Goal: Task Accomplishment & Management: Complete application form

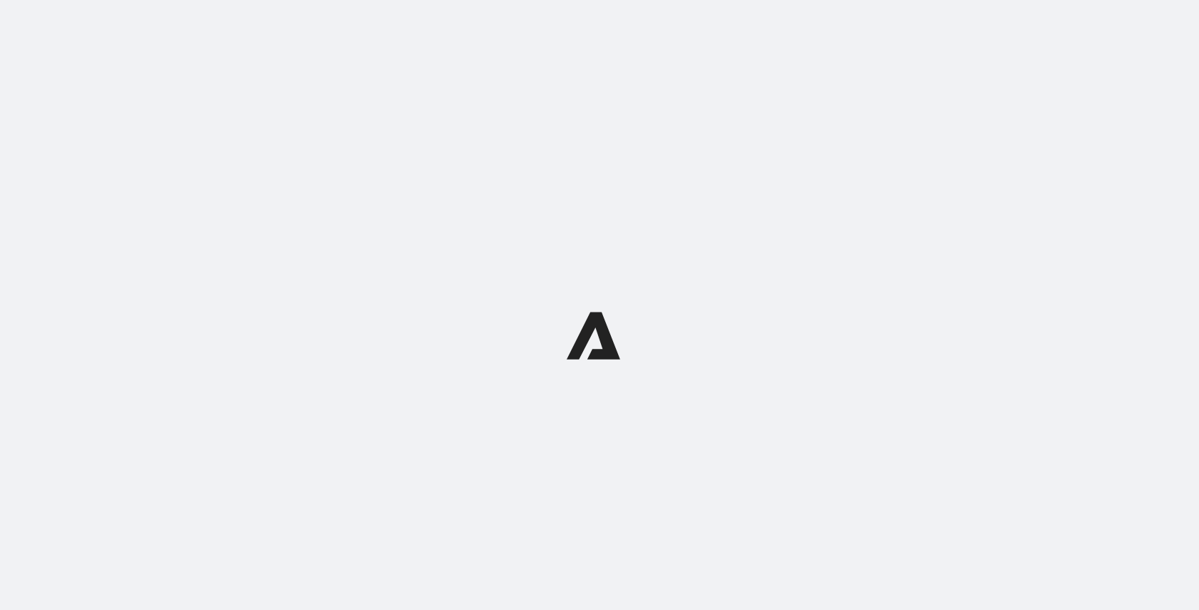
select select "12:00"
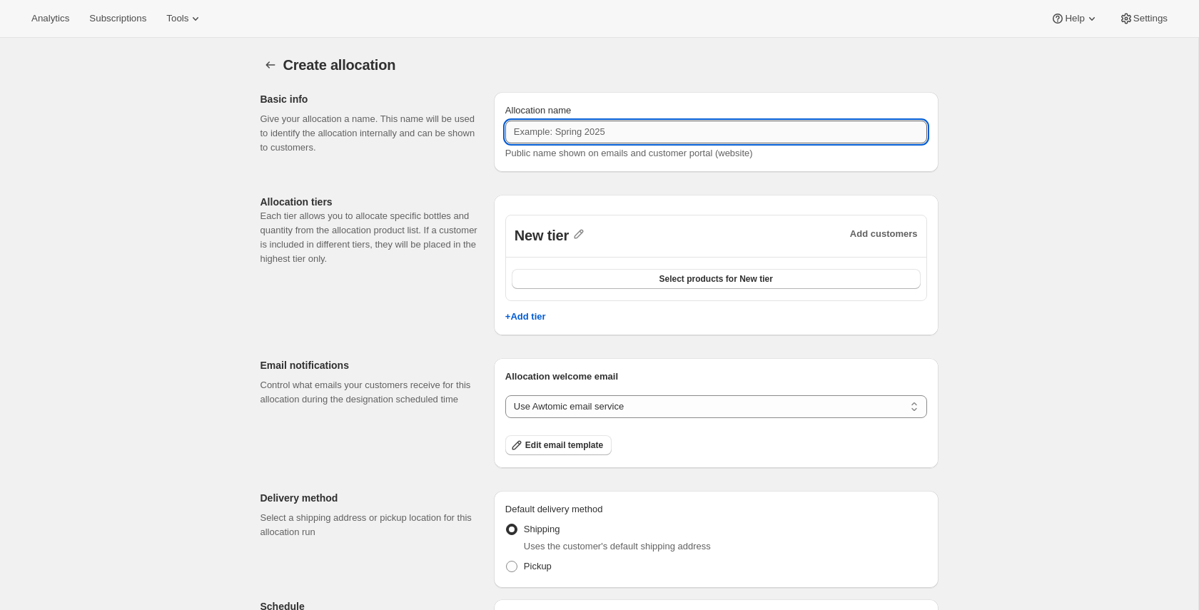
click at [593, 126] on input "Allocation name" at bounding box center [716, 132] width 422 height 23
type input "allocation pablito"
click at [582, 236] on icon "button" at bounding box center [579, 234] width 14 height 14
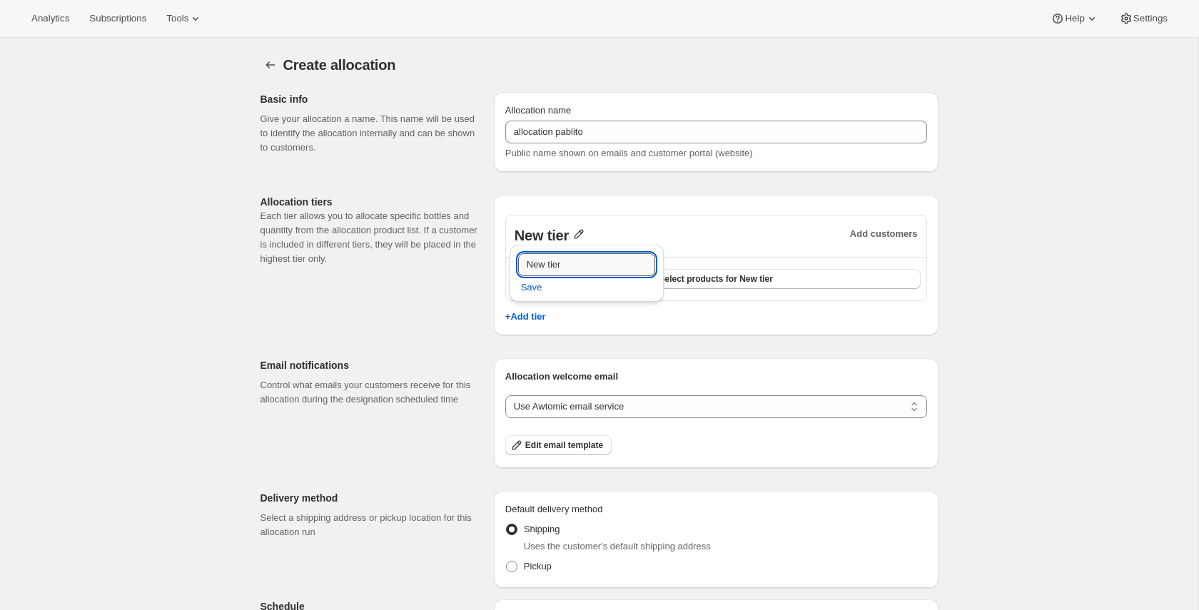
click at [598, 260] on input "New tier" at bounding box center [586, 264] width 137 height 23
type input "Gold"
click at [540, 290] on span "Save" at bounding box center [531, 288] width 21 height 14
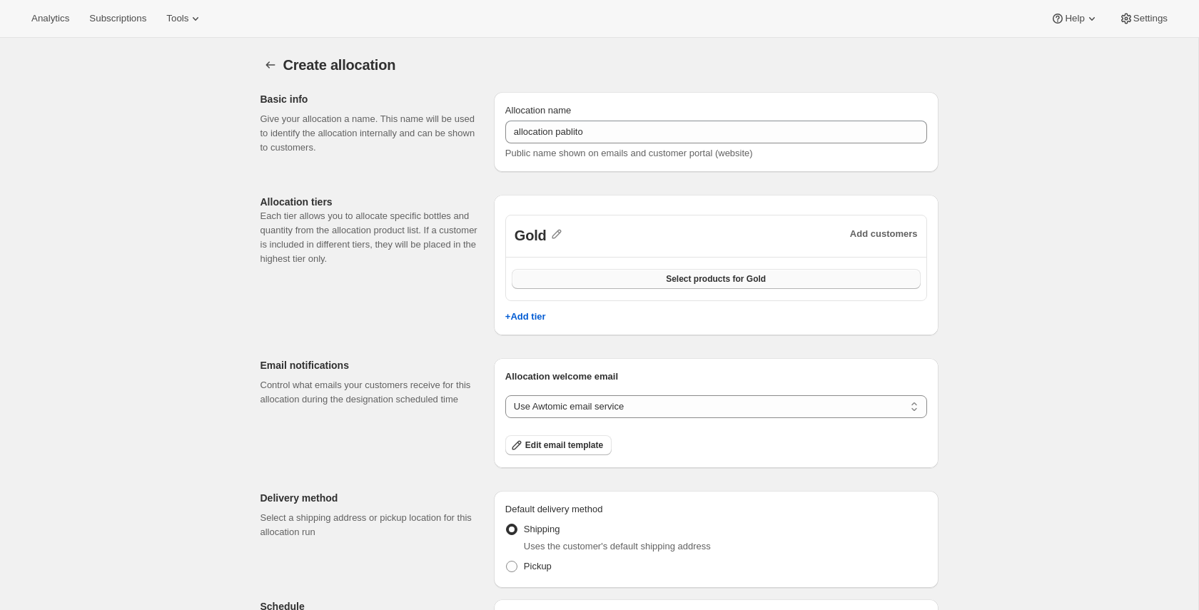
click at [515, 271] on button "Select products for Gold" at bounding box center [716, 279] width 409 height 20
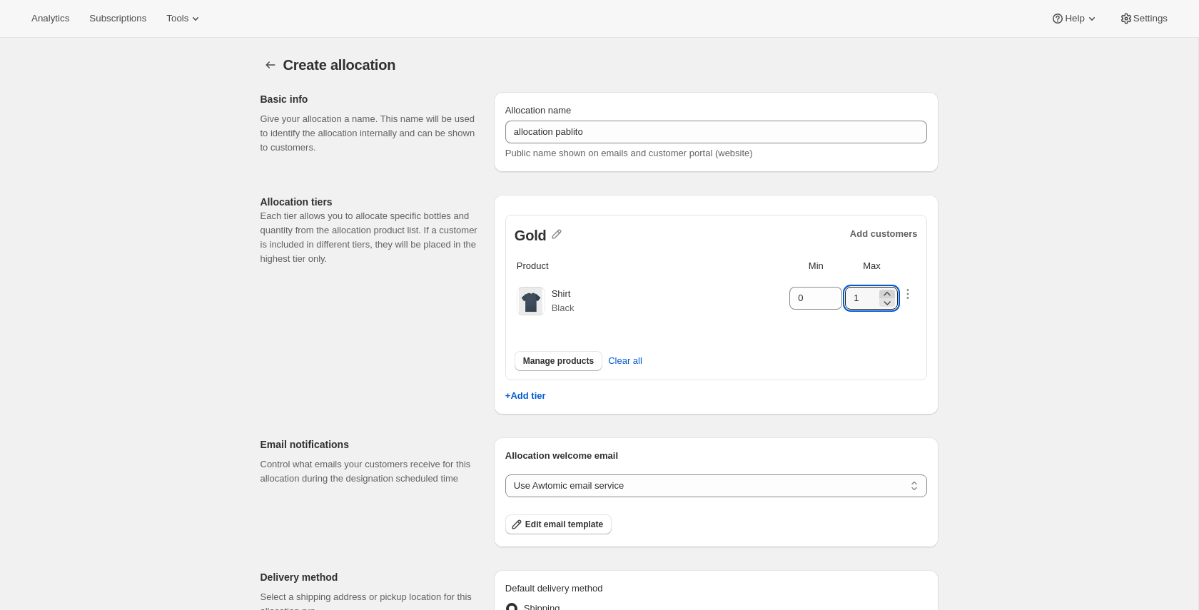
click at [889, 290] on icon at bounding box center [887, 294] width 14 height 14
type input "3"
click at [908, 294] on icon "button" at bounding box center [908, 294] width 14 height 14
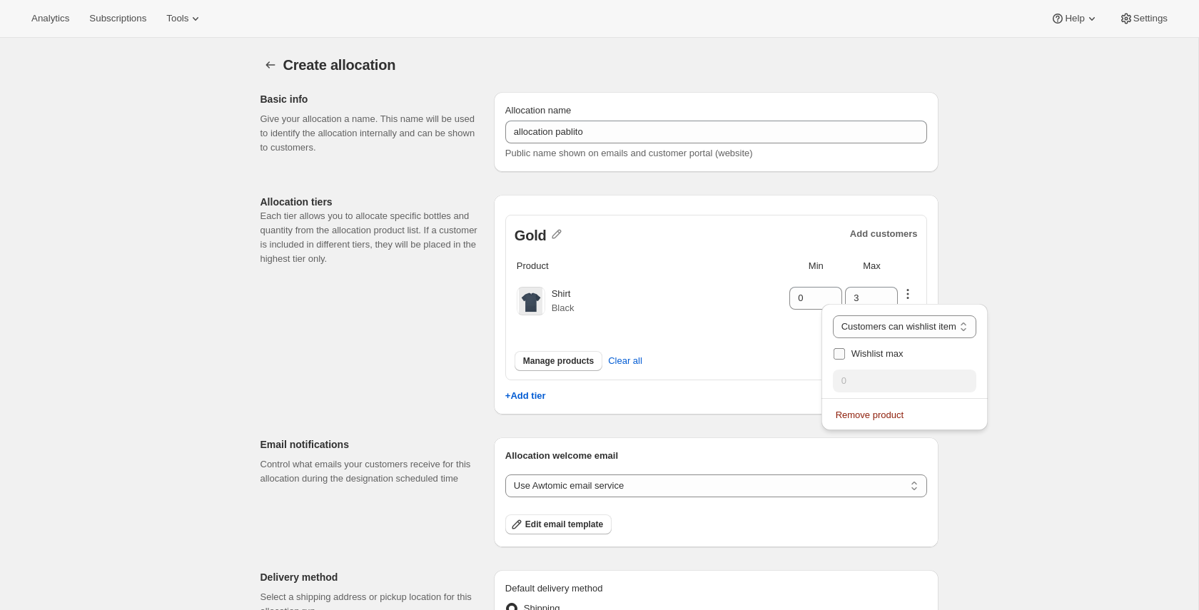
click at [865, 355] on span "Wishlist max" at bounding box center [878, 353] width 52 height 11
click at [845, 355] on input "Wishlist max" at bounding box center [839, 353] width 11 height 11
checkbox input "true"
click at [977, 374] on icon at bounding box center [981, 377] width 14 height 14
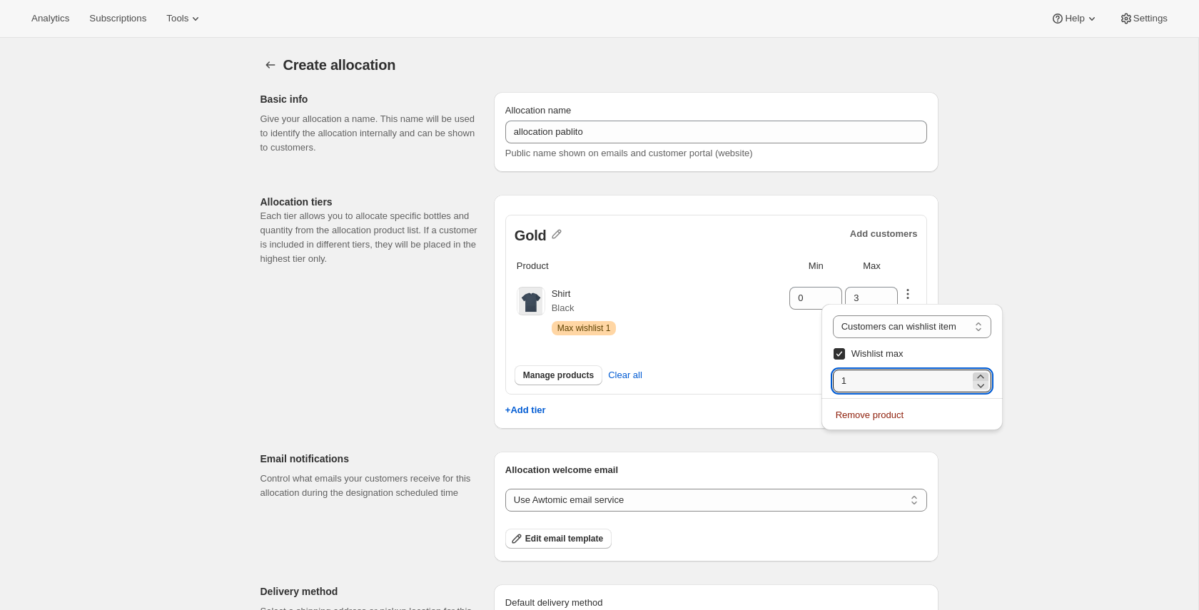
click at [977, 374] on icon at bounding box center [981, 377] width 14 height 14
type input "2"
click at [1030, 362] on div "Create allocation. This page is ready Create allocation Basic info Give your al…" at bounding box center [599, 473] width 1198 height 870
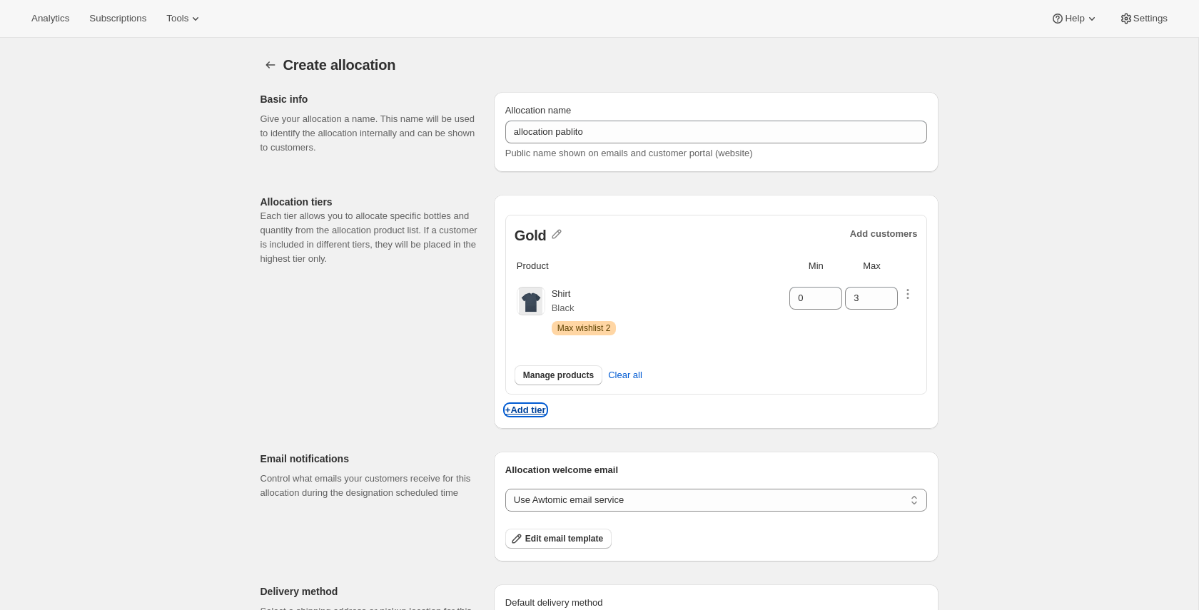
click at [542, 414] on p "+Add tier" at bounding box center [525, 410] width 41 height 11
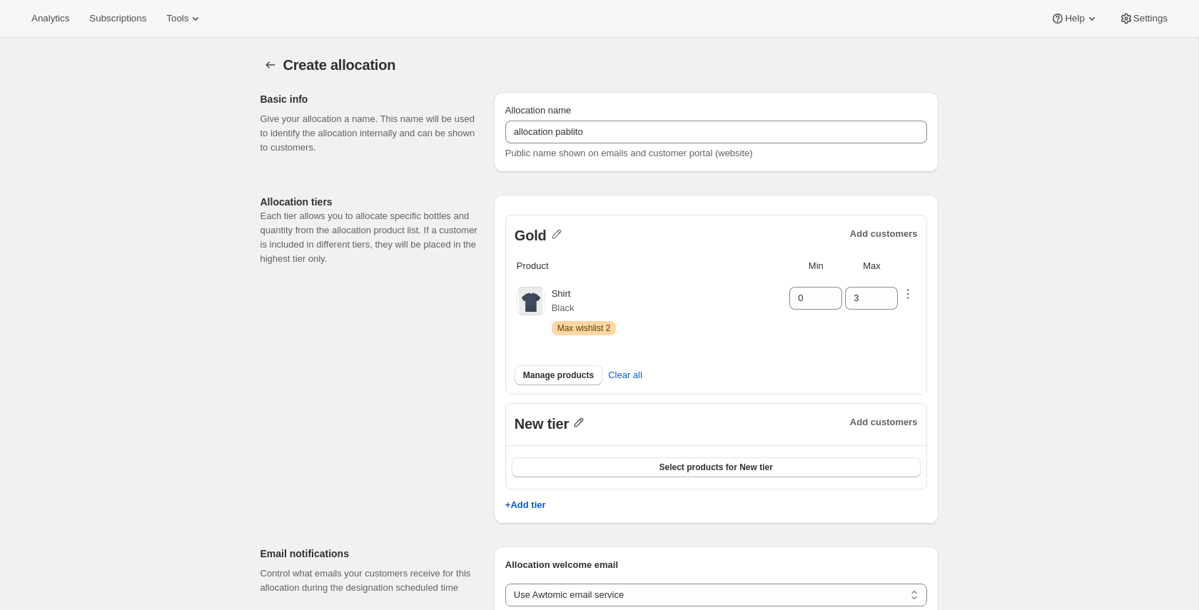
click at [581, 425] on icon "button" at bounding box center [579, 422] width 14 height 14
click at [621, 443] on input "New tier" at bounding box center [586, 452] width 137 height 23
type input "Silver"
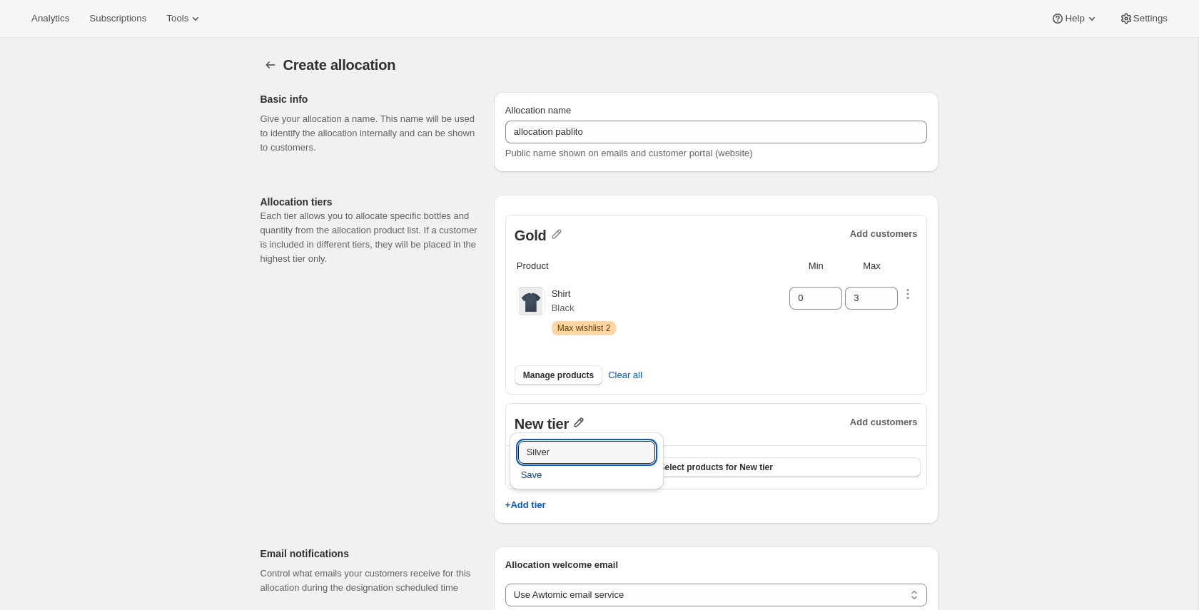
click at [537, 475] on span "Save" at bounding box center [531, 475] width 21 height 14
click at [656, 461] on button "Select products for Silver" at bounding box center [716, 468] width 409 height 20
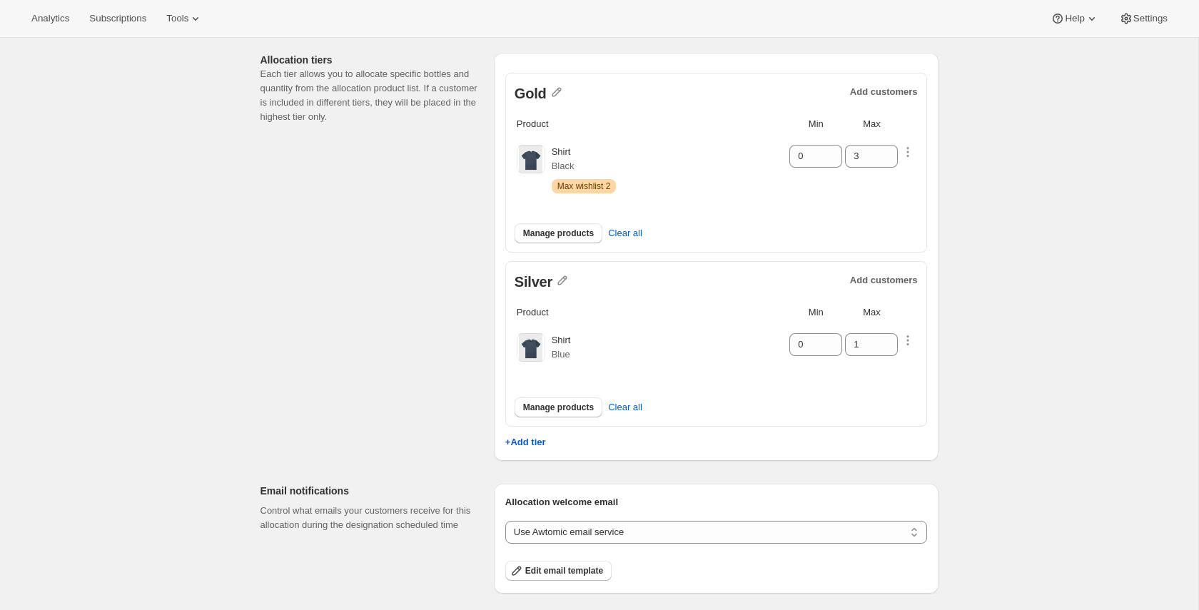
scroll to position [164, 0]
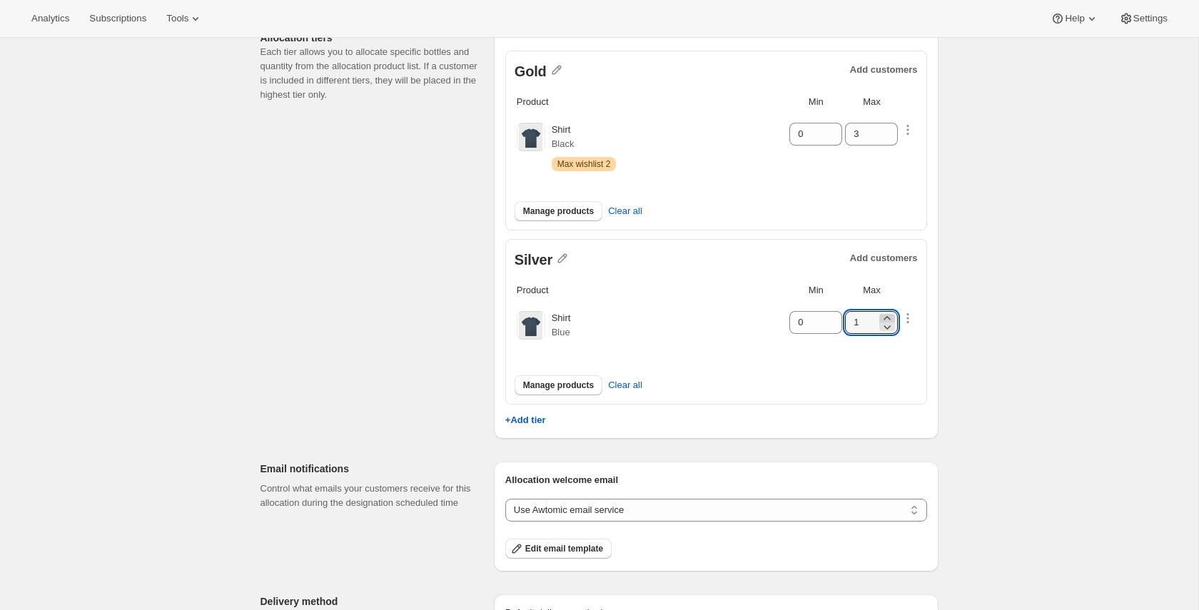
click at [892, 315] on icon at bounding box center [887, 318] width 14 height 14
type input "3"
click at [907, 314] on icon "button" at bounding box center [908, 318] width 14 height 14
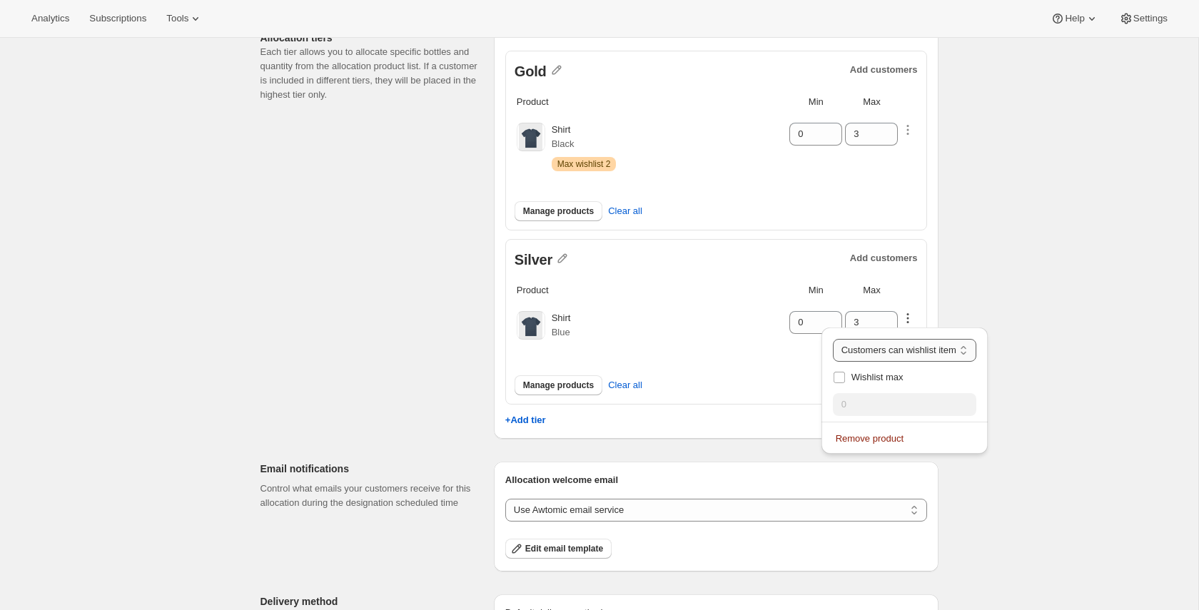
click at [893, 356] on select "Customers can wishlist item Wishlist only product Block item from wishlist" at bounding box center [904, 350] width 143 height 23
select select "blocked"
click at [842, 339] on select "Customers can wishlist item Wishlist only product Block item from wishlist" at bounding box center [904, 350] width 143 height 23
click at [1030, 332] on div "Create allocation. This page is ready Create allocation Basic info Give your al…" at bounding box center [599, 396] width 1198 height 1044
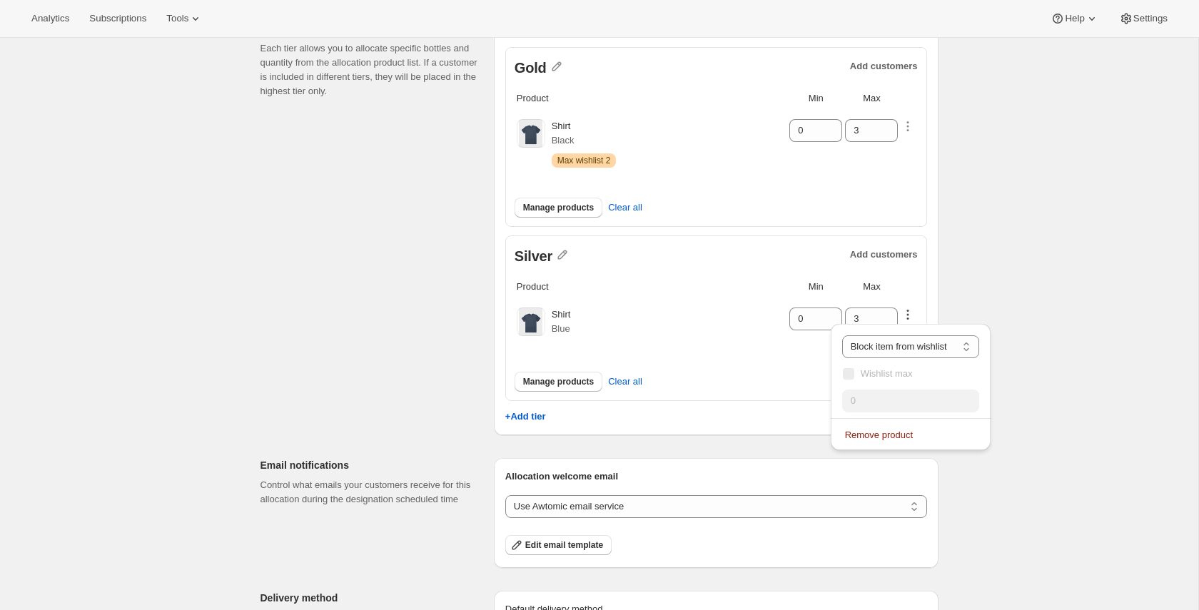
click at [1026, 326] on div "Create allocation. This page is ready Create allocation Basic info Give your al…" at bounding box center [599, 392] width 1198 height 1044
click at [906, 310] on icon "button" at bounding box center [908, 315] width 14 height 14
click at [957, 306] on div "Create allocation. This page is ready Create allocation Basic info Give your al…" at bounding box center [599, 392] width 1198 height 1044
click at [1012, 335] on div "Create allocation. This page is ready Create allocation Basic info Give your al…" at bounding box center [599, 392] width 1198 height 1044
click at [911, 315] on icon "button" at bounding box center [908, 315] width 14 height 14
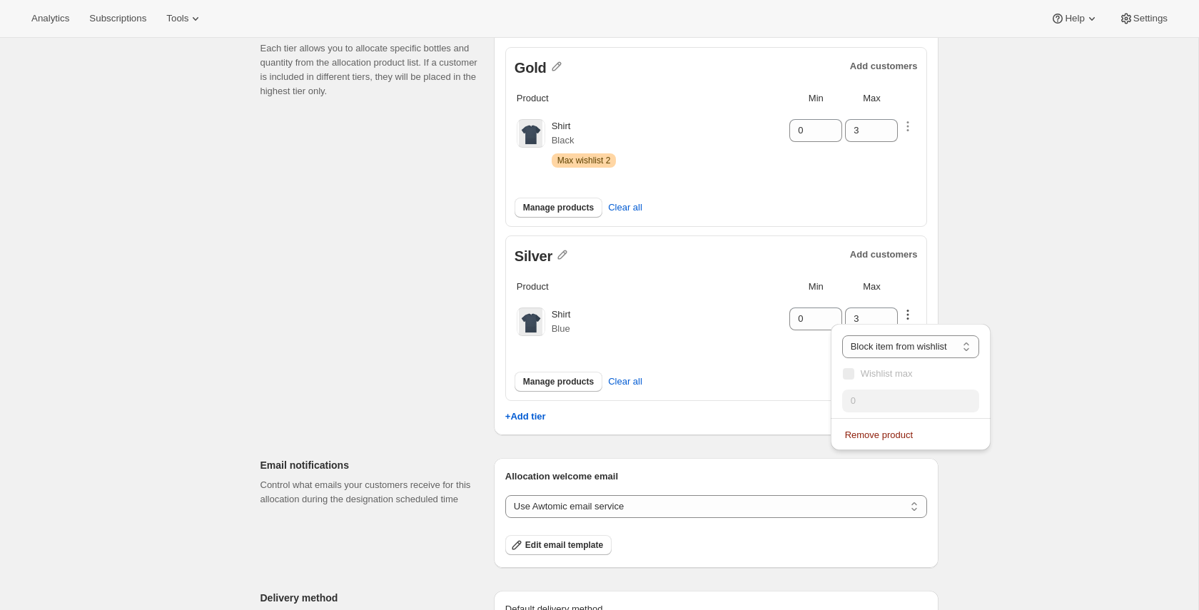
click at [911, 315] on icon "button" at bounding box center [908, 315] width 14 height 14
click at [876, 315] on input "3" at bounding box center [860, 319] width 31 height 23
click at [913, 298] on td at bounding box center [908, 324] width 16 height 57
click at [914, 290] on th at bounding box center [908, 287] width 16 height 16
click at [537, 417] on p "+Add tier" at bounding box center [525, 416] width 41 height 11
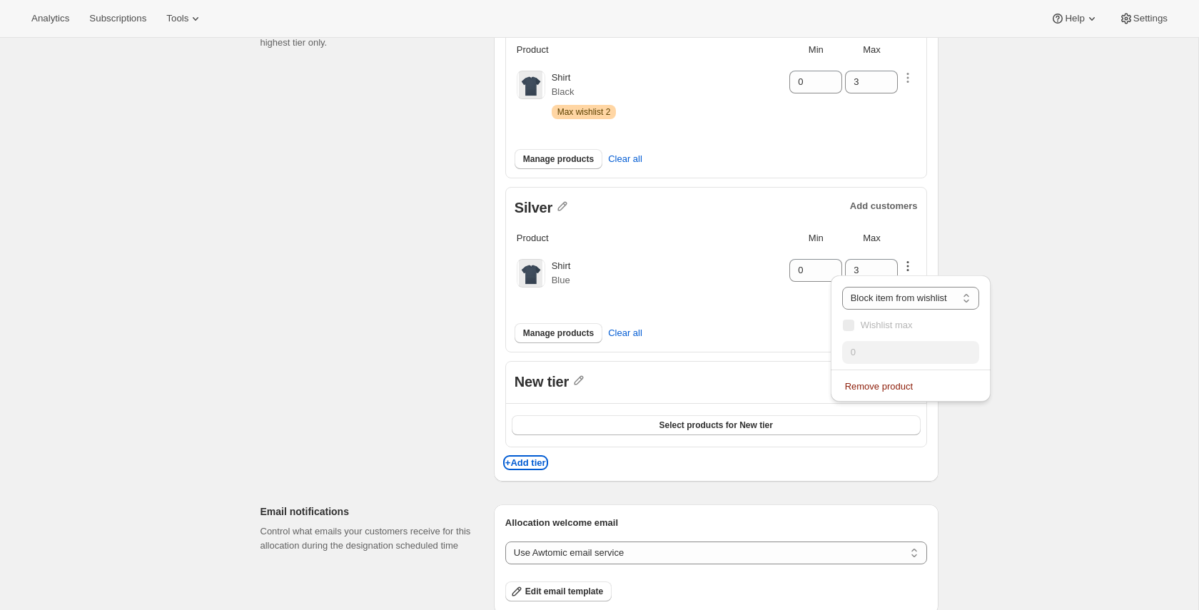
scroll to position [248, 0]
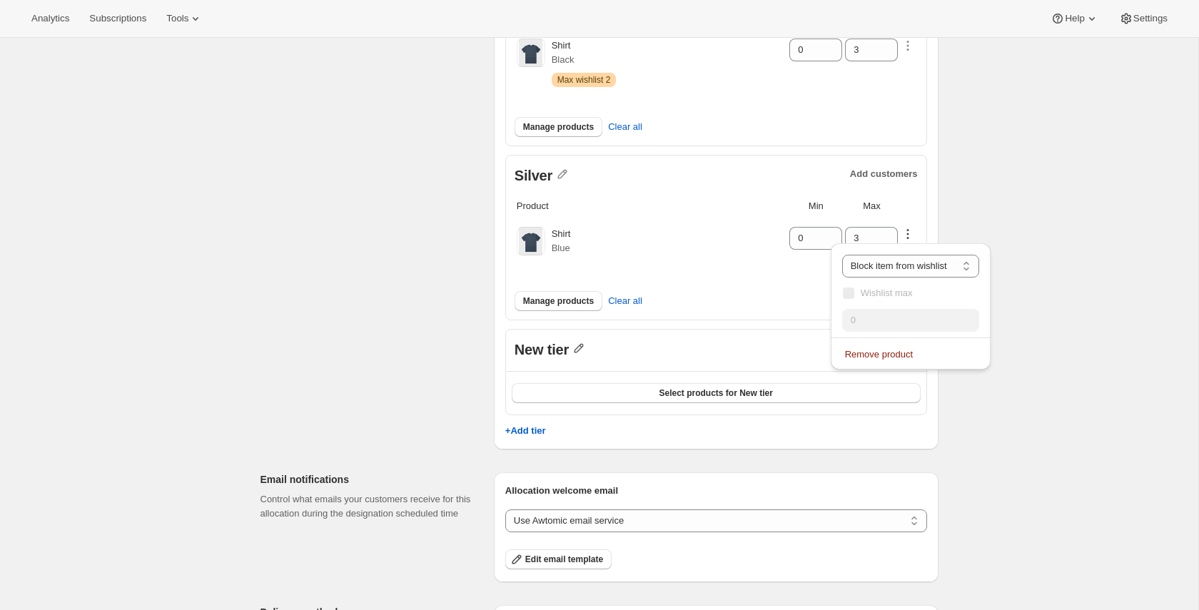
click at [581, 347] on icon "button" at bounding box center [579, 348] width 14 height 14
click at [572, 374] on input "New tier" at bounding box center [586, 377] width 137 height 23
type input "Bronze"
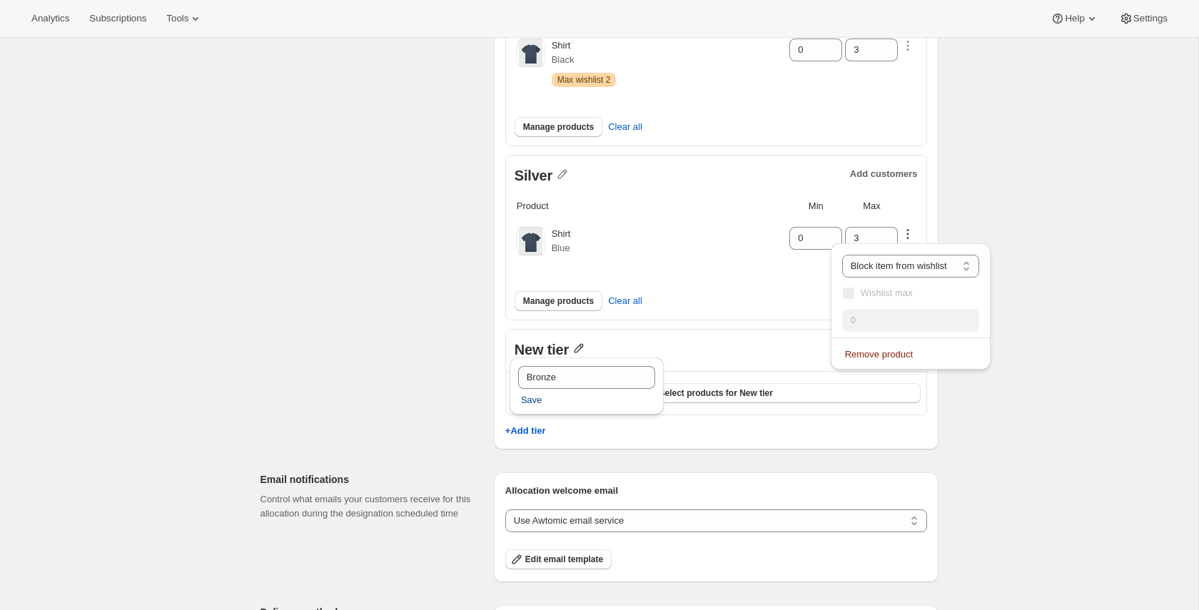
click at [542, 402] on button "Save" at bounding box center [531, 400] width 39 height 23
click at [668, 388] on span "Select products for Bronze" at bounding box center [715, 393] width 109 height 11
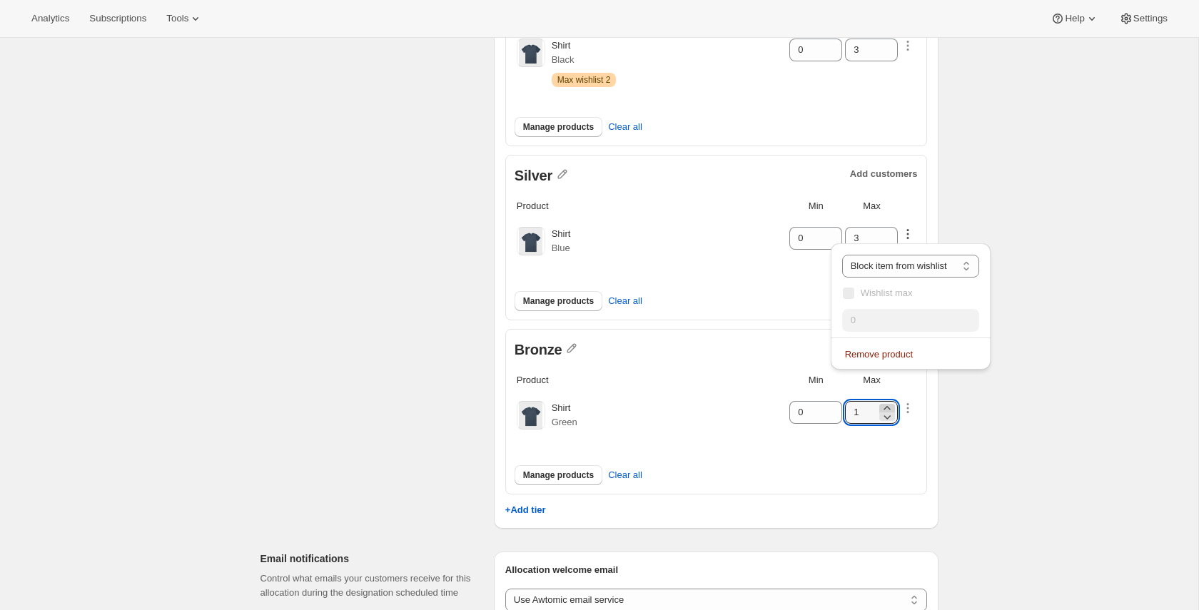
click at [889, 403] on icon at bounding box center [887, 408] width 14 height 14
type input "2"
click at [987, 419] on div "Create allocation. This page is ready Create allocation Basic info Give your al…" at bounding box center [599, 398] width 1198 height 1218
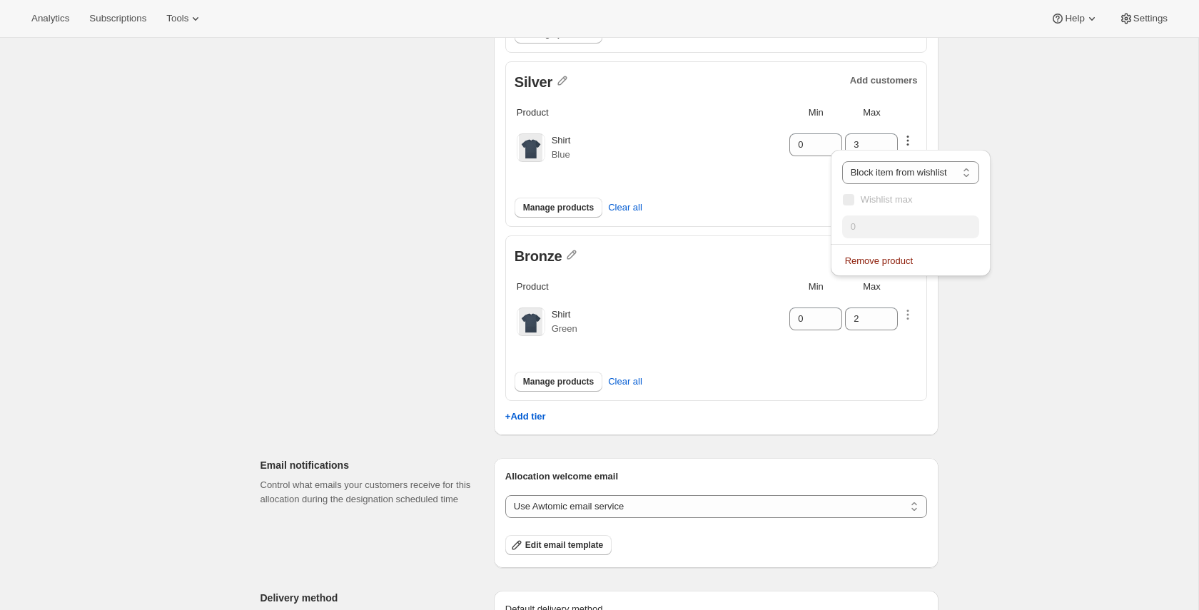
scroll to position [345, 0]
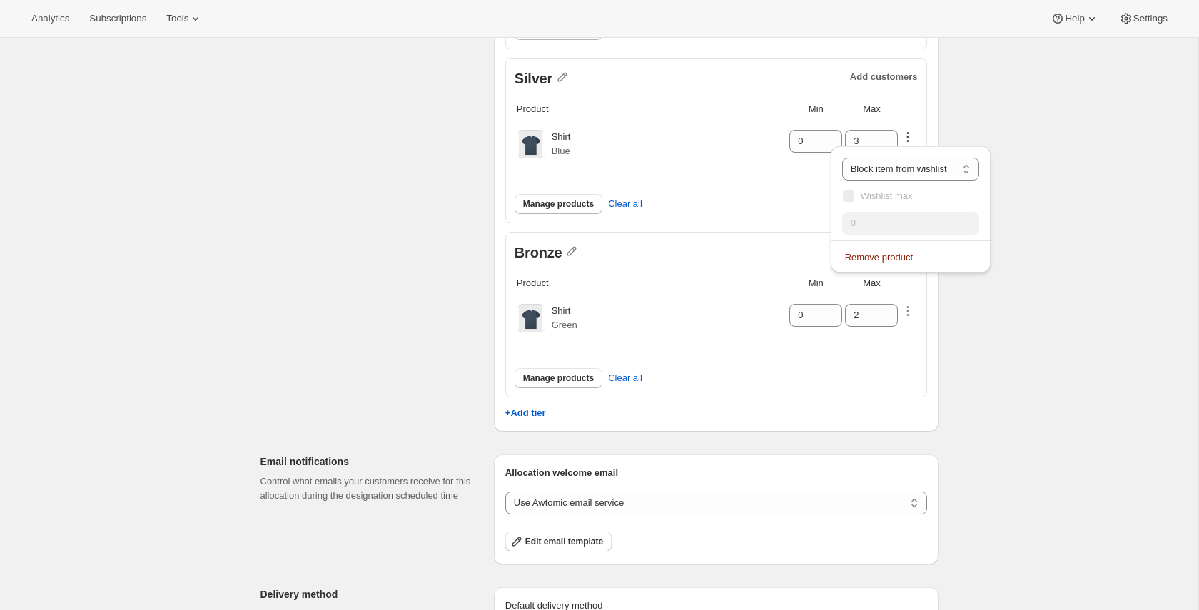
click at [804, 194] on div "Manage products Clear all" at bounding box center [716, 204] width 403 height 20
click at [864, 138] on input "3" at bounding box center [860, 141] width 31 height 23
click at [910, 158] on select "Customers can wishlist item Wishlist only product Block item from wishlist" at bounding box center [910, 169] width 137 height 23
click at [1035, 202] on div "Create allocation. This page is ready Create allocation Basic info Give your al…" at bounding box center [599, 301] width 1198 height 1218
click at [996, 183] on div "Create allocation. This page is ready Create allocation Basic info Give your al…" at bounding box center [599, 301] width 1198 height 1218
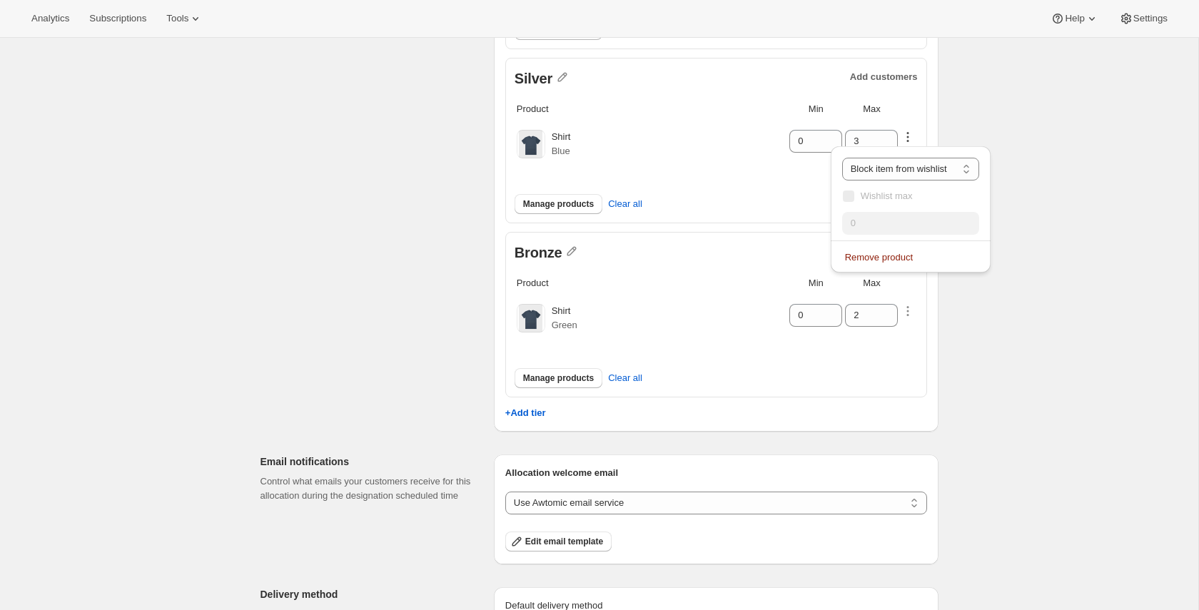
click at [909, 136] on icon "button" at bounding box center [908, 137] width 2 height 2
drag, startPoint x: 991, startPoint y: 124, endPoint x: 784, endPoint y: 50, distance: 219.9
click at [991, 123] on div "Create allocation. This page is ready Create allocation Basic info Give your al…" at bounding box center [599, 301] width 1198 height 1218
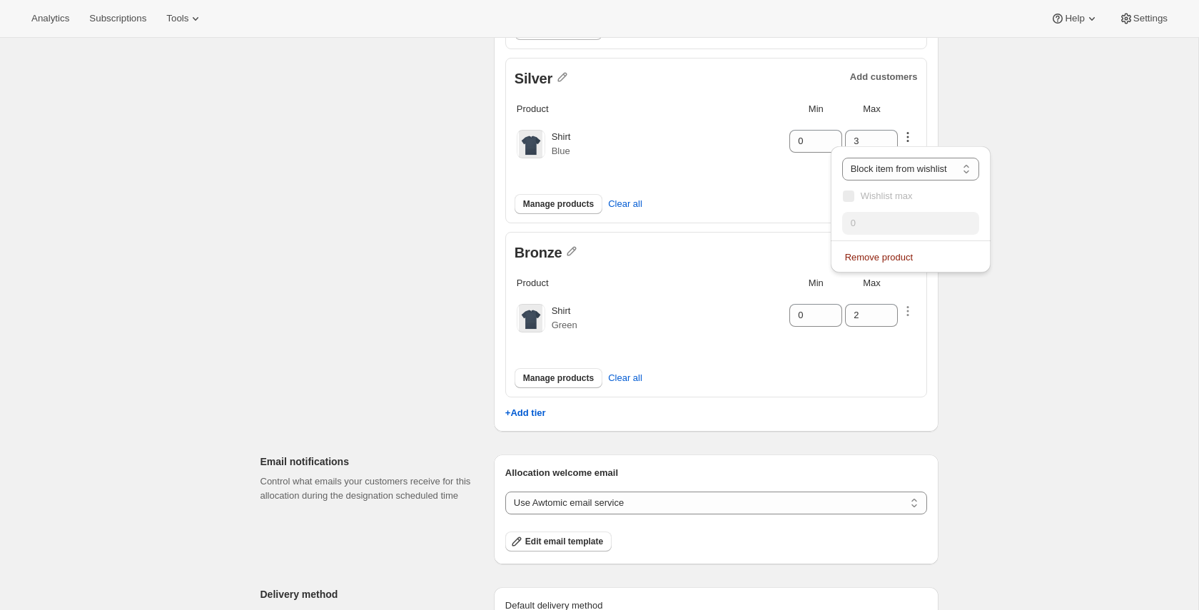
click at [814, 181] on div "Manage products Clear all" at bounding box center [716, 200] width 403 height 46
click at [818, 146] on input "0" at bounding box center [804, 141] width 31 height 23
click at [856, 138] on input "3" at bounding box center [860, 141] width 31 height 23
click at [908, 168] on select "Customers can wishlist item Wishlist only product Block item from wishlist" at bounding box center [910, 169] width 137 height 23
select select "allowed"
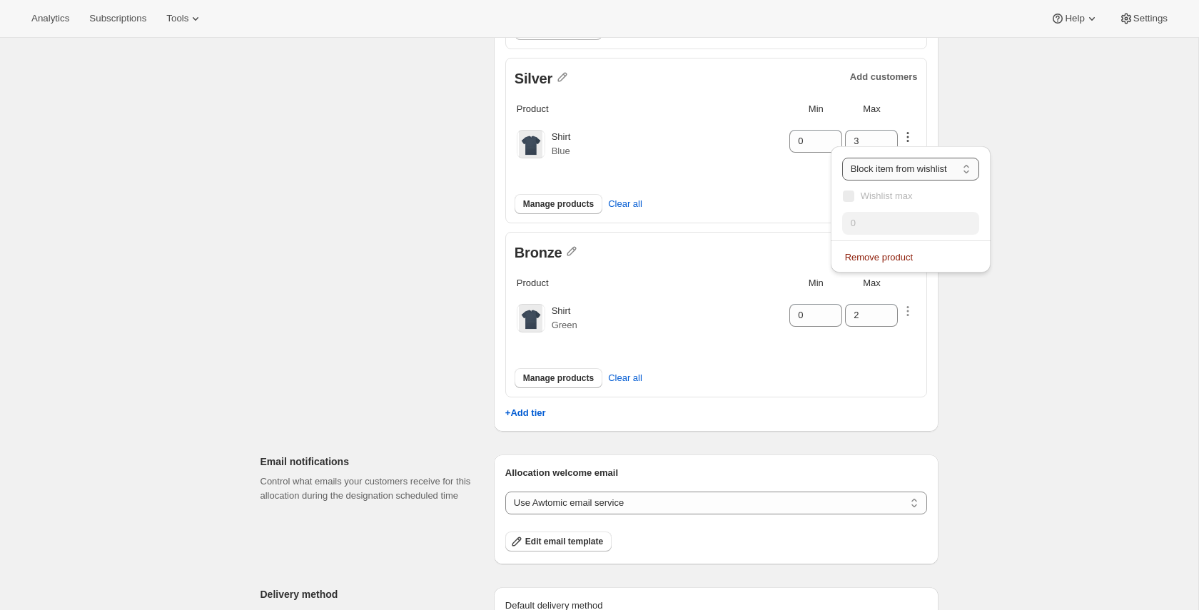
click at [842, 158] on select "Customers can wishlist item Wishlist only product Block item from wishlist" at bounding box center [910, 169] width 137 height 23
click at [1016, 158] on div "Create allocation. This page is ready Create allocation Basic info Give your al…" at bounding box center [599, 301] width 1198 height 1218
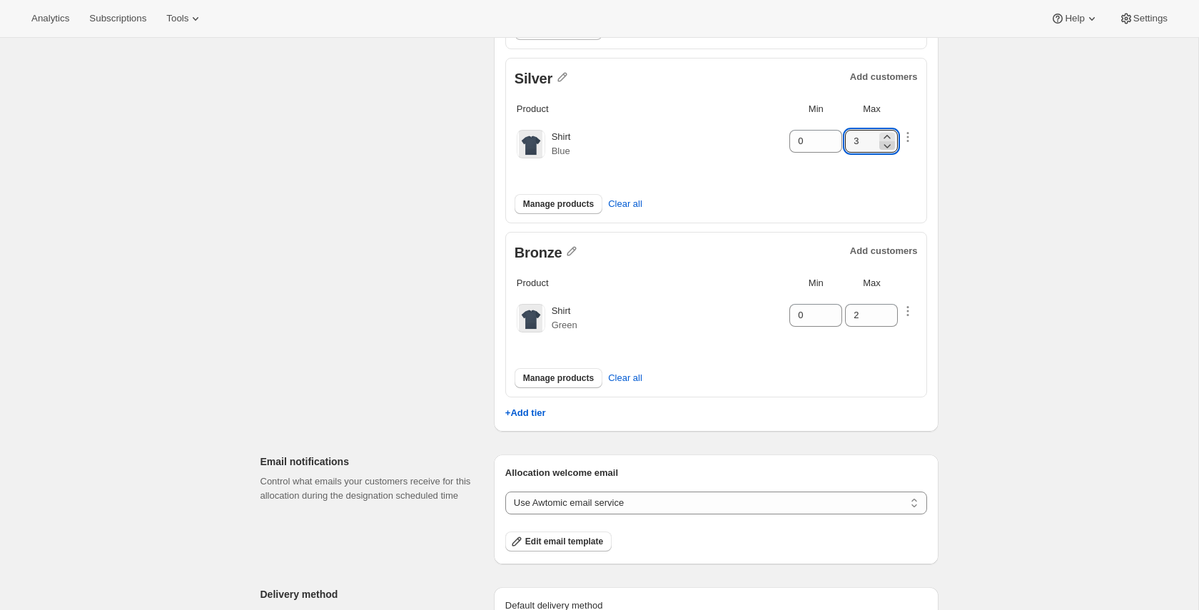
click at [886, 148] on icon at bounding box center [887, 145] width 14 height 14
type input "2"
click at [909, 140] on icon "button" at bounding box center [908, 141] width 2 height 2
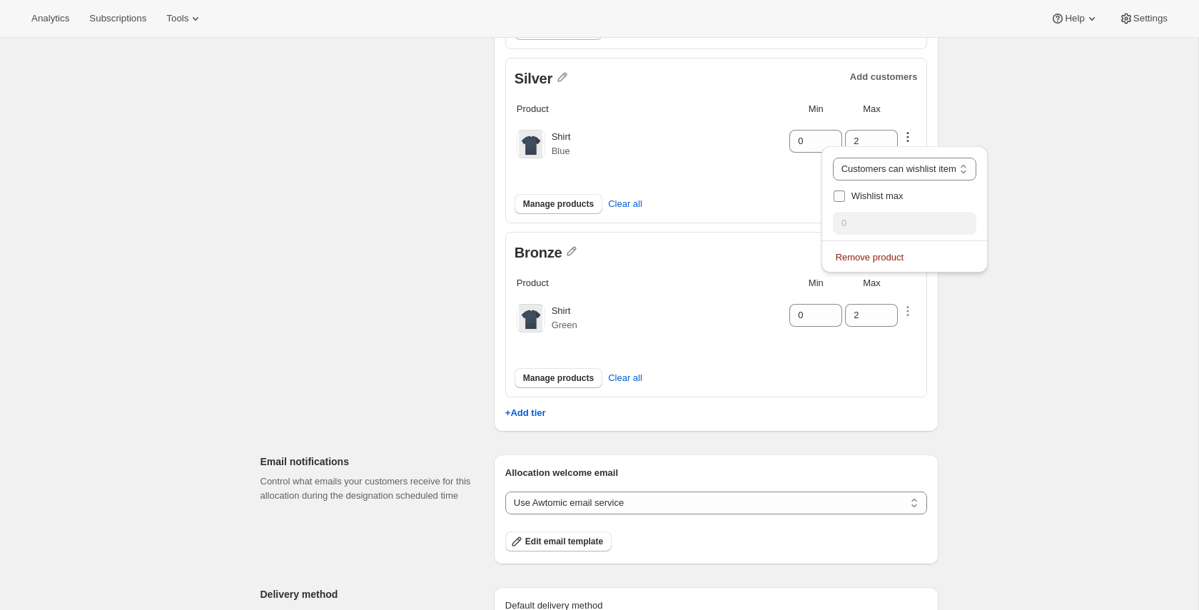
click at [897, 193] on span "Wishlist max" at bounding box center [878, 196] width 52 height 11
click at [845, 193] on input "Wishlist max" at bounding box center [839, 196] width 11 height 11
click at [911, 173] on select "Customers can wishlist item Wishlist only product Block item from wishlist" at bounding box center [912, 169] width 158 height 23
click at [833, 158] on select "Customers can wishlist item Wishlist only product Block item from wishlist" at bounding box center [912, 169] width 158 height 23
click at [888, 195] on span "Wishlist max" at bounding box center [878, 196] width 52 height 11
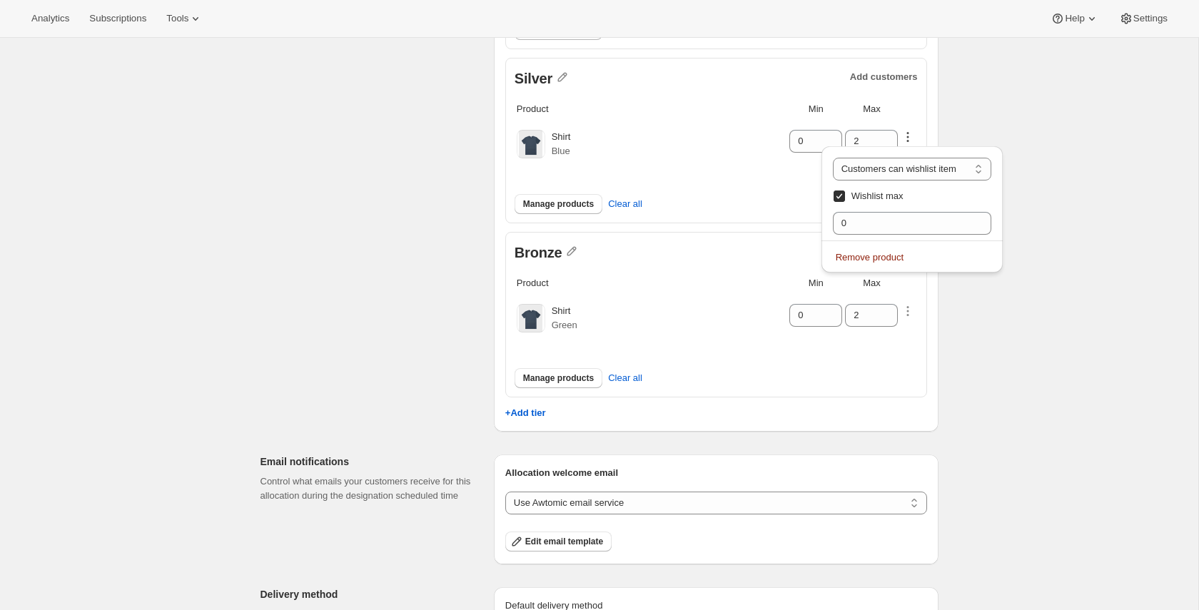
click at [845, 195] on input "Wishlist max" at bounding box center [839, 196] width 11 height 11
checkbox input "false"
click at [898, 172] on select "Customers can wishlist item Wishlist only product Block item from wishlist" at bounding box center [904, 169] width 143 height 23
click at [842, 158] on select "Customers can wishlist item Wishlist only product Block item from wishlist" at bounding box center [904, 169] width 143 height 23
click at [1067, 223] on div "Create allocation. This page is ready Create allocation Basic info Give your al…" at bounding box center [599, 301] width 1198 height 1218
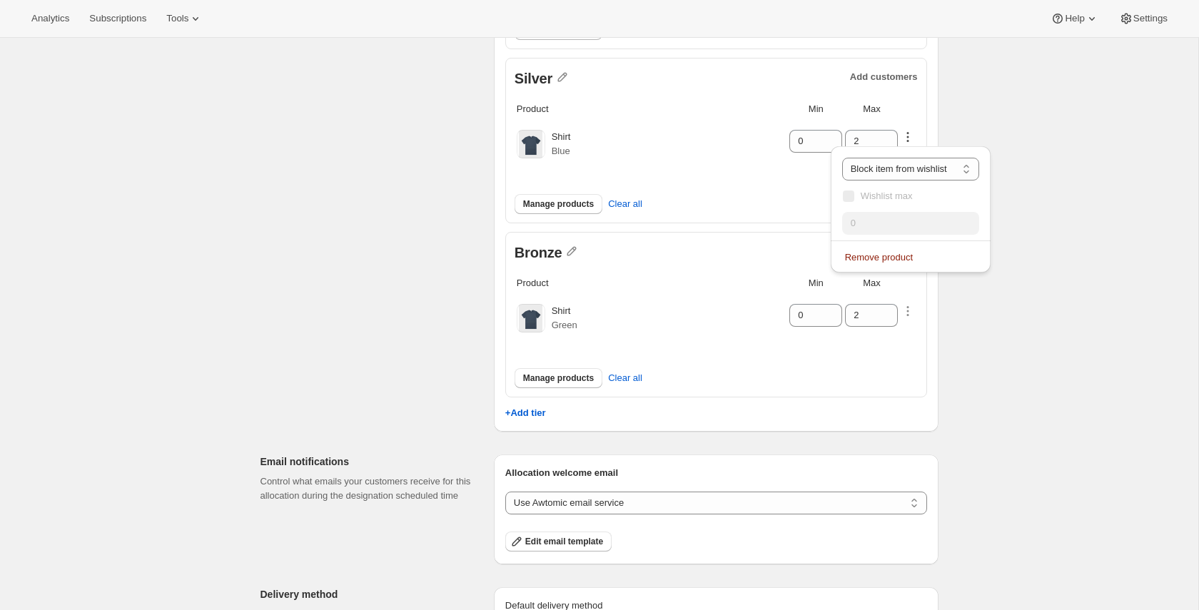
click at [1045, 231] on div "Create allocation. This page is ready Create allocation Basic info Give your al…" at bounding box center [599, 301] width 1198 height 1218
click at [955, 171] on select "Customers can wishlist item Wishlist only product Block item from wishlist" at bounding box center [910, 169] width 137 height 23
select select "only"
click at [847, 158] on select "Customers can wishlist item Wishlist only product Block item from wishlist" at bounding box center [910, 169] width 137 height 23
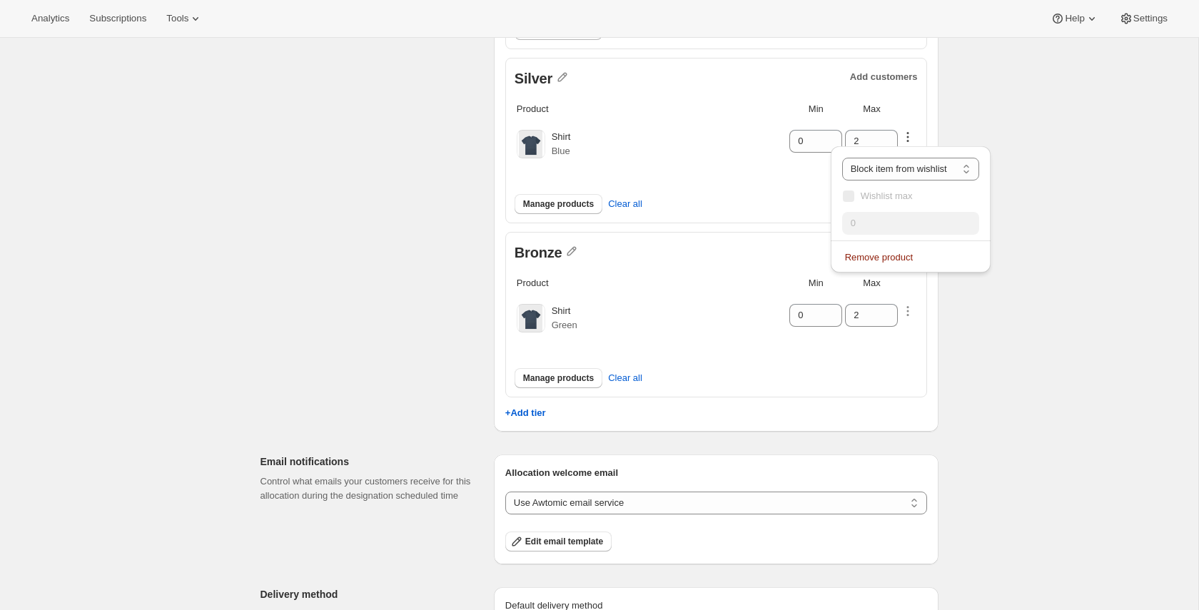
type input "0"
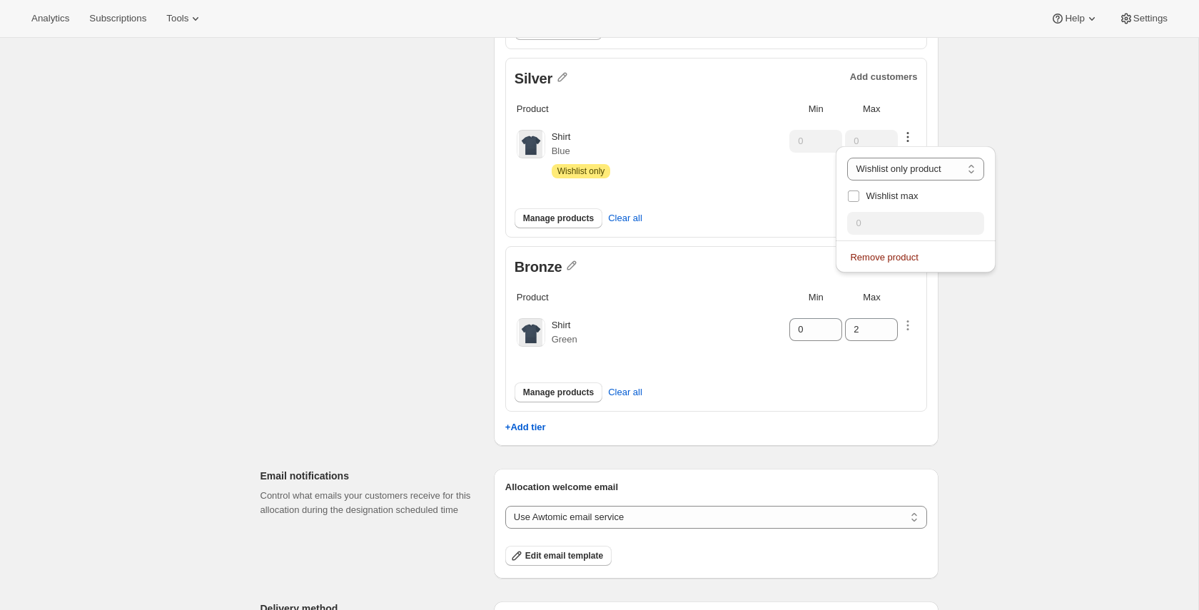
click at [1065, 213] on div "Create allocation. This page is ready Create allocation Basic info Give your al…" at bounding box center [599, 308] width 1198 height 1233
click at [909, 139] on icon "button" at bounding box center [908, 137] width 14 height 14
click at [909, 172] on select "Customers can wishlist item Wishlist only product Block item from wishlist" at bounding box center [915, 169] width 137 height 23
select select "allowed"
click at [847, 158] on select "Customers can wishlist item Wishlist only product Block item from wishlist" at bounding box center [915, 169] width 137 height 23
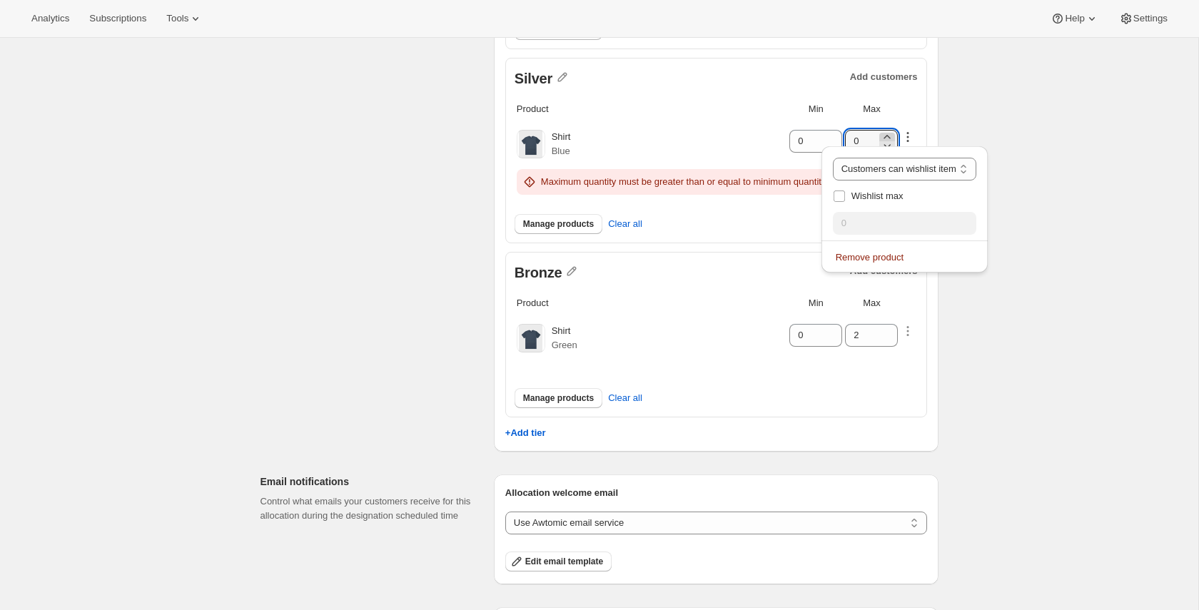
click at [887, 133] on icon at bounding box center [887, 137] width 14 height 14
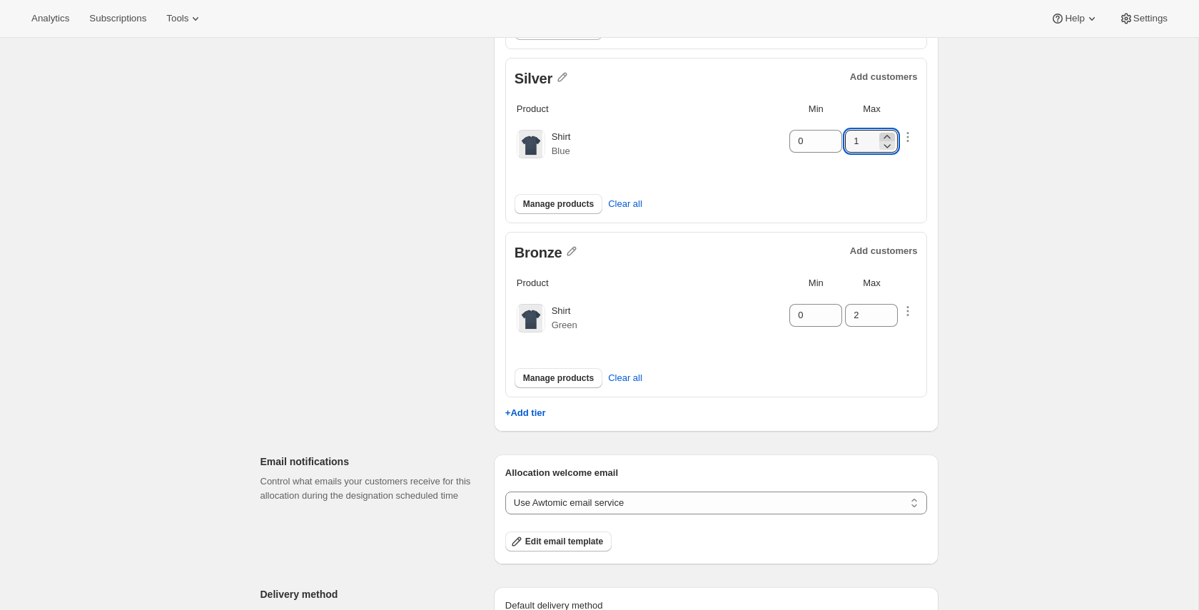
click at [890, 134] on icon at bounding box center [887, 137] width 14 height 14
type input "2"
click at [909, 136] on icon "button" at bounding box center [908, 137] width 2 height 2
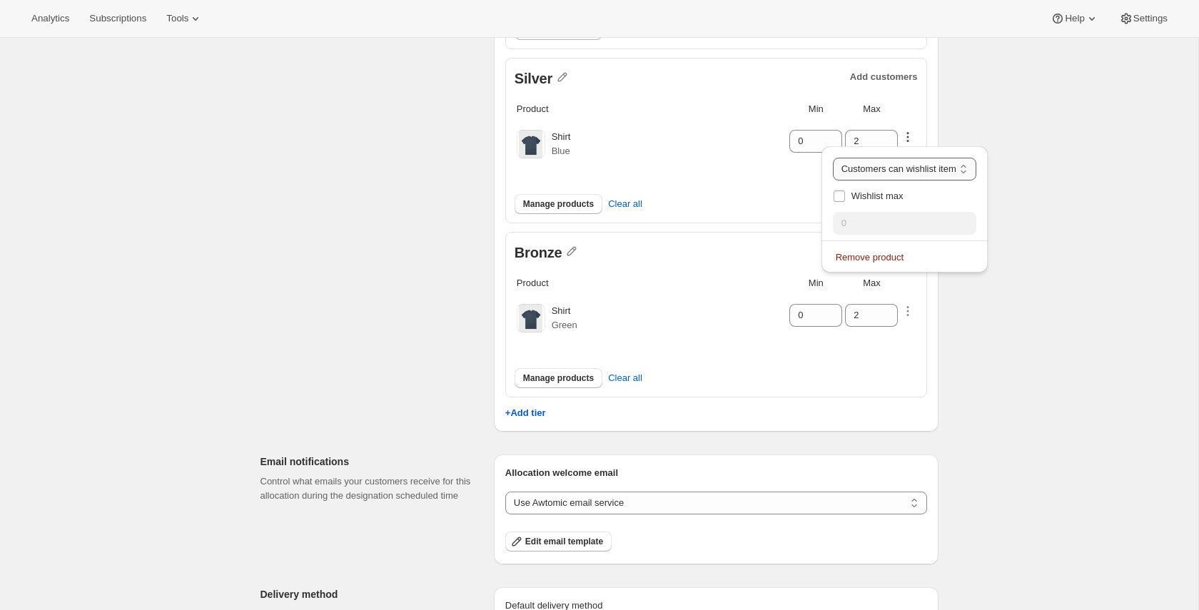
click at [944, 174] on select "Customers can wishlist item Wishlist only product Block item from wishlist" at bounding box center [904, 169] width 143 height 23
click at [994, 146] on div "Customers can wishlist item Wishlist only product Block item from wishlist Cust…" at bounding box center [905, 213] width 178 height 141
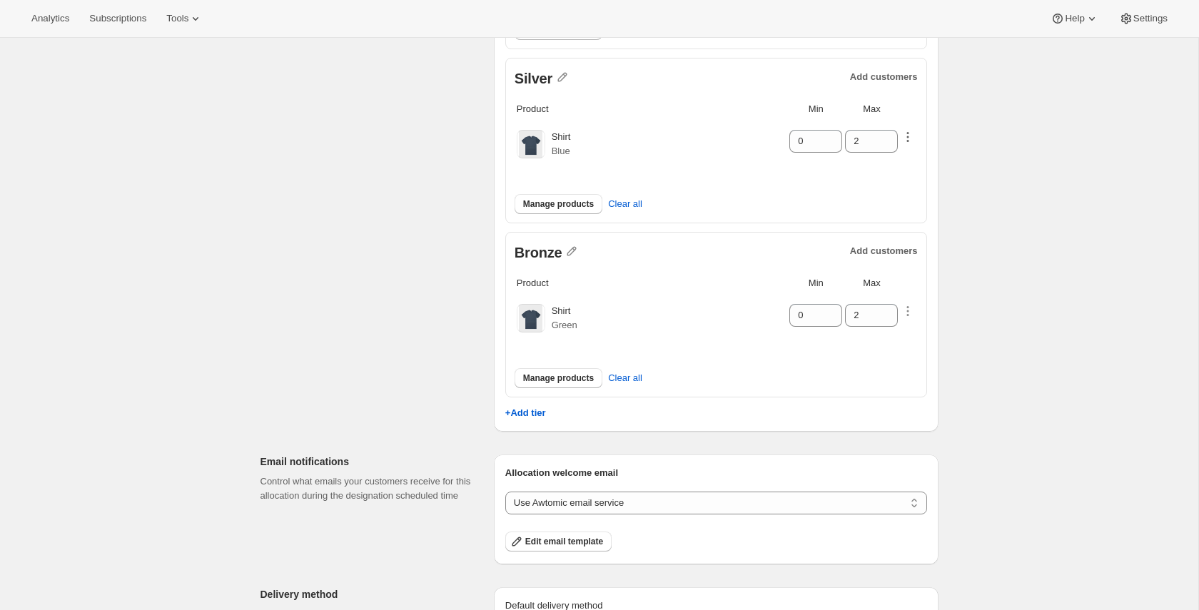
click at [912, 140] on icon "button" at bounding box center [908, 137] width 14 height 14
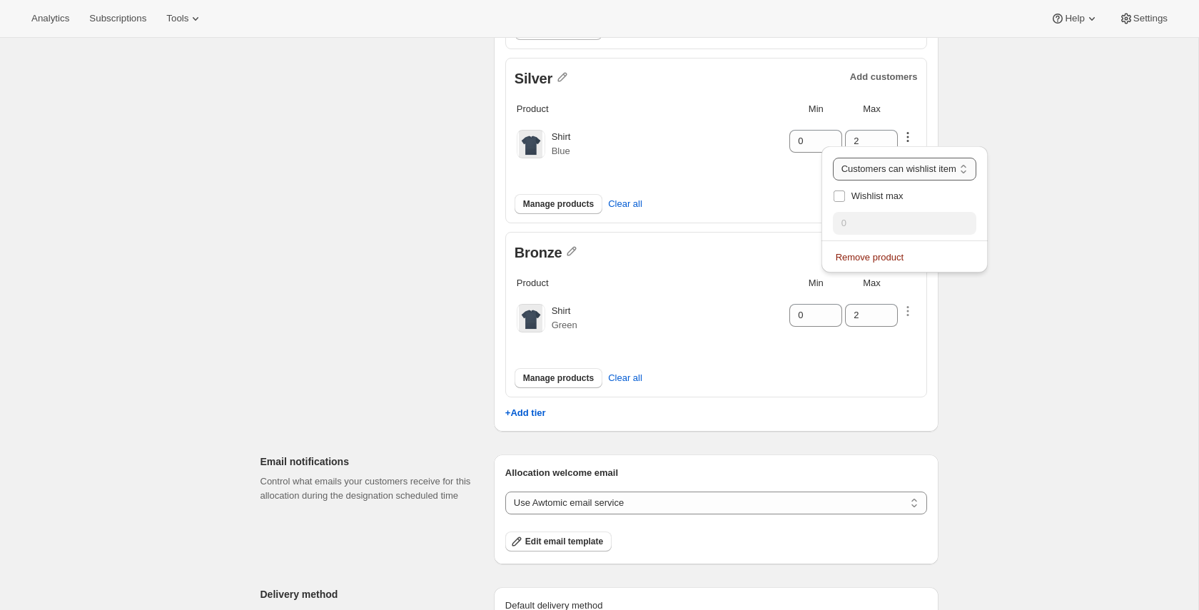
click at [911, 173] on select "Customers can wishlist item Wishlist only product Block item from wishlist" at bounding box center [904, 169] width 143 height 23
select select "blocked"
click at [842, 158] on select "Customers can wishlist item Wishlist only product Block item from wishlist" at bounding box center [904, 169] width 143 height 23
click at [1040, 244] on div "Create allocation. This page is ready Create allocation Basic info Give your al…" at bounding box center [599, 301] width 1198 height 1218
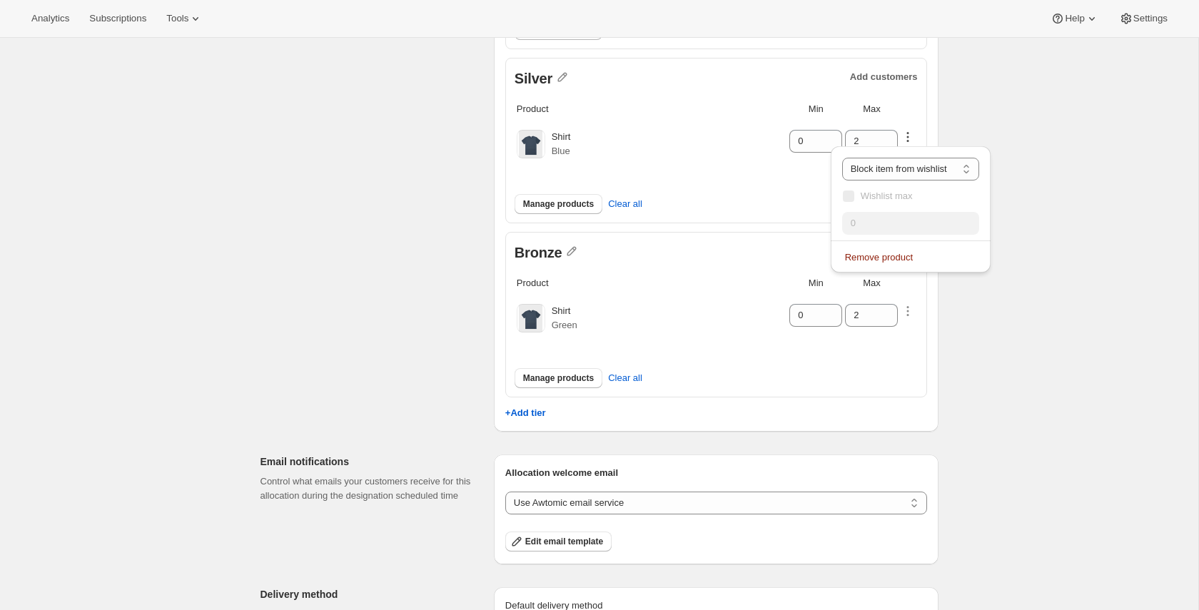
click at [1040, 244] on div "Create allocation. This page is ready Create allocation Basic info Give your al…" at bounding box center [599, 301] width 1198 height 1218
click at [886, 139] on icon at bounding box center [887, 145] width 14 height 14
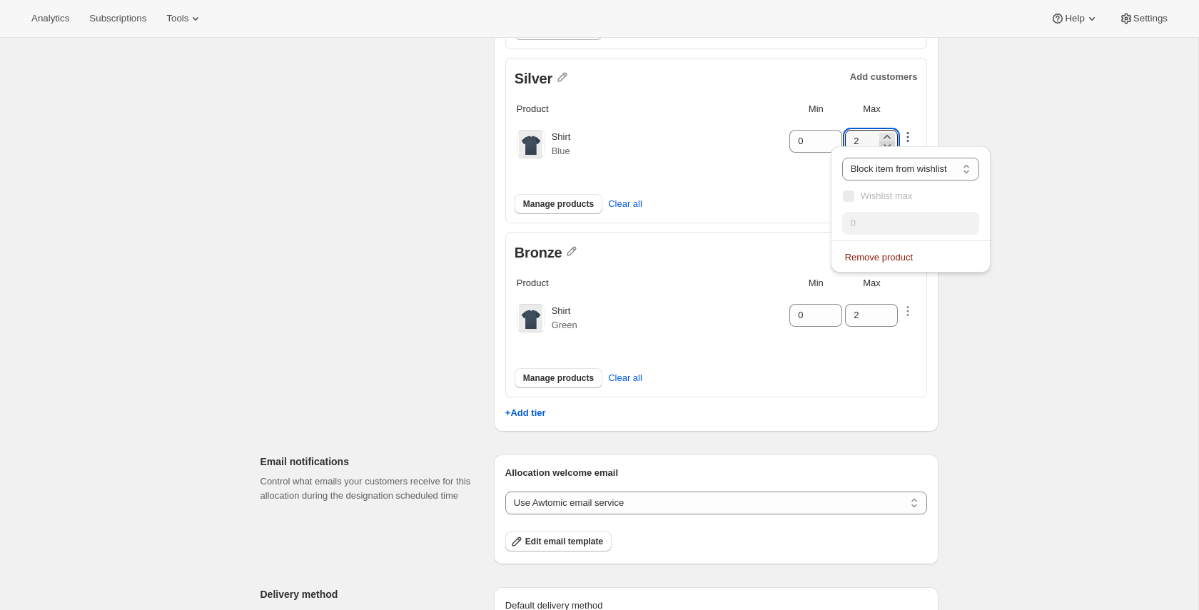
type input "1"
click at [886, 139] on icon at bounding box center [887, 145] width 14 height 14
click at [1029, 119] on div "Create allocation. This page is ready Create allocation Basic info Give your al…" at bounding box center [599, 301] width 1198 height 1218
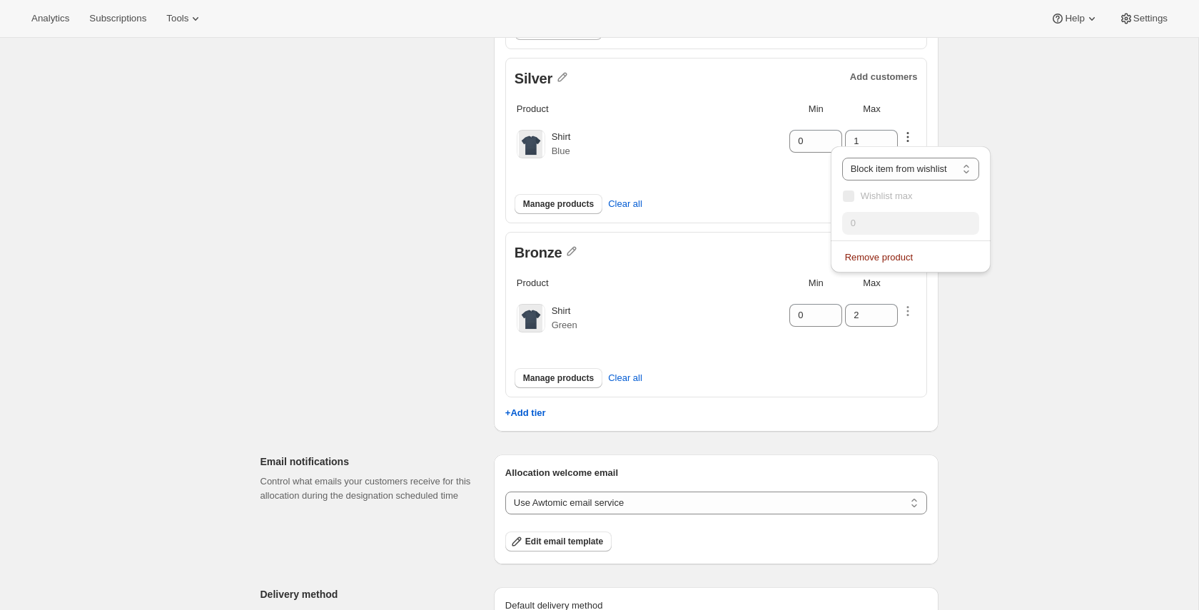
click at [1029, 119] on div "Create allocation. This page is ready Create allocation Basic info Give your al…" at bounding box center [599, 301] width 1198 height 1218
click at [1024, 122] on div "Create allocation. This page is ready Create allocation Basic info Give your al…" at bounding box center [599, 301] width 1198 height 1218
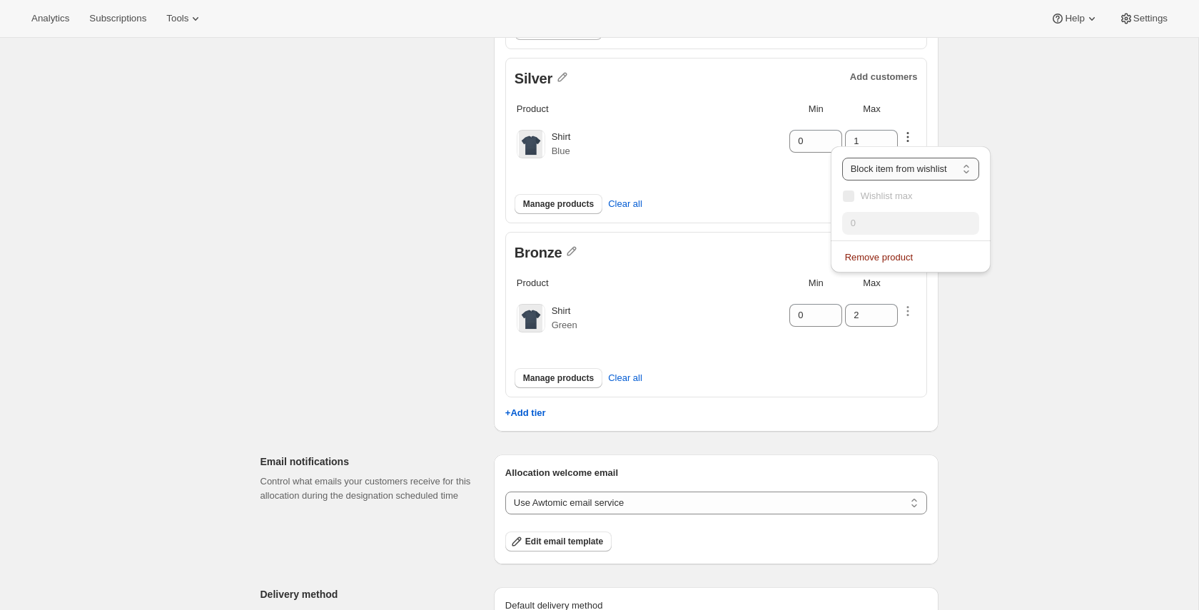
click at [913, 163] on select "Customers can wishlist item Wishlist only product Block item from wishlist" at bounding box center [910, 169] width 137 height 23
select select "only"
click at [847, 158] on select "Customers can wishlist item Wishlist only product Block item from wishlist" at bounding box center [910, 169] width 137 height 23
type input "0"
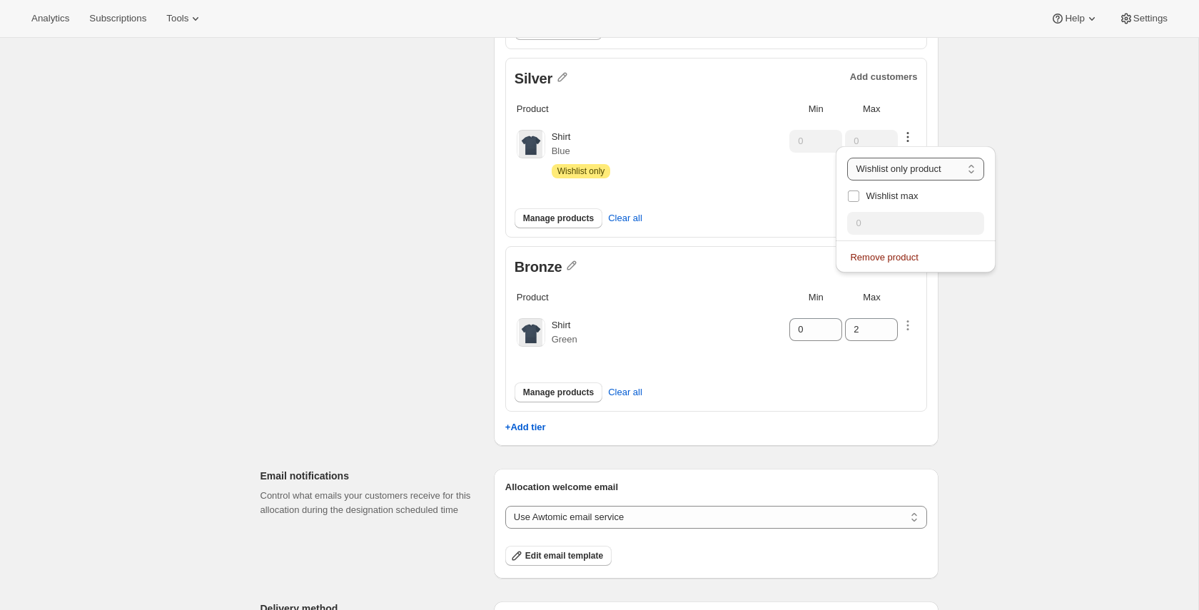
click at [900, 165] on select "Customers can wishlist item Wishlist only product Block item from wishlist" at bounding box center [915, 169] width 137 height 23
select select "allowed"
click at [847, 158] on select "Customers can wishlist item Wishlist only product Block item from wishlist" at bounding box center [915, 169] width 137 height 23
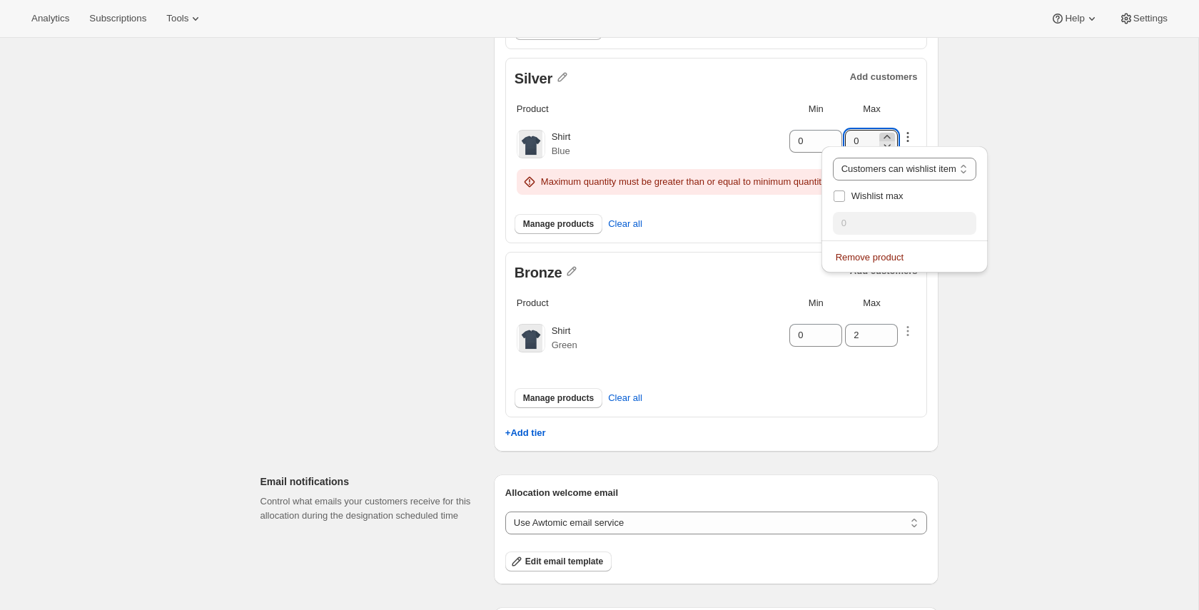
click at [886, 131] on icon at bounding box center [887, 137] width 14 height 14
type input "1"
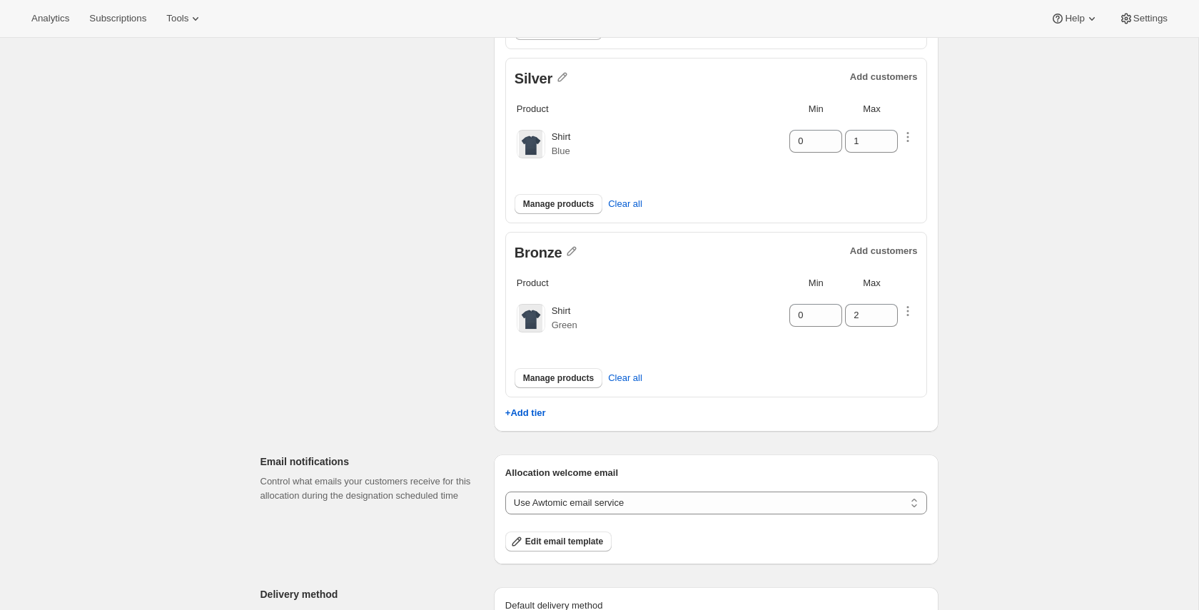
click at [974, 141] on div "Create allocation. This page is ready Create allocation Basic info Give your al…" at bounding box center [599, 301] width 1198 height 1218
click at [588, 203] on span "Manage products" at bounding box center [558, 203] width 71 height 11
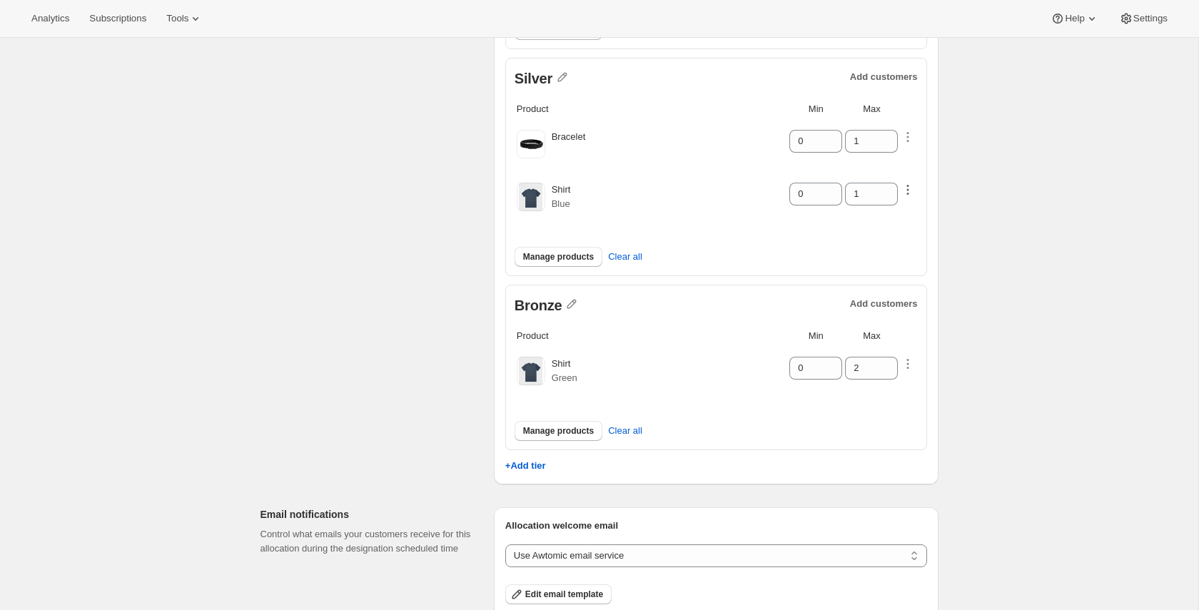
click at [909, 191] on icon "button" at bounding box center [908, 190] width 14 height 14
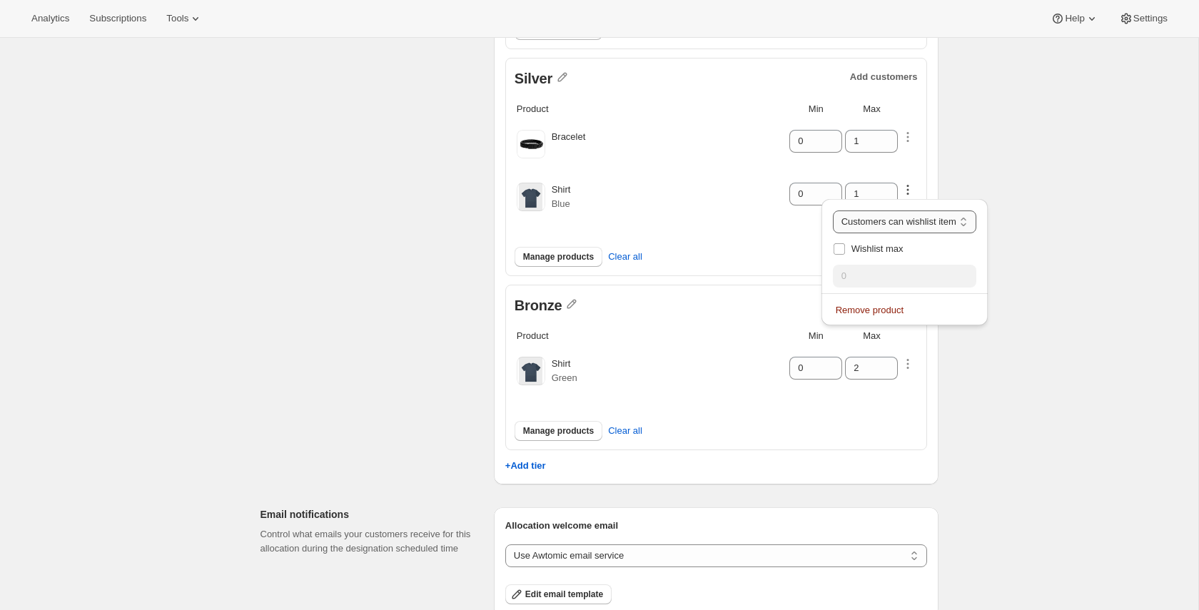
click at [909, 226] on select "Customers can wishlist item Wishlist only product Block item from wishlist" at bounding box center [904, 222] width 143 height 23
select select "only"
click at [847, 211] on select "Customers can wishlist item Wishlist only product Block item from wishlist" at bounding box center [904, 222] width 143 height 23
type input "0"
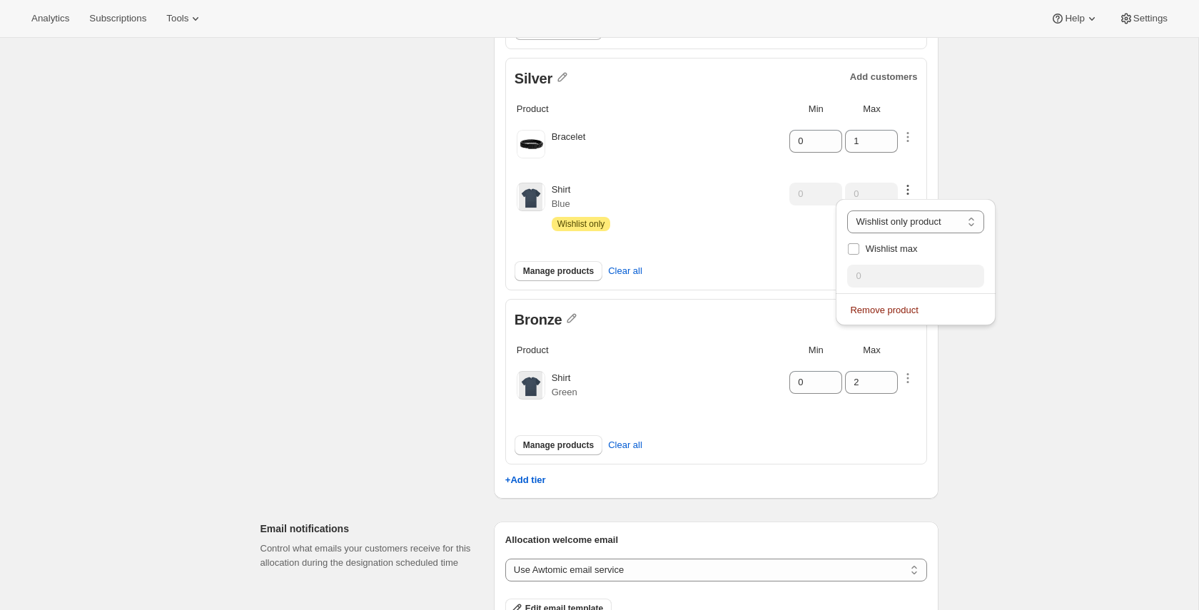
click at [1073, 231] on div "Create allocation. This page is ready Create allocation Basic info Give your al…" at bounding box center [599, 334] width 1198 height 1285
click at [907, 190] on icon "button" at bounding box center [908, 190] width 14 height 14
click at [899, 229] on select "Customers can wishlist item Wishlist only product Block item from wishlist" at bounding box center [915, 222] width 137 height 23
select select "allowed"
click at [847, 211] on select "Customers can wishlist item Wishlist only product Block item from wishlist" at bounding box center [915, 222] width 137 height 23
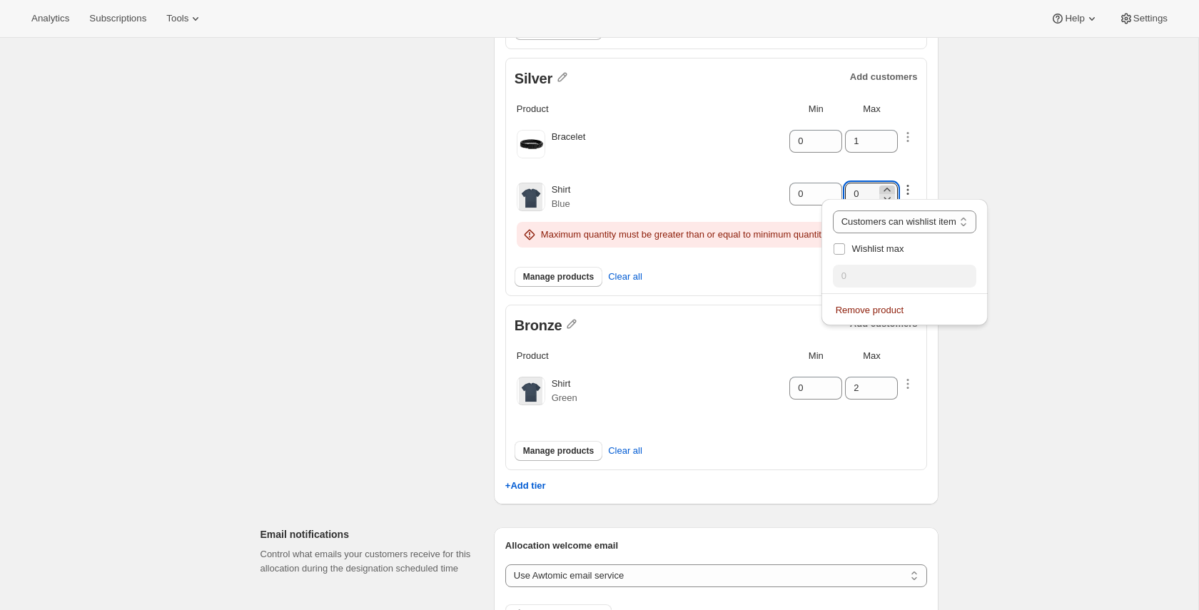
click at [890, 187] on icon at bounding box center [887, 190] width 14 height 14
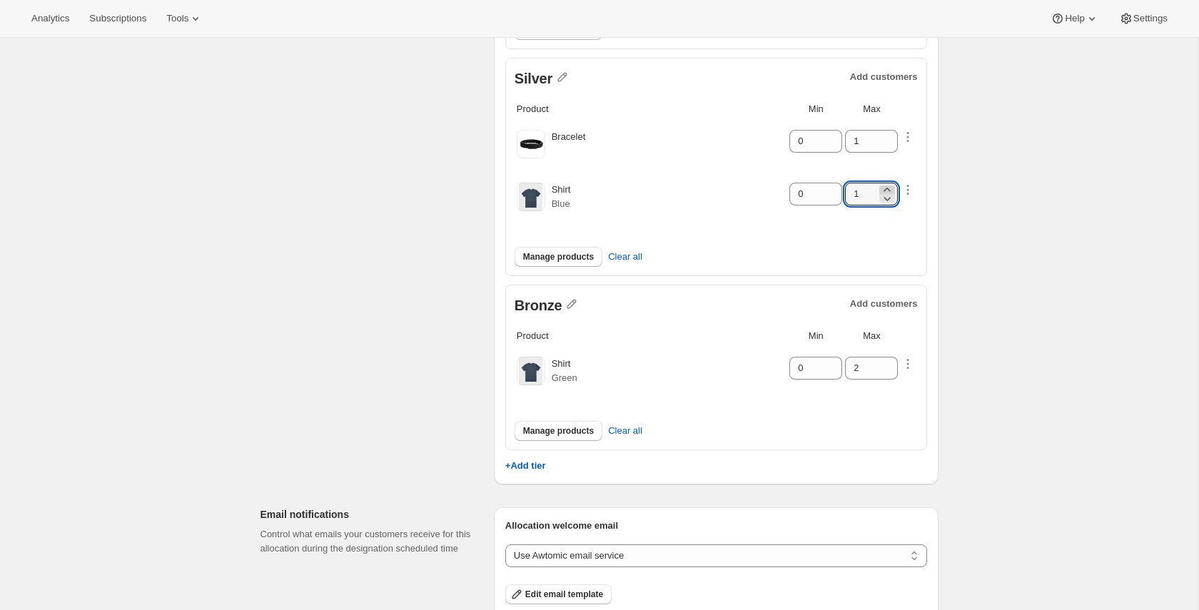
click at [890, 187] on icon at bounding box center [887, 190] width 14 height 14
type input "2"
click at [969, 173] on div "Create allocation. This page is ready Create allocation Basic info Give your al…" at bounding box center [599, 327] width 1198 height 1271
click at [909, 140] on icon "button" at bounding box center [908, 141] width 2 height 2
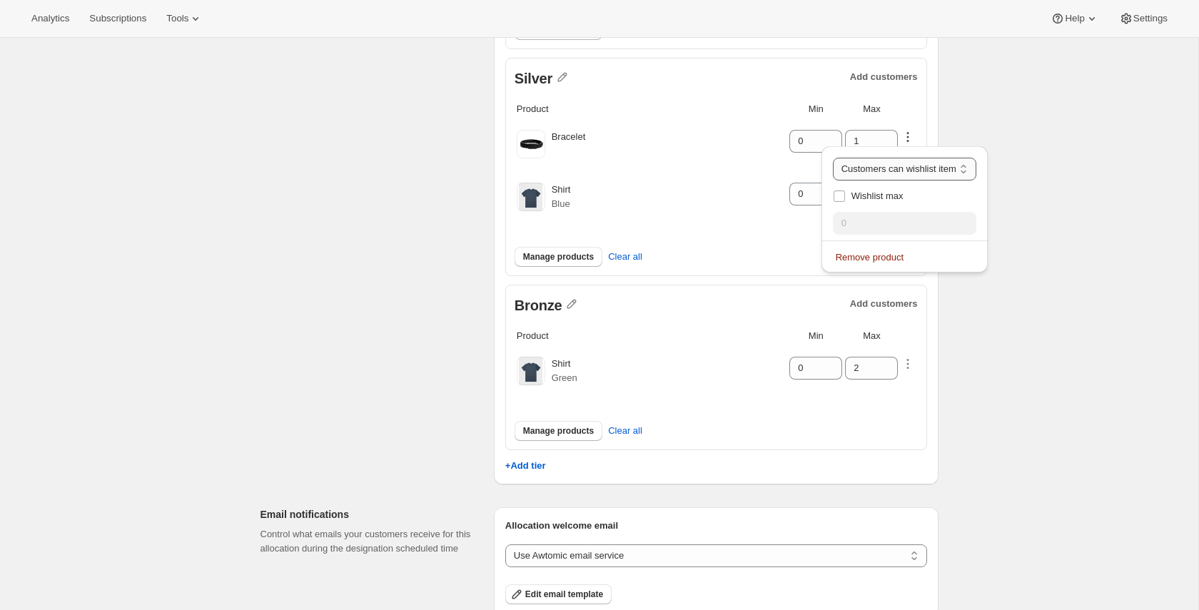
click at [922, 170] on select "Customers can wishlist item Wishlist only product Block item from wishlist" at bounding box center [904, 169] width 143 height 23
select select "only"
click at [847, 158] on select "Customers can wishlist item Wishlist only product Block item from wishlist" at bounding box center [904, 169] width 143 height 23
type input "0"
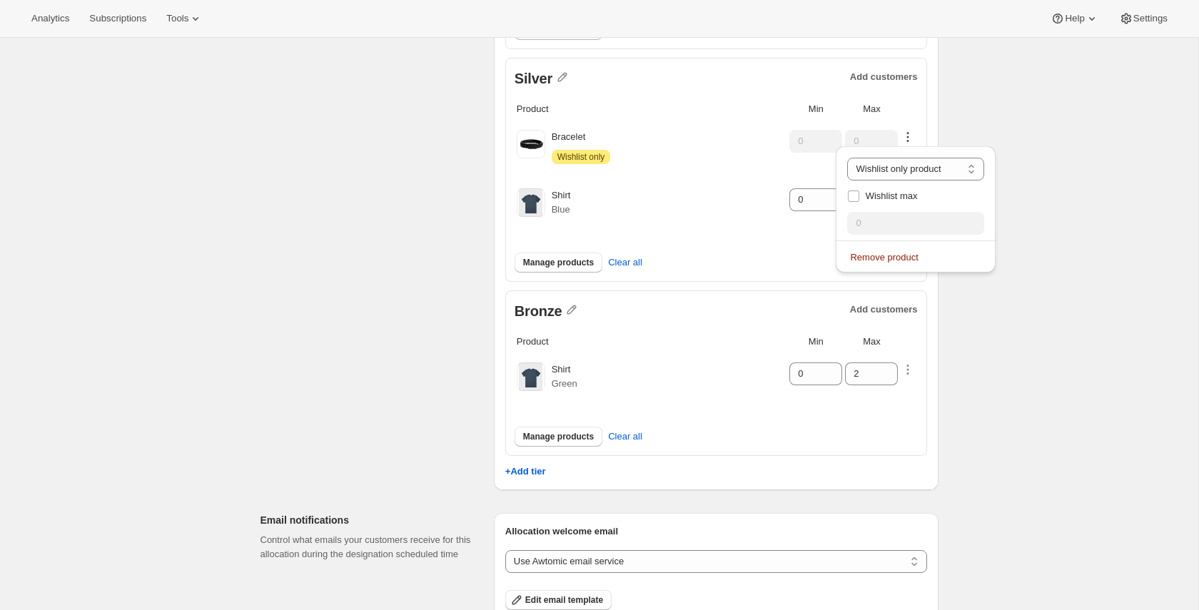
click at [1085, 163] on div "Create allocation. This page is ready Create allocation Basic info Give your al…" at bounding box center [599, 330] width 1198 height 1277
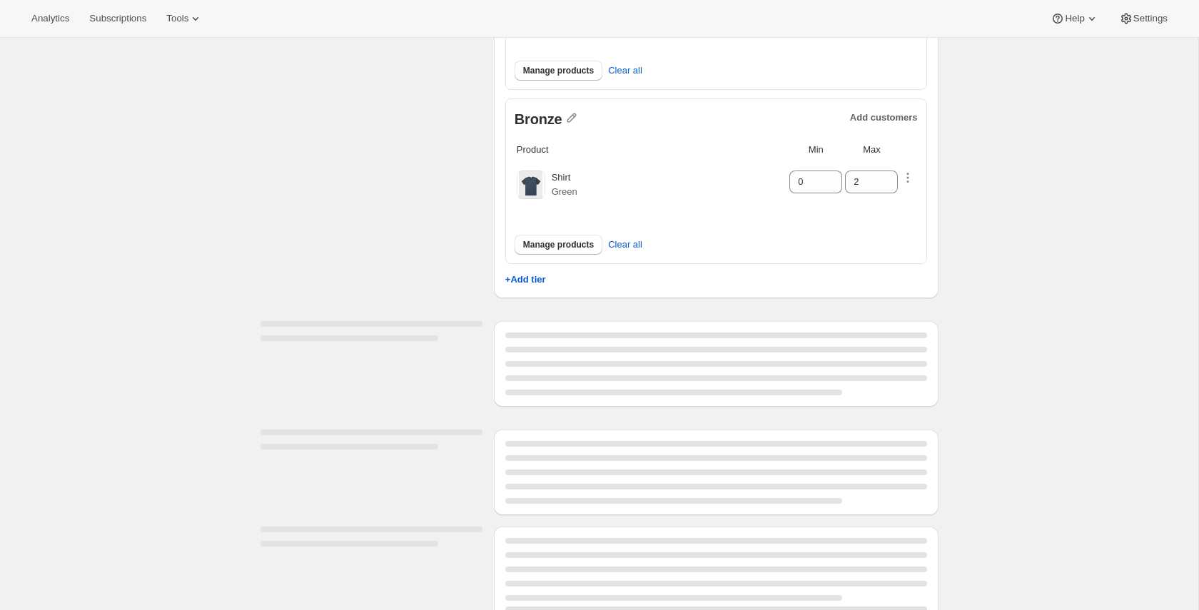
scroll to position [549, 0]
select select "12:00"
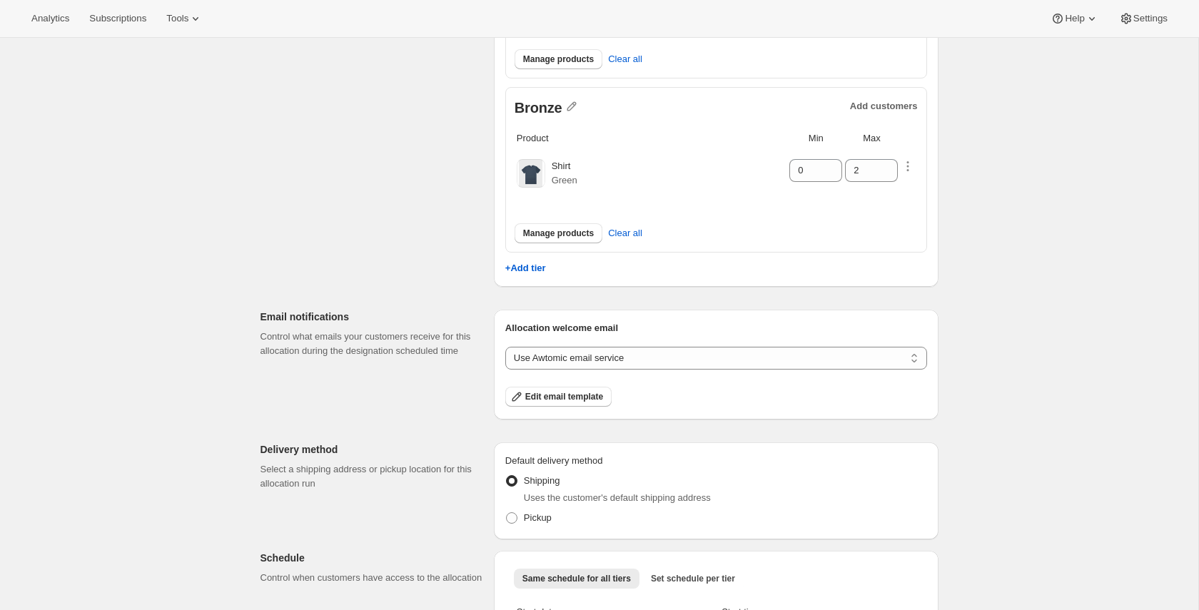
scroll to position [543, 0]
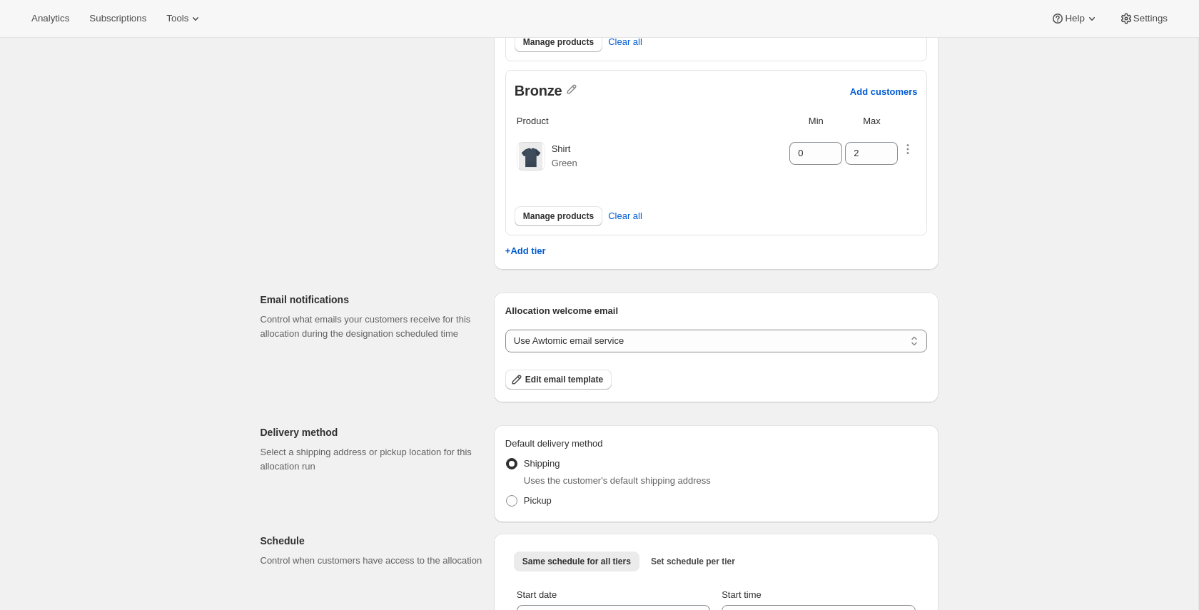
scroll to position [716, 0]
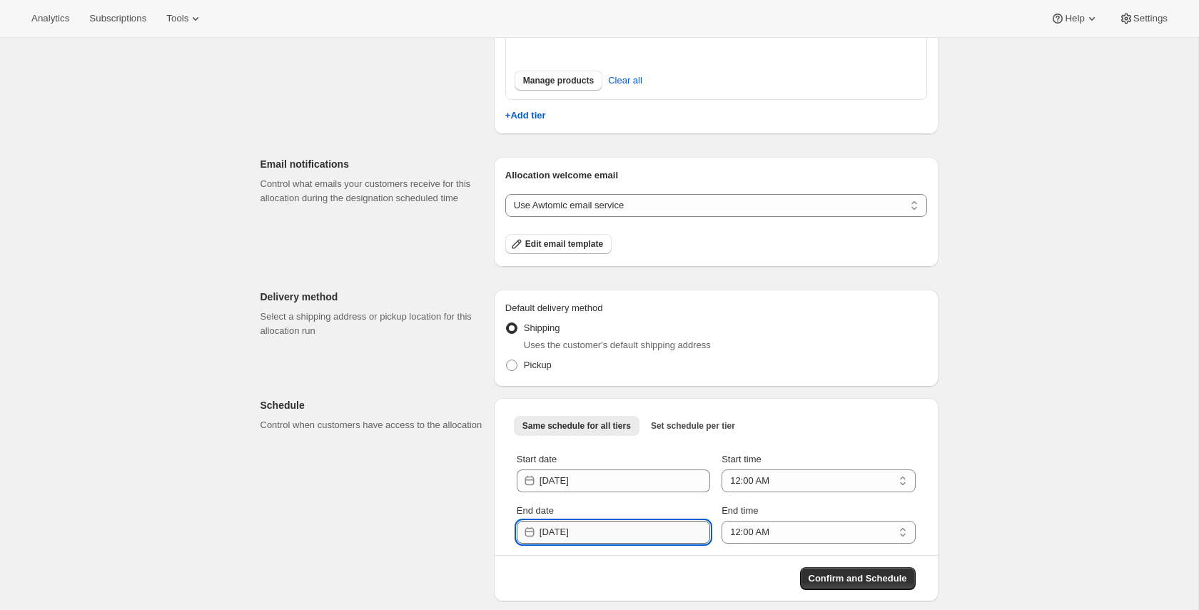
click at [633, 529] on input "2025-10-02" at bounding box center [625, 532] width 171 height 23
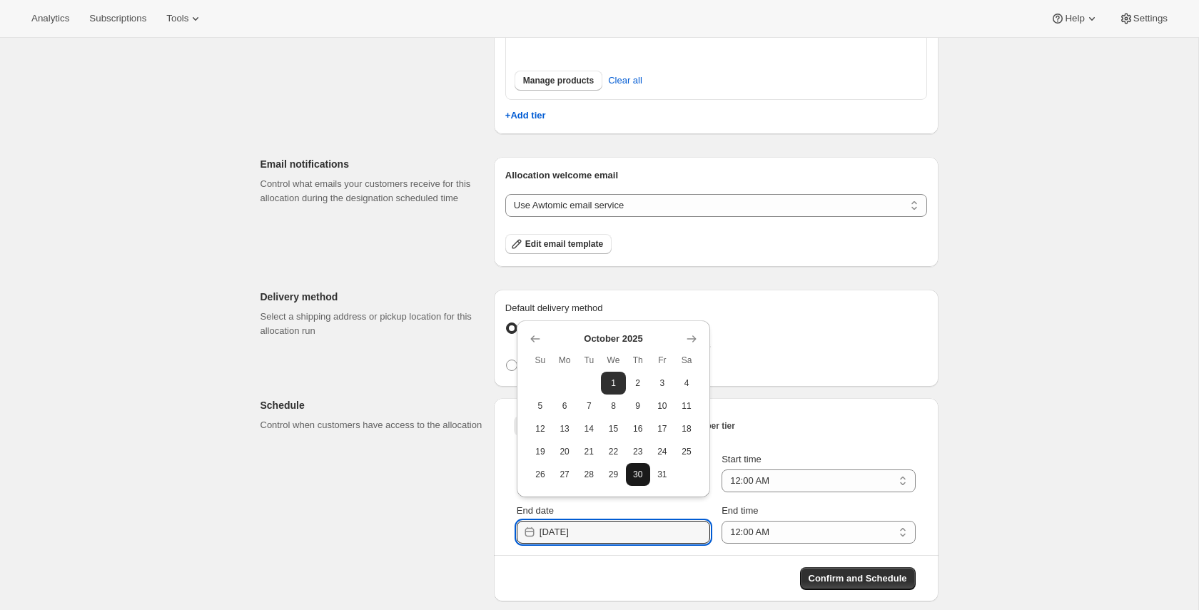
click at [638, 471] on span "30" at bounding box center [638, 474] width 13 height 11
type input "2025-10-30"
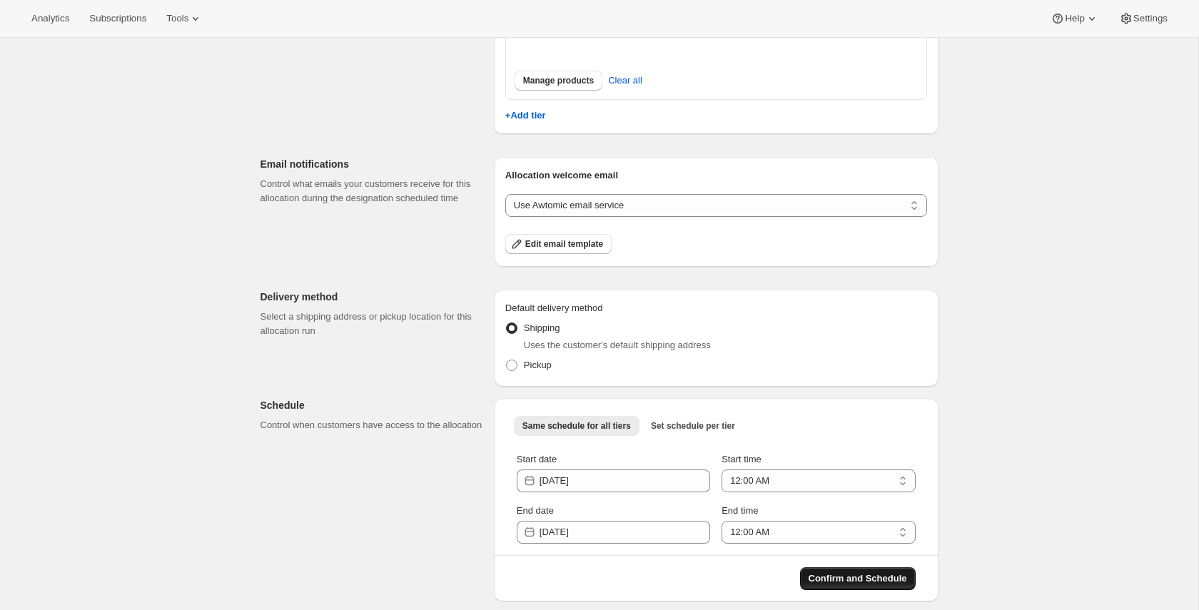
click at [847, 580] on span "Confirm and Schedule" at bounding box center [858, 579] width 98 height 14
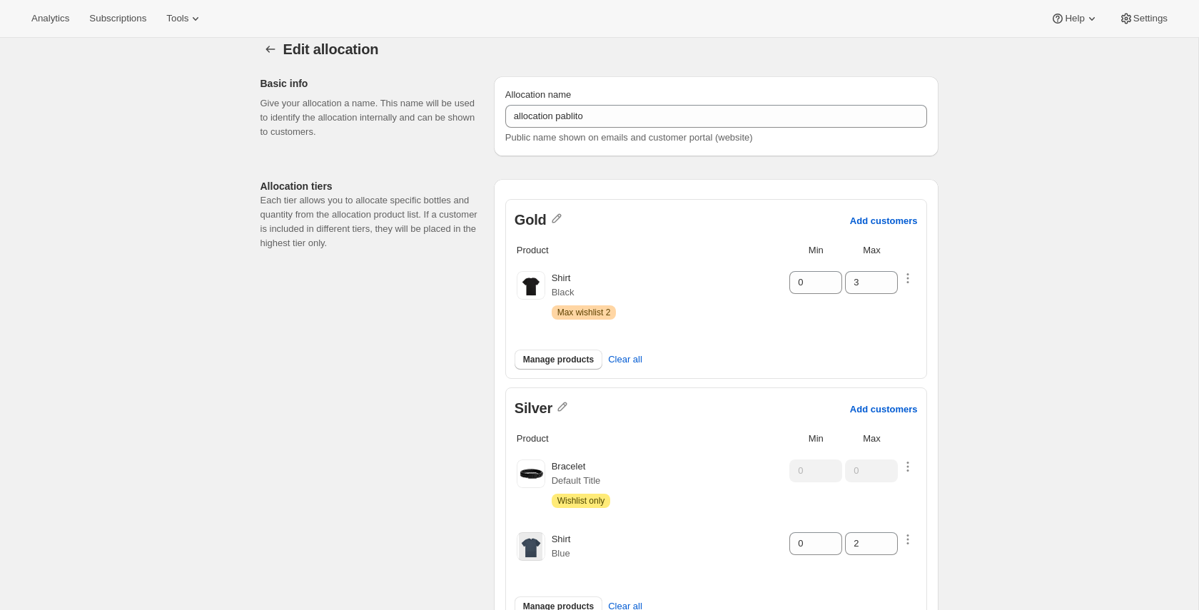
scroll to position [0, 0]
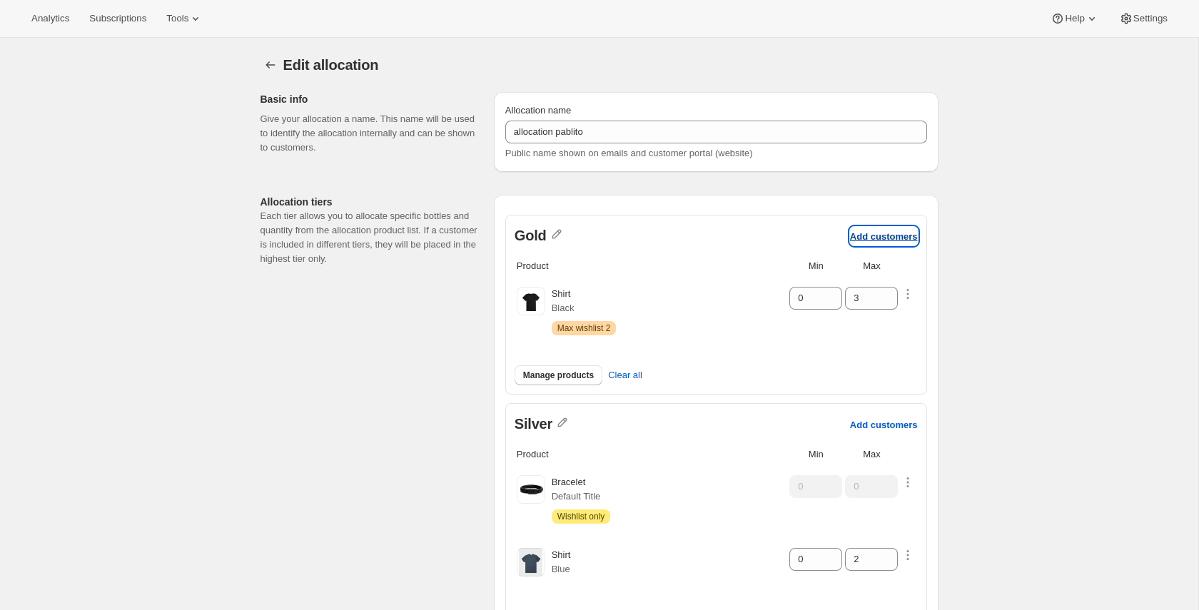
click at [876, 243] on button "Add customers" at bounding box center [884, 236] width 68 height 19
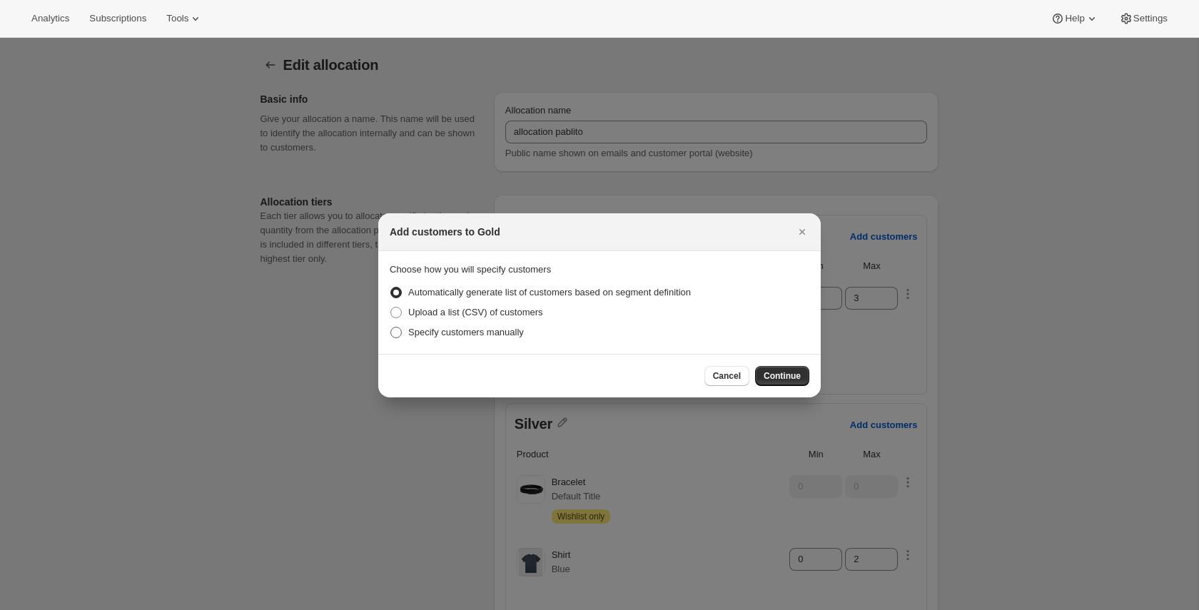
click at [524, 331] on span "Specify customers manually" at bounding box center [466, 332] width 116 height 11
click at [391, 328] on input "Specify customers manually" at bounding box center [390, 327] width 1 height 1
click at [789, 378] on span "Continue" at bounding box center [782, 375] width 37 height 11
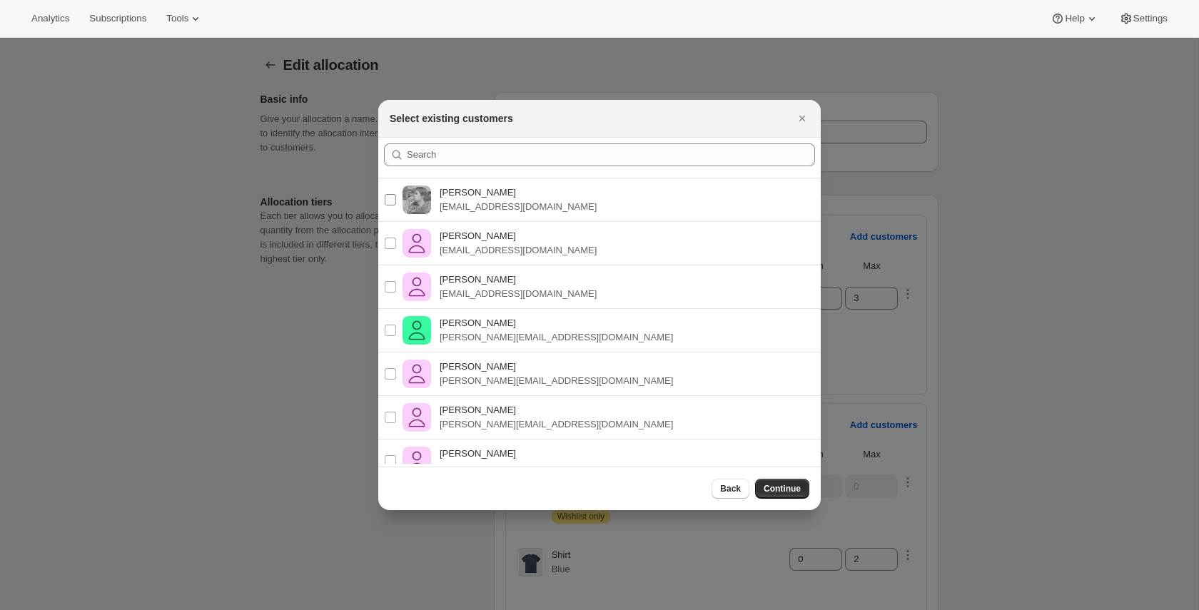
click at [521, 198] on p "Pablo Gumilla" at bounding box center [518, 193] width 157 height 14
click at [396, 198] on input "Pablo Gumilla pablo.gumilla@gmail.com" at bounding box center [390, 199] width 11 height 11
checkbox input "true"
click at [532, 236] on p "Pablo Gumilla" at bounding box center [518, 236] width 157 height 14
click at [396, 238] on input "Pablo Gumilla pablo.gumilla+sub@gmail.com" at bounding box center [390, 243] width 11 height 11
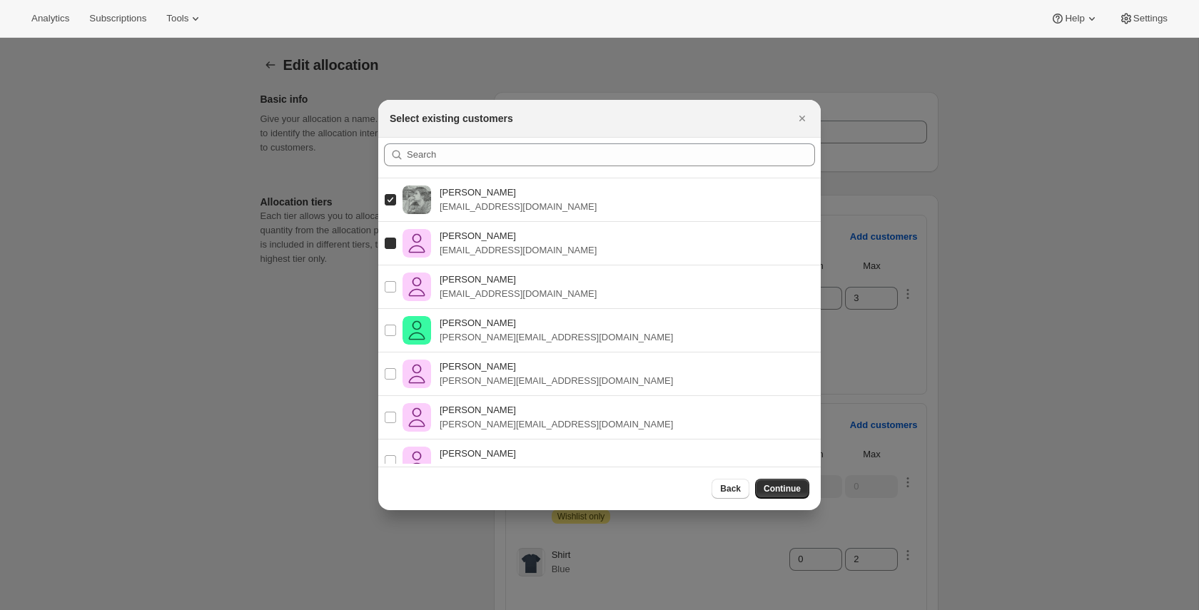
checkbox input "true"
click at [542, 288] on p "pablo.gumilla+shoes@gmail.com" at bounding box center [518, 294] width 157 height 14
click at [396, 288] on input "Pablo Gumilla pablo.gumilla+shoes@gmail.com" at bounding box center [390, 286] width 11 height 11
checkbox input "true"
click at [769, 491] on span "Continue" at bounding box center [782, 488] width 37 height 11
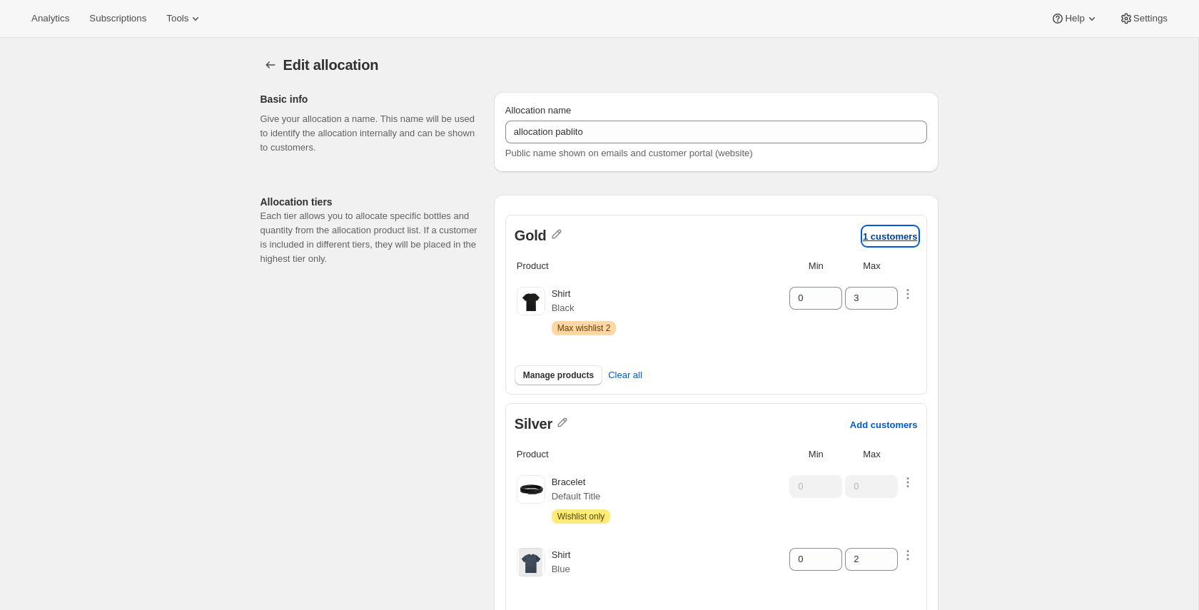
click at [903, 238] on p "1 customers" at bounding box center [890, 236] width 55 height 11
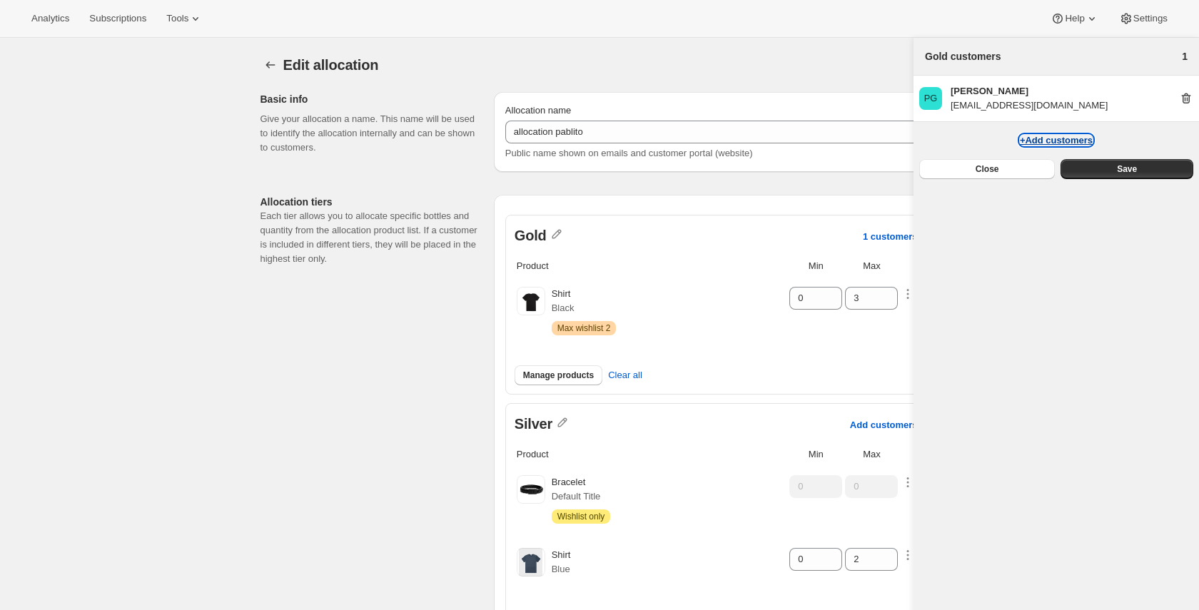
click at [1032, 142] on button "+Add customers" at bounding box center [1056, 140] width 73 height 11
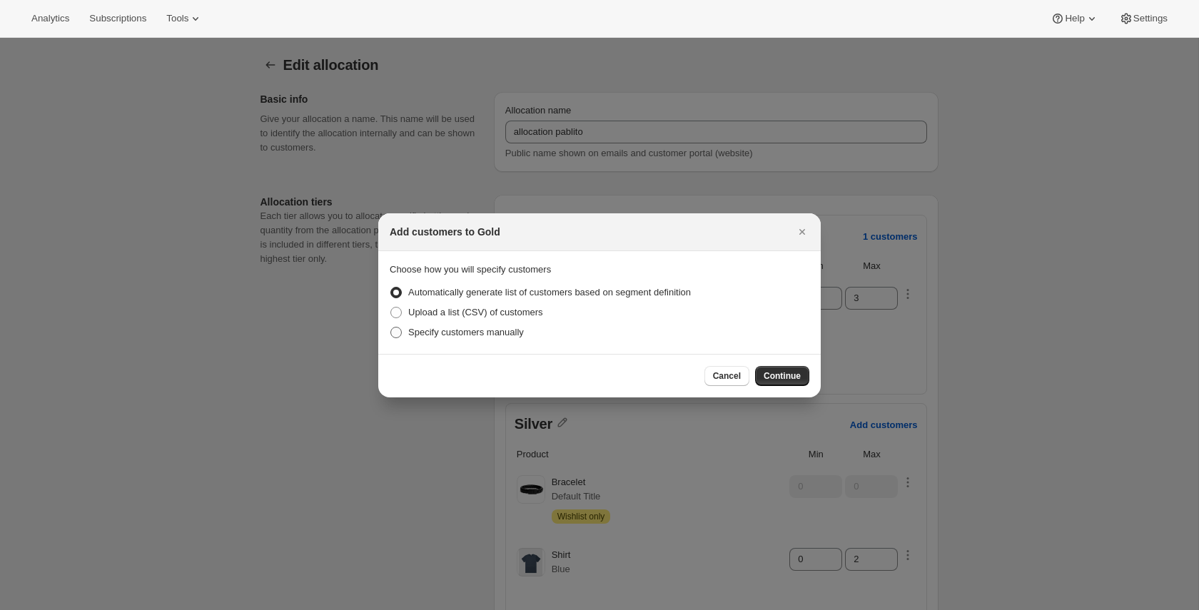
click at [515, 331] on span "Specify customers manually" at bounding box center [466, 332] width 116 height 11
click at [391, 328] on input "Specify customers manually" at bounding box center [390, 327] width 1 height 1
click at [779, 373] on span "Continue" at bounding box center [782, 375] width 37 height 11
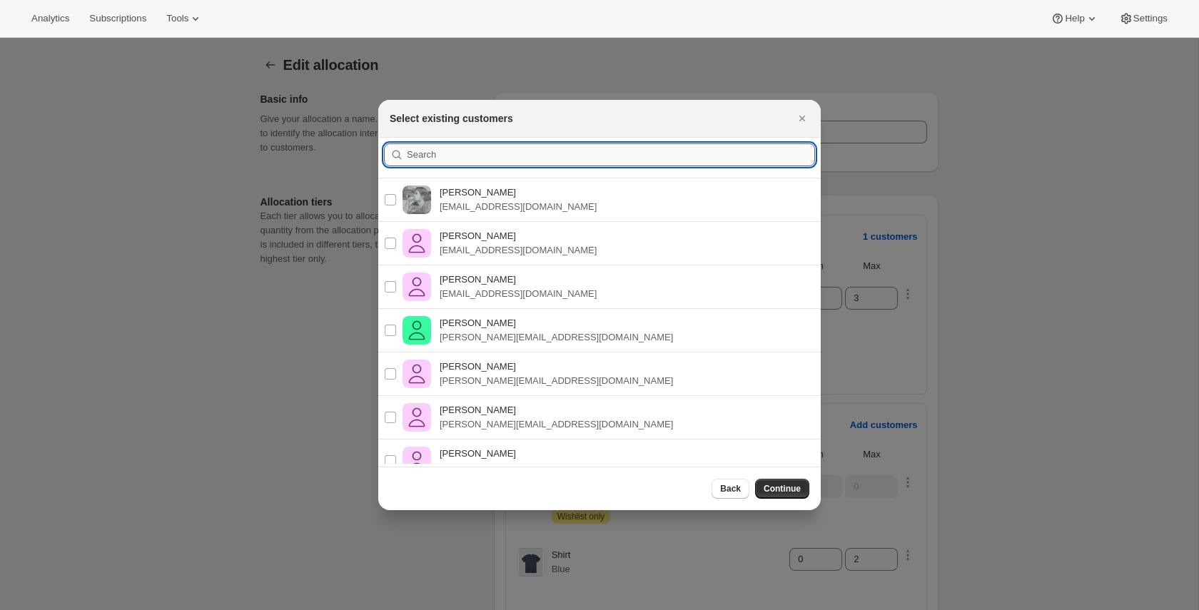
click at [469, 151] on input ":r58:" at bounding box center [611, 154] width 408 height 23
paste input "pablo+bugbab@awtomic.com"
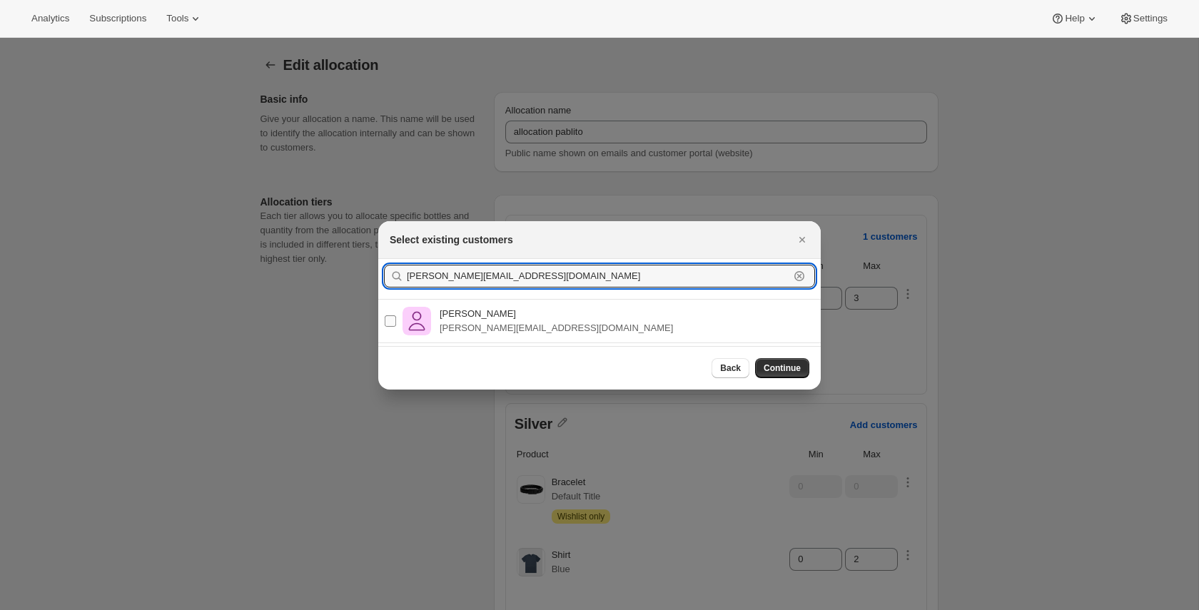
type input "pablo+bugbab@awtomic.com"
click at [392, 320] on input "Pablo Gumilla pablo+bugbab@awtomic.com" at bounding box center [390, 320] width 11 height 11
checkbox input "true"
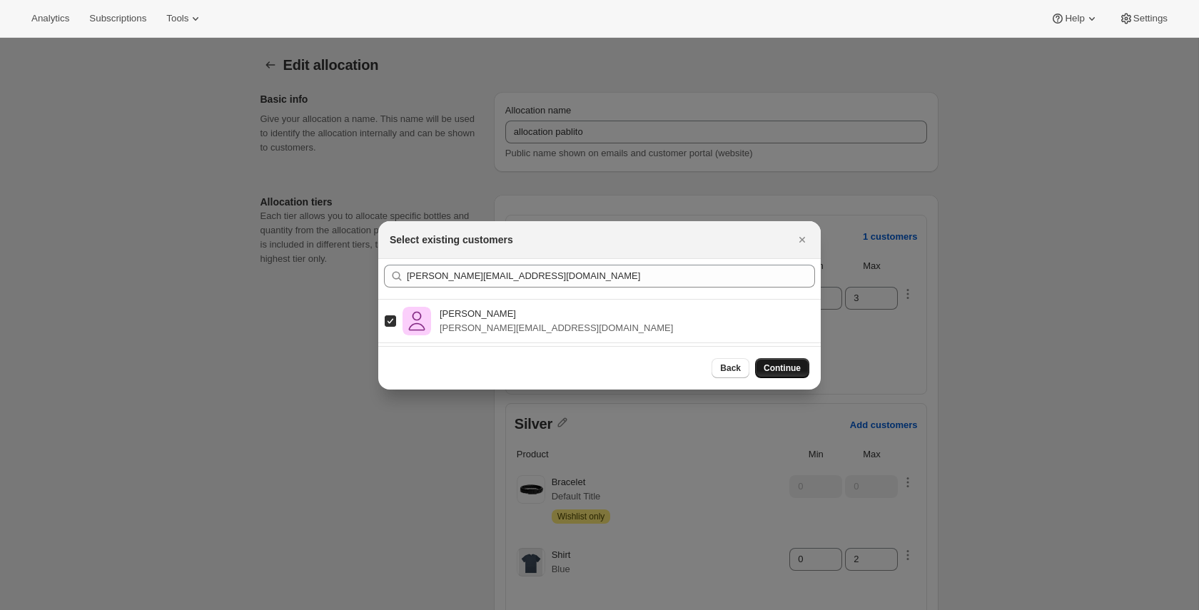
click at [793, 373] on span "Continue" at bounding box center [782, 368] width 37 height 11
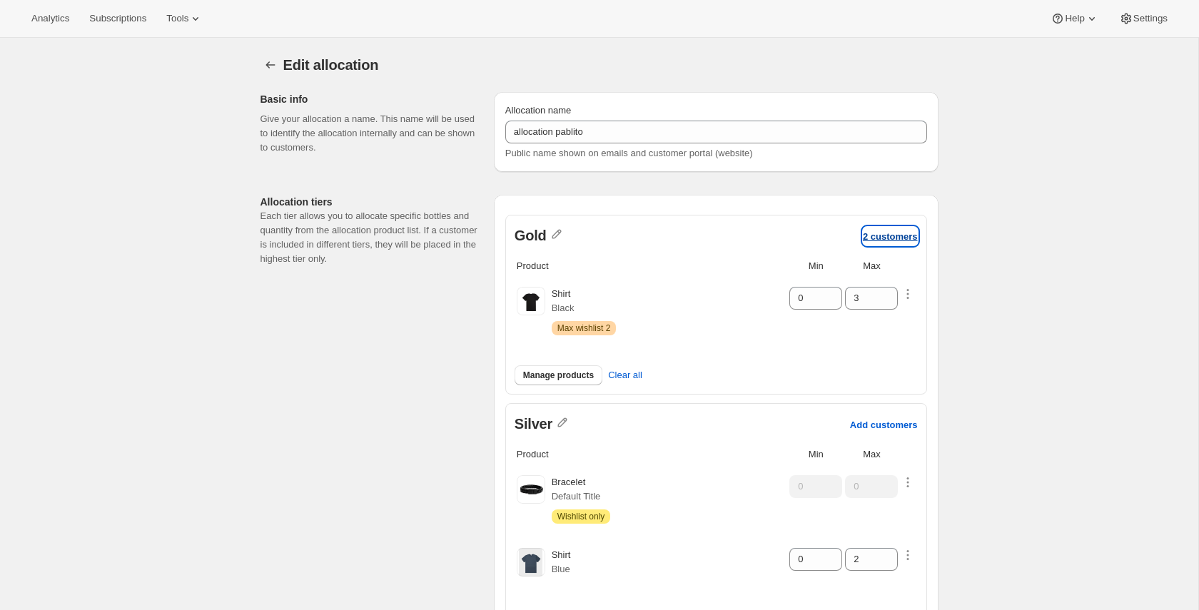
click at [897, 237] on p "2 customers" at bounding box center [890, 236] width 55 height 11
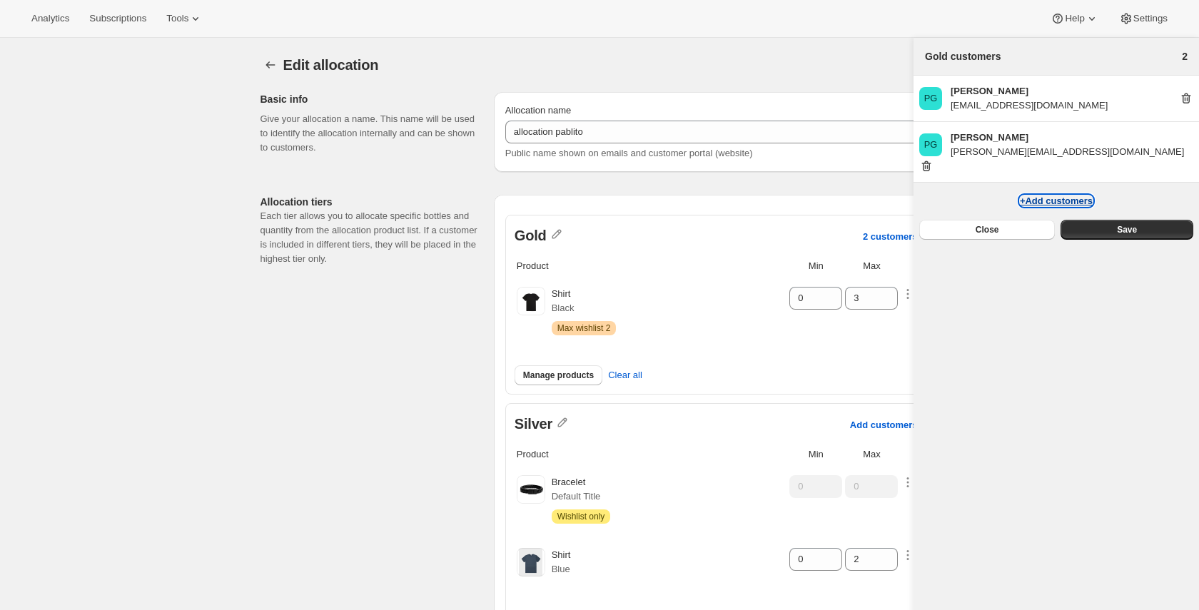
click at [1021, 196] on button "+Add customers" at bounding box center [1056, 201] width 73 height 11
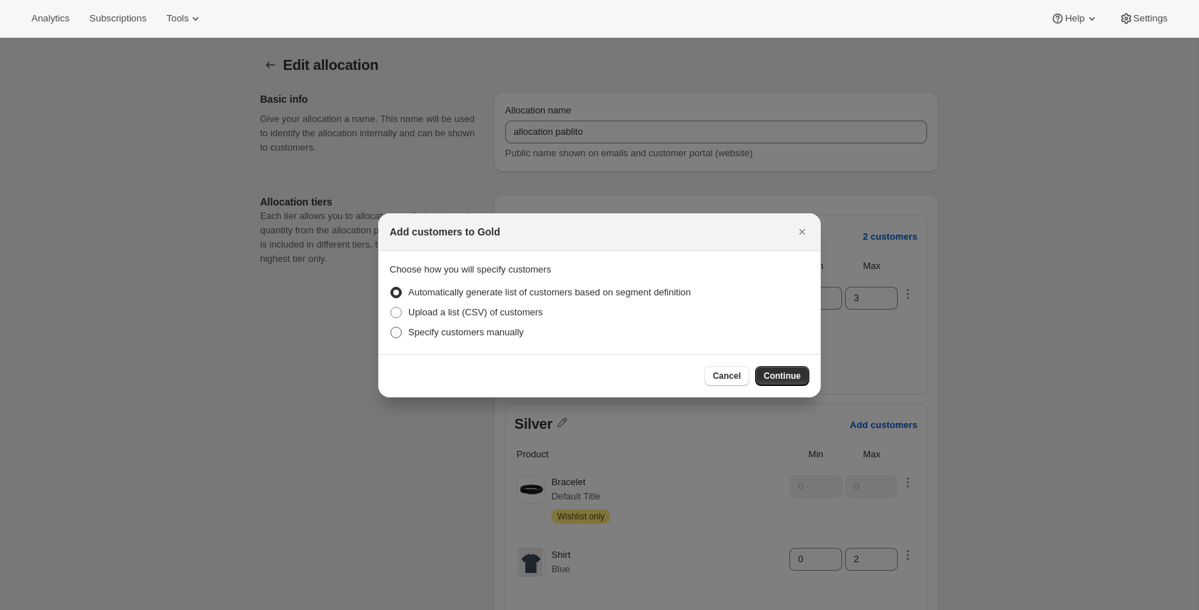
click at [515, 339] on span "Specify customers manually" at bounding box center [466, 332] width 116 height 14
click at [391, 328] on input "Specify customers manually" at bounding box center [390, 327] width 1 height 1
click at [778, 377] on span "Continue" at bounding box center [782, 375] width 37 height 11
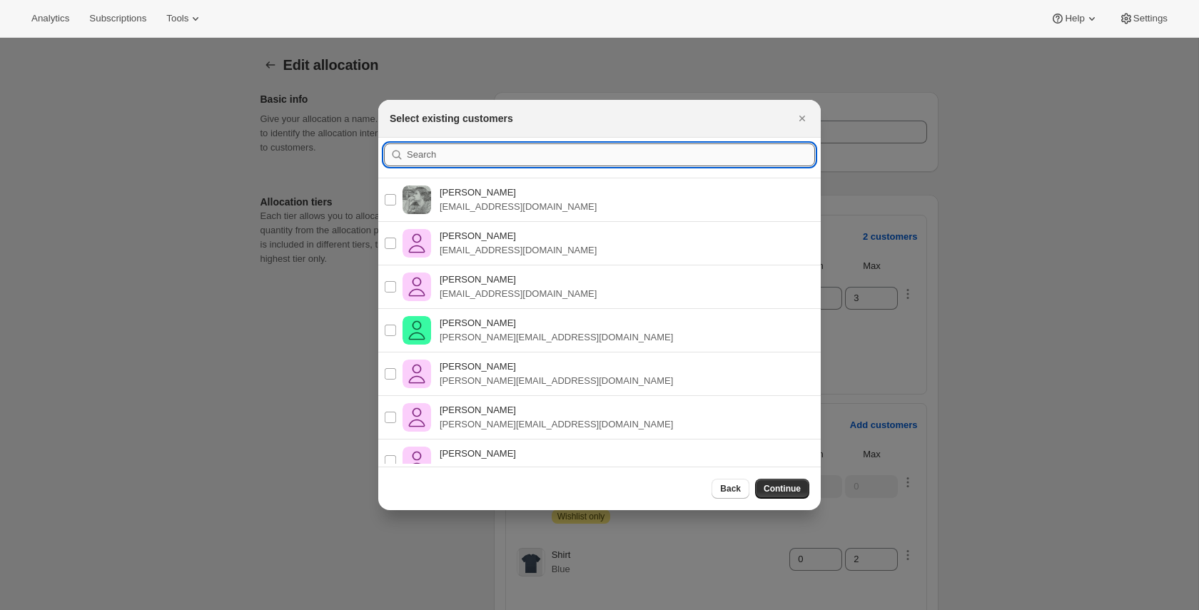
click at [532, 161] on input ":r5u:" at bounding box center [611, 154] width 408 height 23
paste input "pablo+pos1.3@awtomic.com"
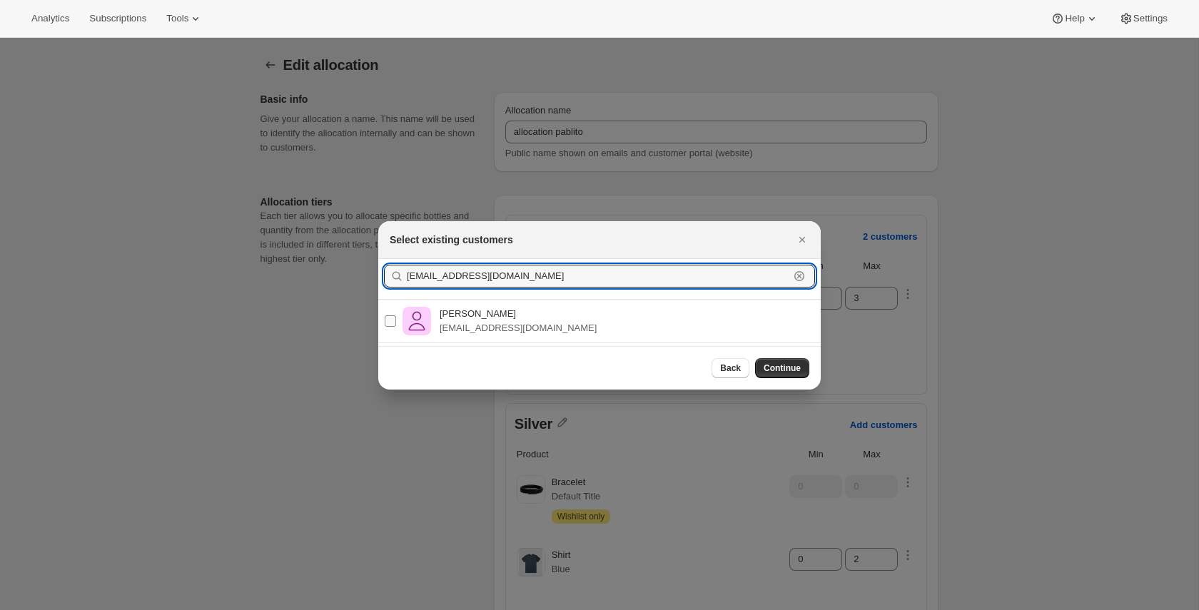
type input "pablo+pos1.3@awtomic.com"
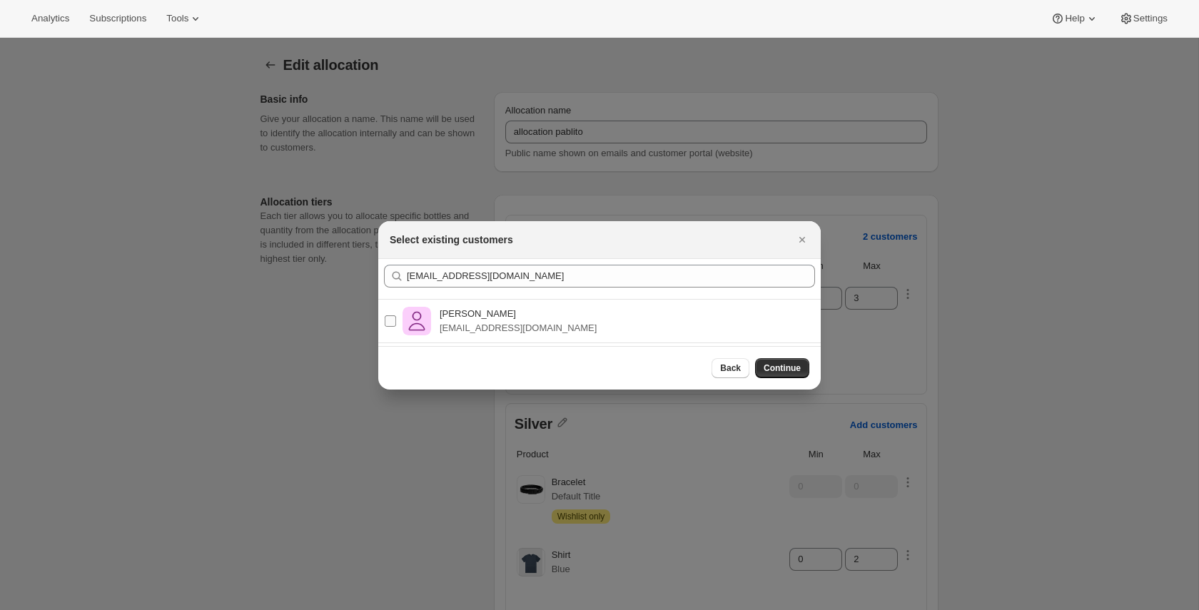
click at [390, 325] on input "Pablo Gumi pablo+pos1.3@awtomic.com" at bounding box center [390, 320] width 11 height 11
checkbox input "true"
click at [774, 380] on div "Back Continue" at bounding box center [599, 368] width 443 height 44
click at [783, 368] on span "Continue" at bounding box center [782, 368] width 37 height 11
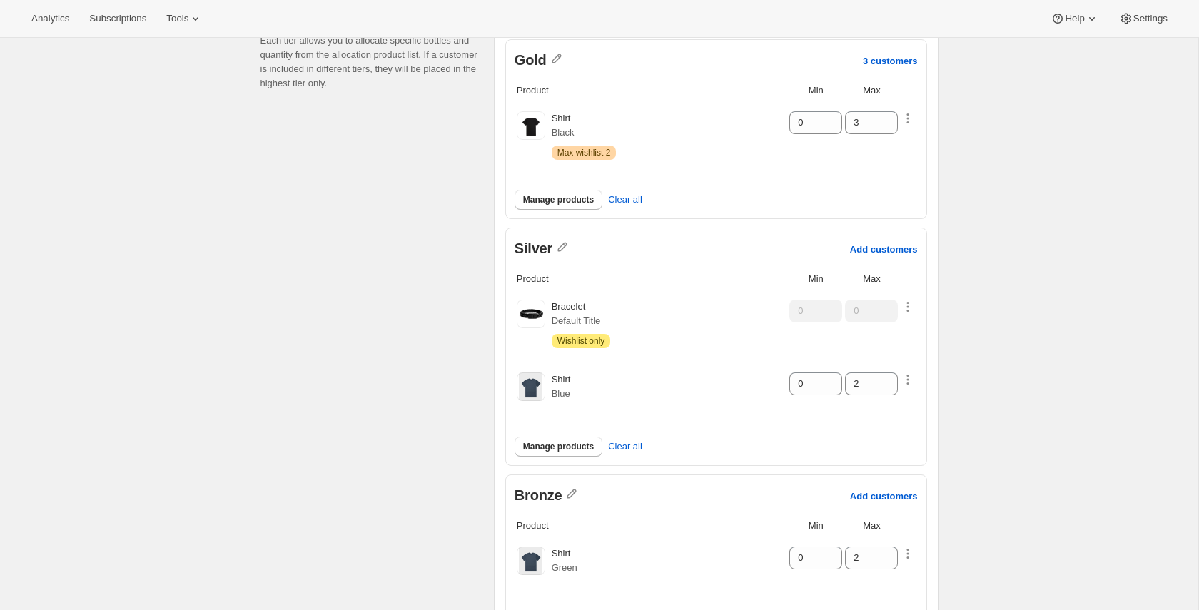
scroll to position [220, 0]
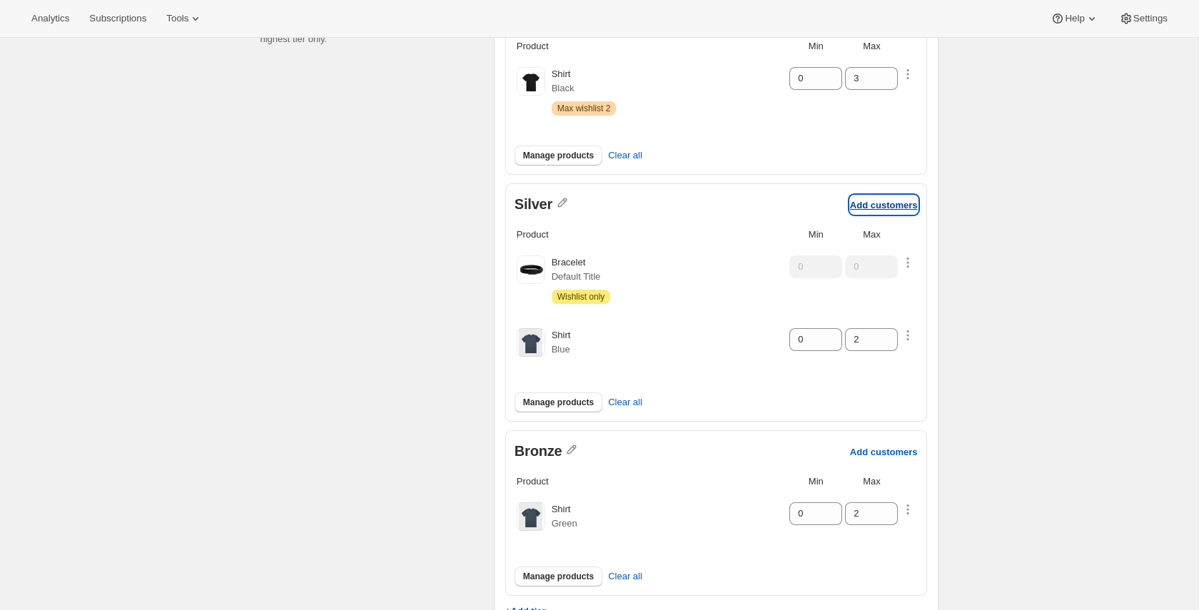
click at [879, 204] on p "Add customers" at bounding box center [884, 205] width 68 height 11
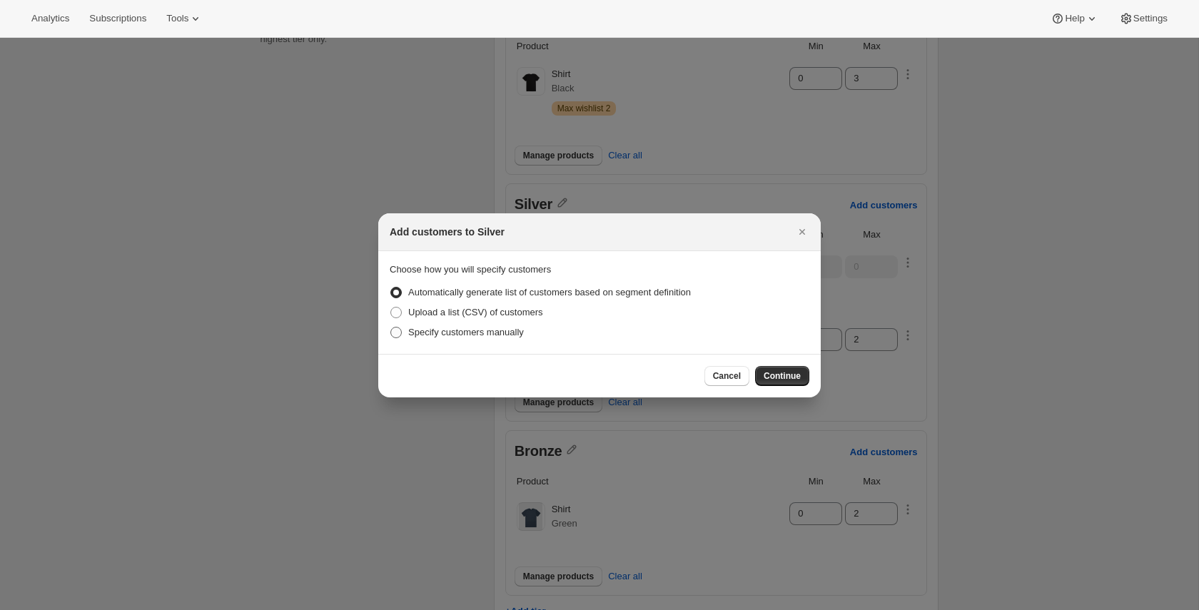
click at [488, 330] on span "Specify customers manually" at bounding box center [466, 332] width 116 height 11
click at [391, 328] on input "Specify customers manually" at bounding box center [390, 327] width 1 height 1
click at [783, 379] on span "Continue" at bounding box center [782, 375] width 37 height 11
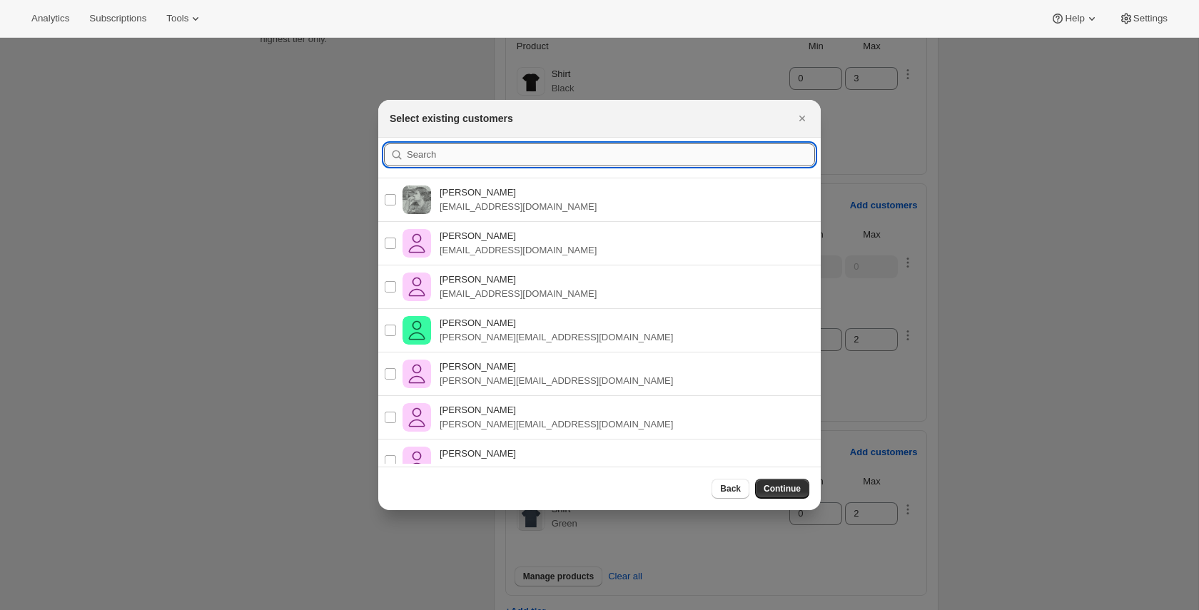
click at [489, 154] on input ":r6k:" at bounding box center [611, 154] width 408 height 23
paste input "pablo+pos1.3@awtomic.com"
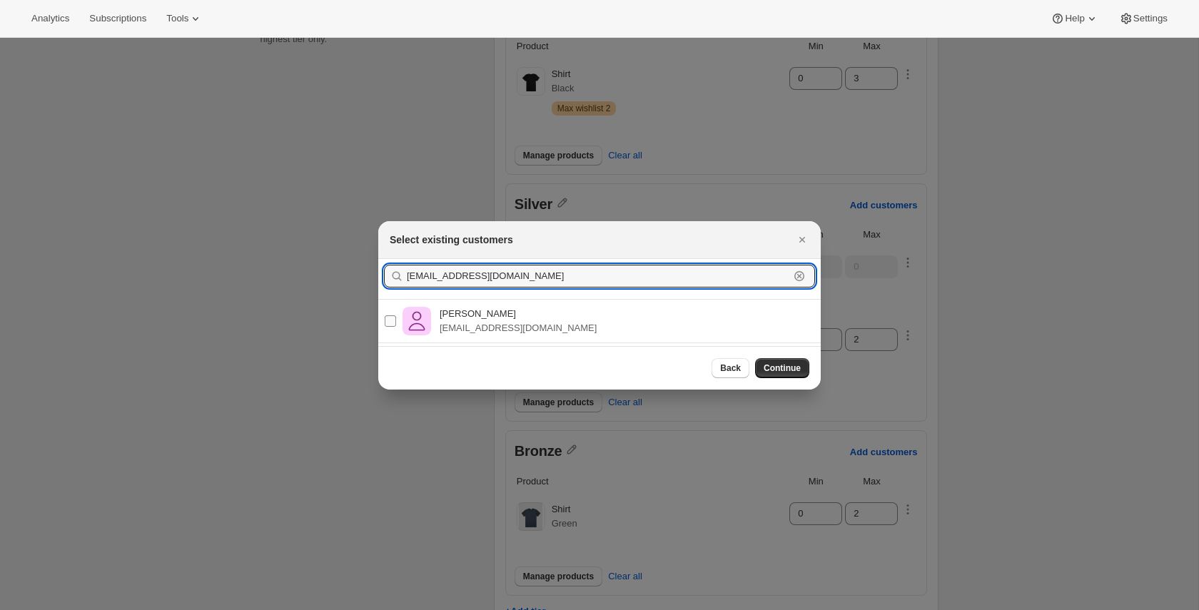
type input "pablo+pos1.3@awtomic.com"
click at [389, 321] on input "Pablo Gumi pablo+pos1.3@awtomic.com" at bounding box center [390, 320] width 11 height 11
checkbox input "true"
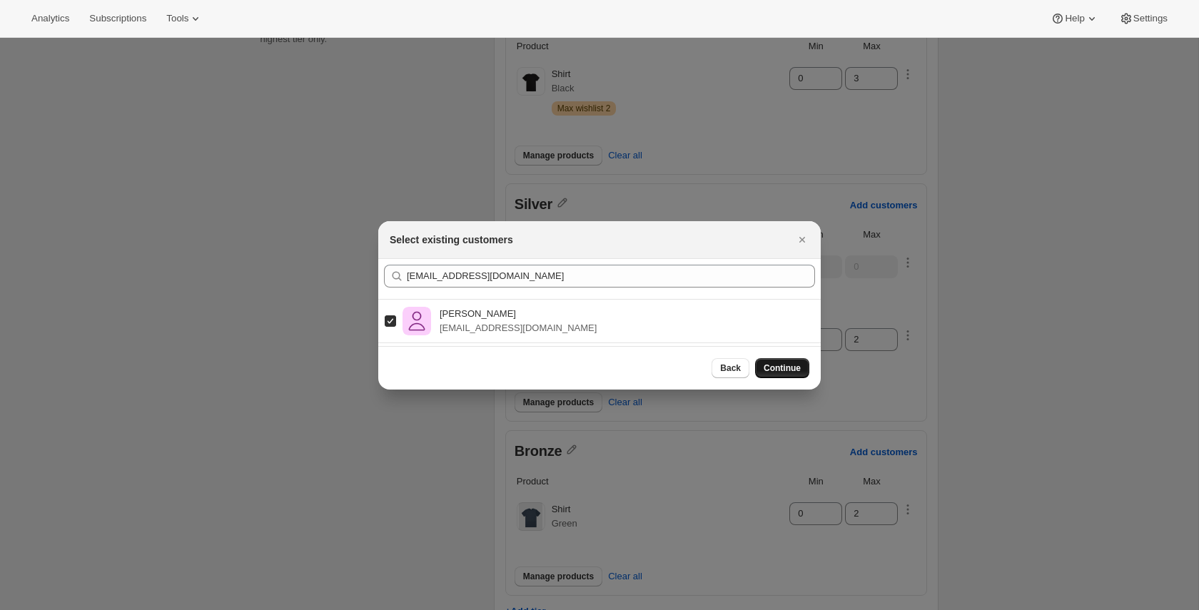
click at [791, 368] on span "Continue" at bounding box center [782, 368] width 37 height 11
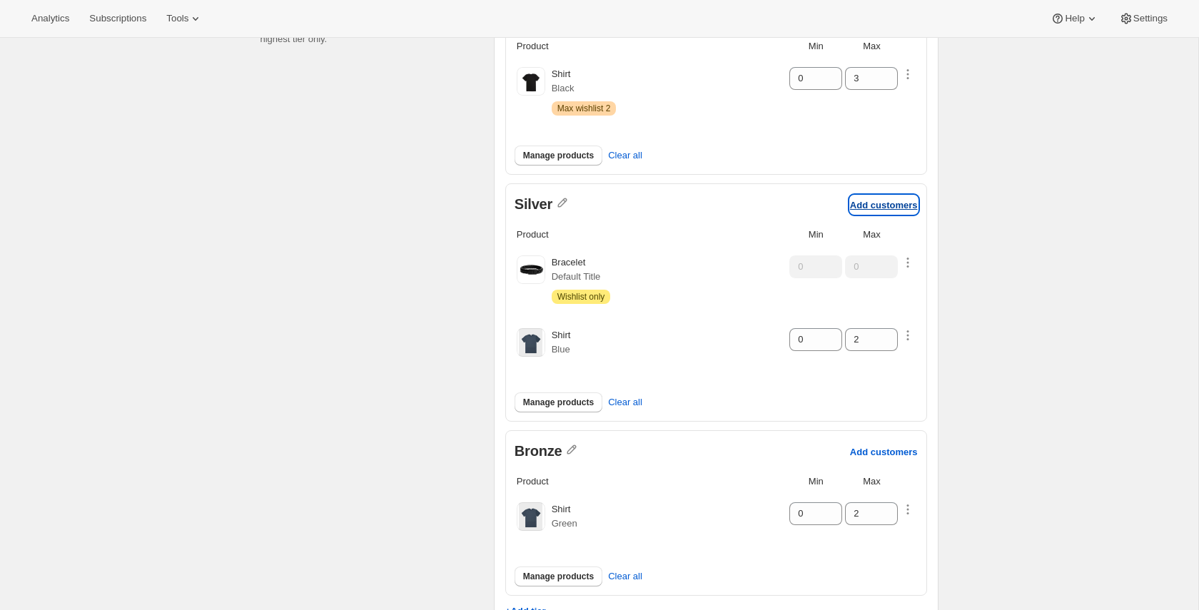
click at [887, 201] on p "Add customers" at bounding box center [884, 205] width 68 height 11
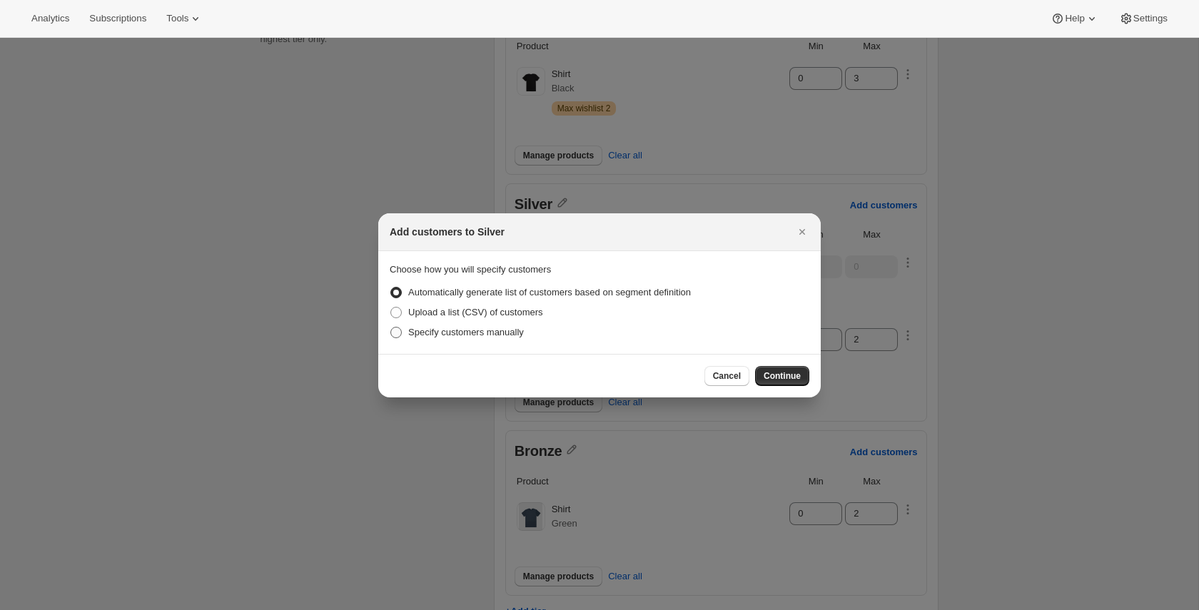
click at [488, 337] on span "Specify customers manually" at bounding box center [466, 332] width 116 height 11
click at [391, 328] on input "Specify customers manually" at bounding box center [390, 327] width 1 height 1
drag, startPoint x: 812, startPoint y: 384, endPoint x: 777, endPoint y: 378, distance: 35.4
click at [811, 384] on div "Cancel Continue" at bounding box center [599, 376] width 443 height 44
click at [776, 378] on span "Continue" at bounding box center [782, 375] width 37 height 11
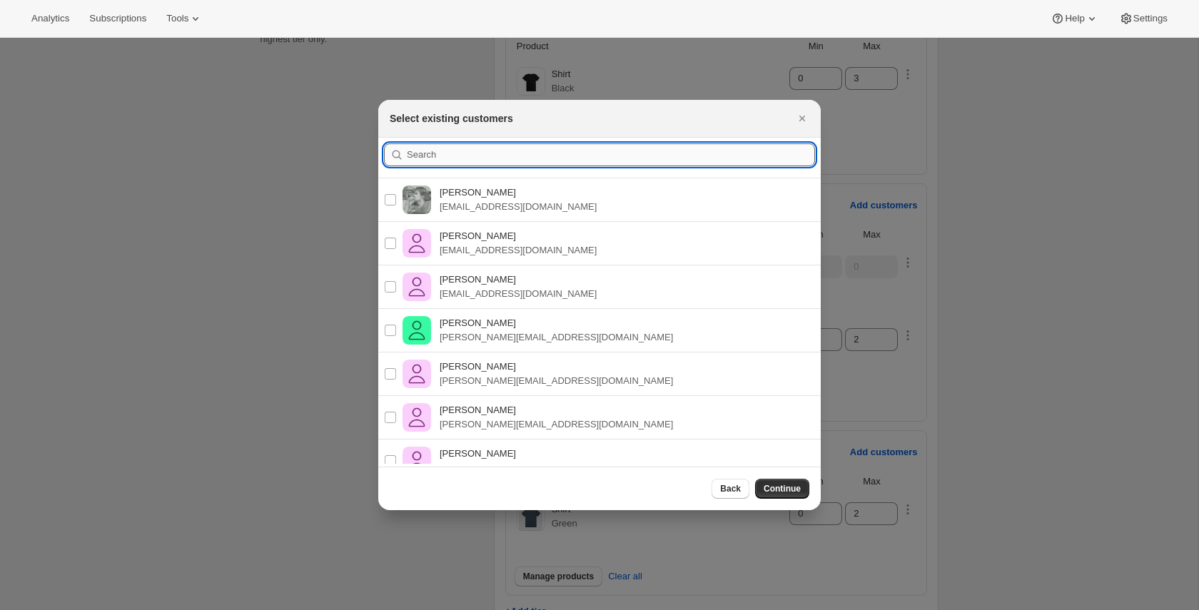
click at [463, 151] on input ":r7d:" at bounding box center [611, 154] width 408 height 23
paste input "pablo.gumilla+babdiscounted@gmail.com"
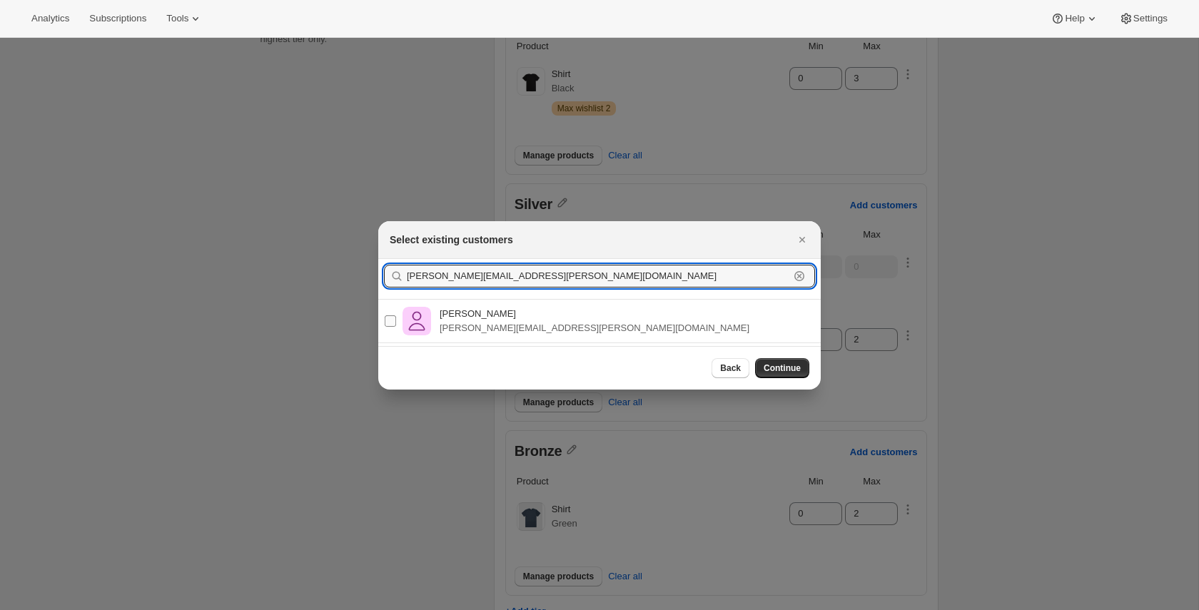
type input "pablo.gumilla+babdiscounted@gmail.com"
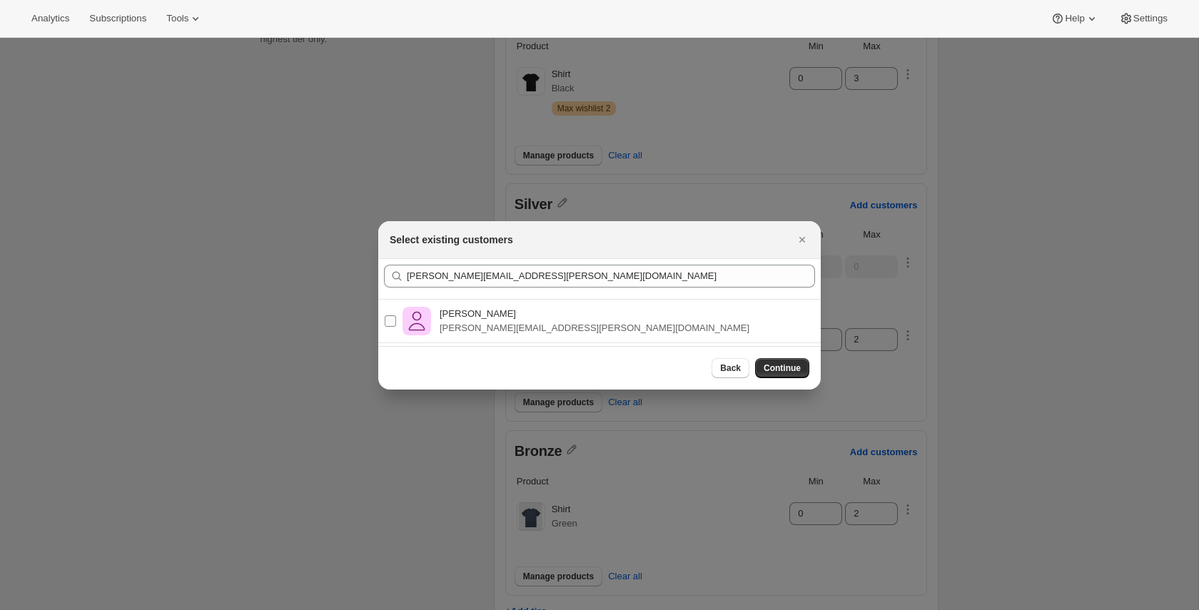
click at [392, 324] on input "Pablo Gumilla pablo.gumilla+babdiscounted@gmail.com" at bounding box center [390, 320] width 11 height 11
checkbox input "true"
click at [792, 368] on span "Continue" at bounding box center [782, 368] width 37 height 11
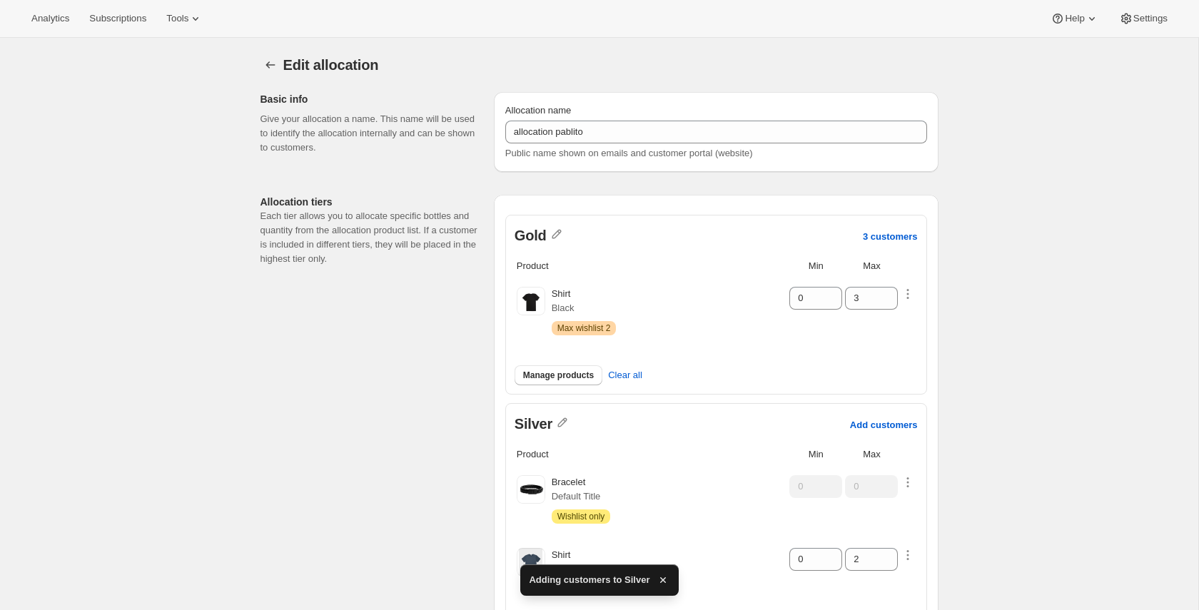
scroll to position [220, 0]
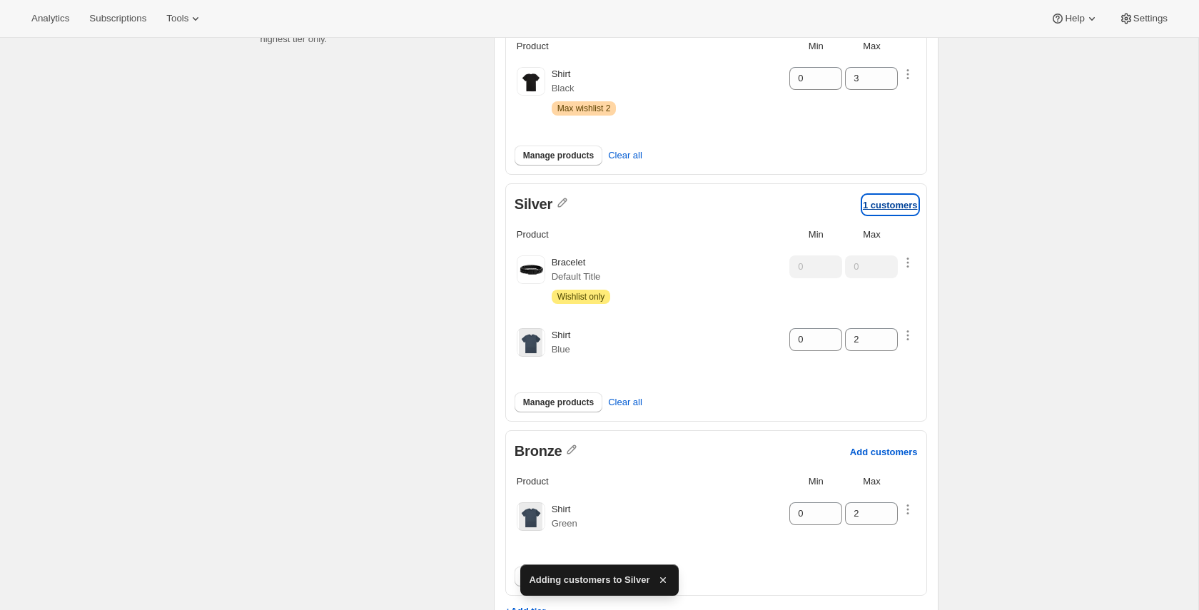
click at [878, 206] on p "1 customers" at bounding box center [890, 205] width 55 height 11
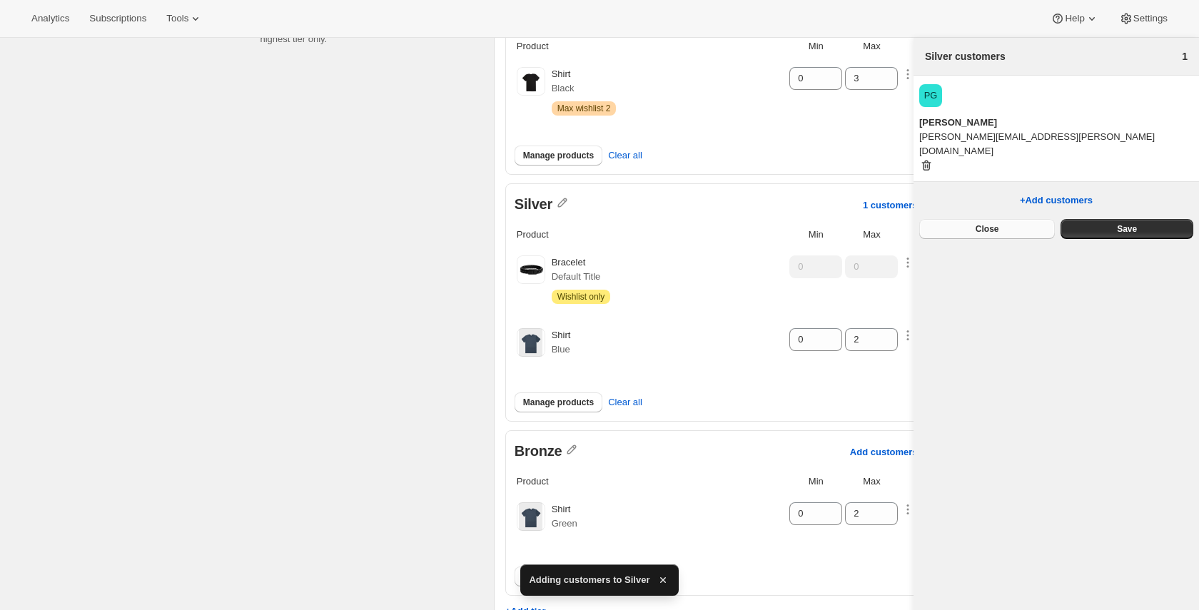
click at [974, 219] on button "Close" at bounding box center [987, 229] width 136 height 20
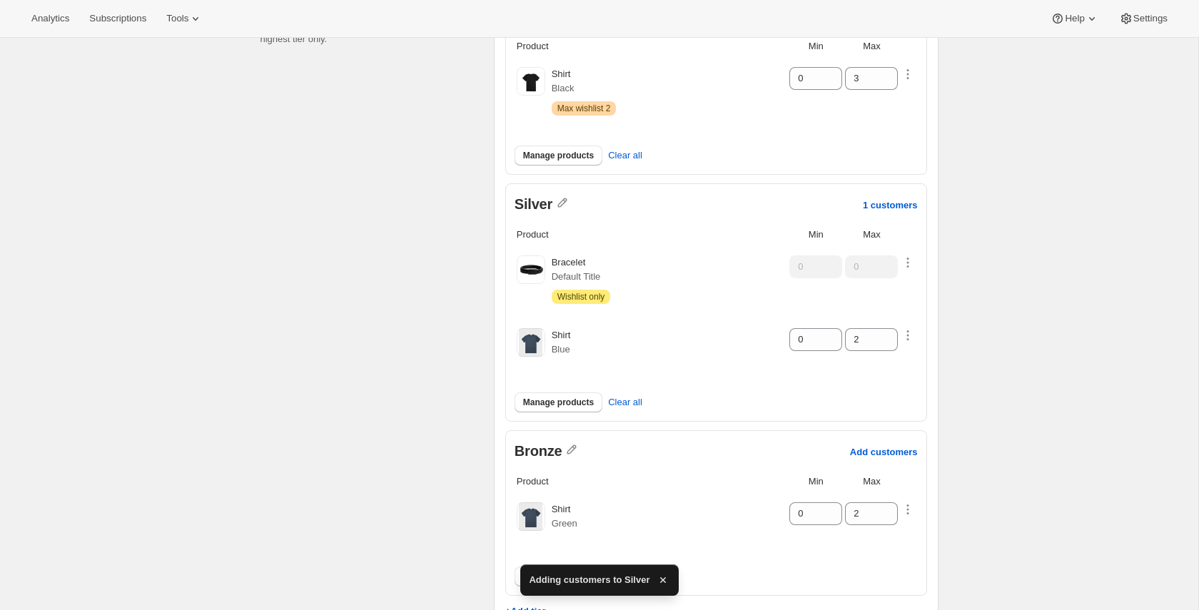
scroll to position [81, 0]
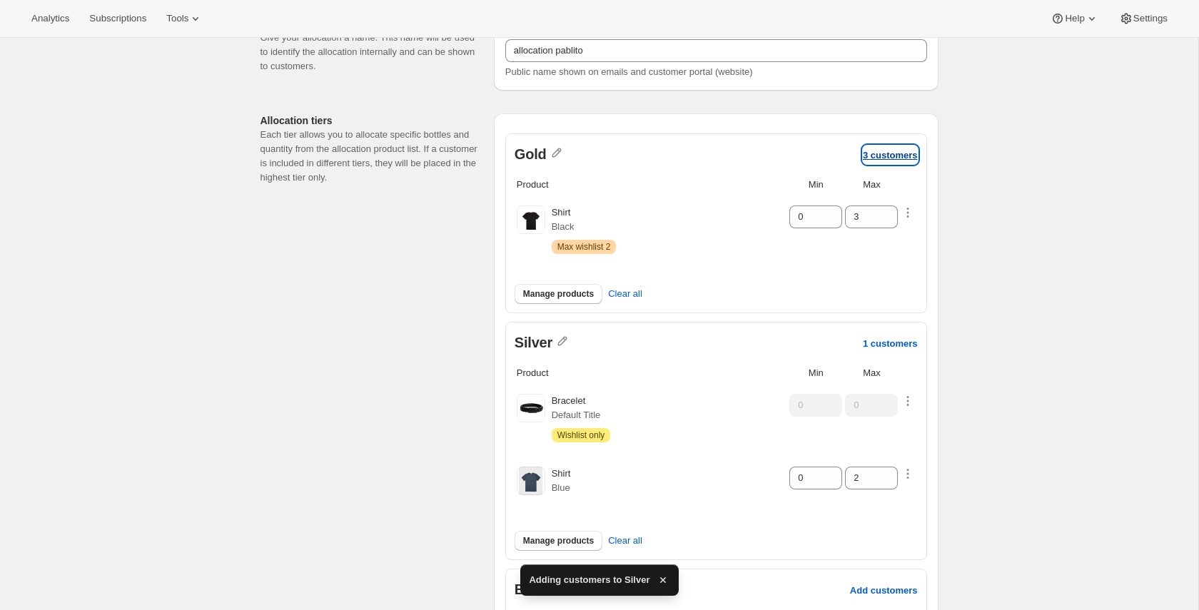
click at [885, 155] on p "3 customers" at bounding box center [890, 155] width 55 height 11
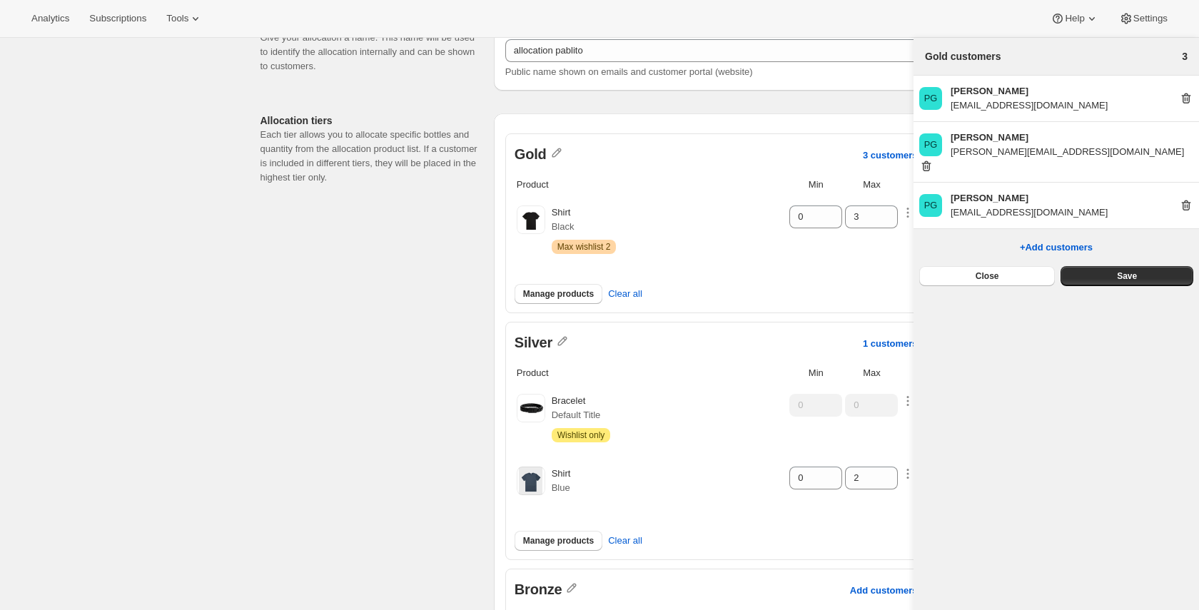
drag, startPoint x: 950, startPoint y: 107, endPoint x: 1092, endPoint y: 106, distance: 142.0
click at [1092, 106] on p "pablo.gumilla+shoes@gmail.com" at bounding box center [1029, 105] width 157 height 14
copy p "pablo.gumilla+shoes@gmail.com"
click at [1011, 266] on button "Close" at bounding box center [987, 276] width 136 height 20
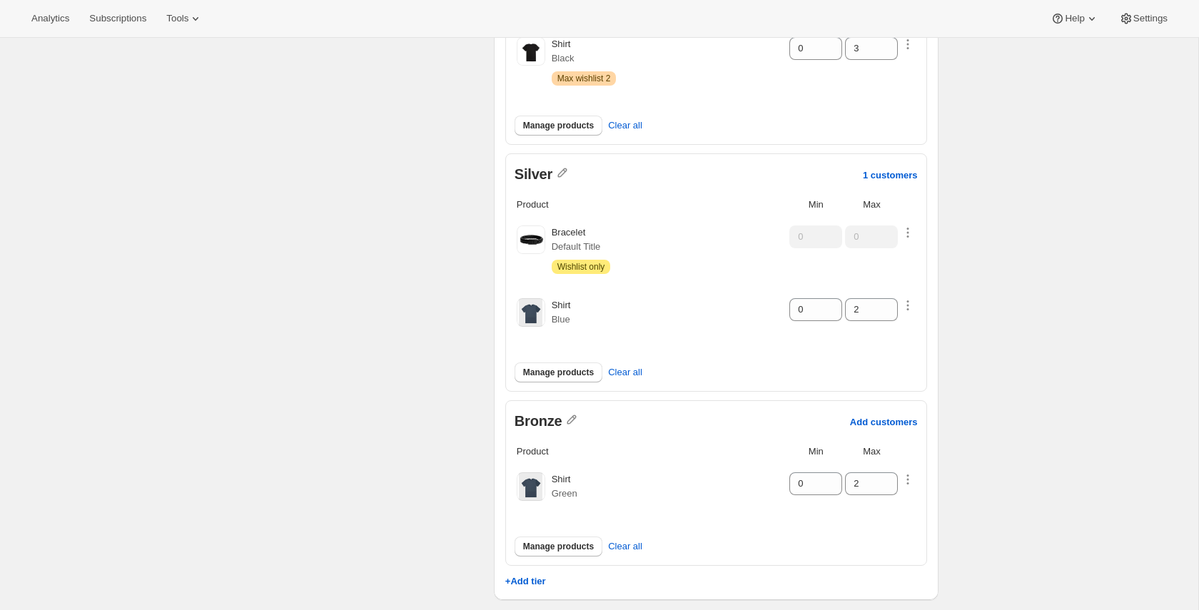
scroll to position [276, 0]
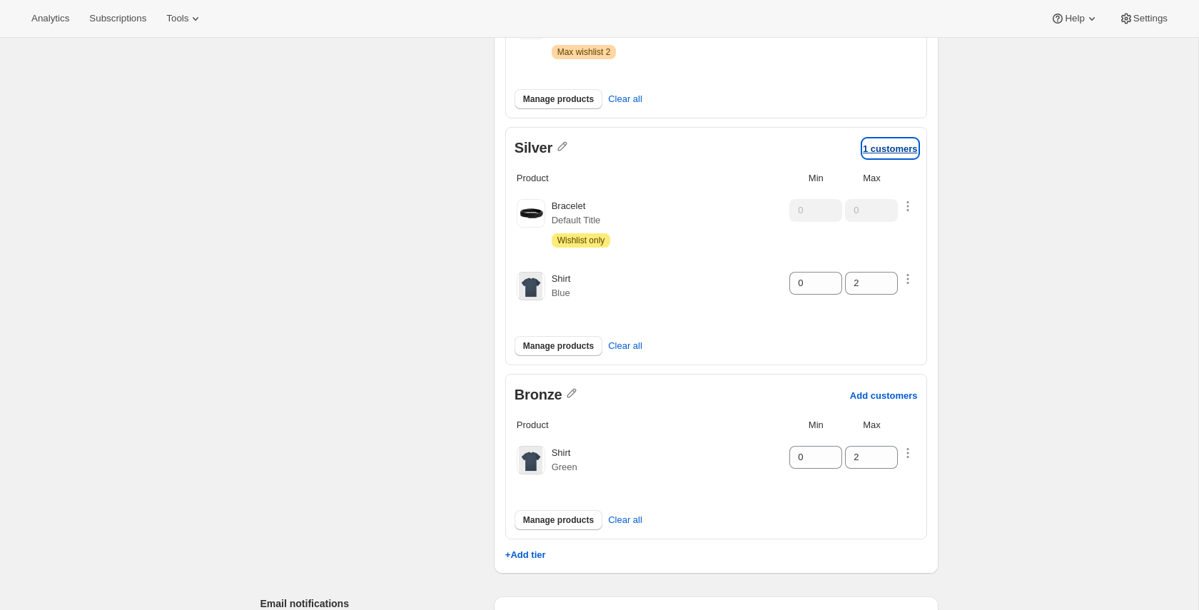
click at [864, 143] on p "1 customers" at bounding box center [890, 148] width 55 height 11
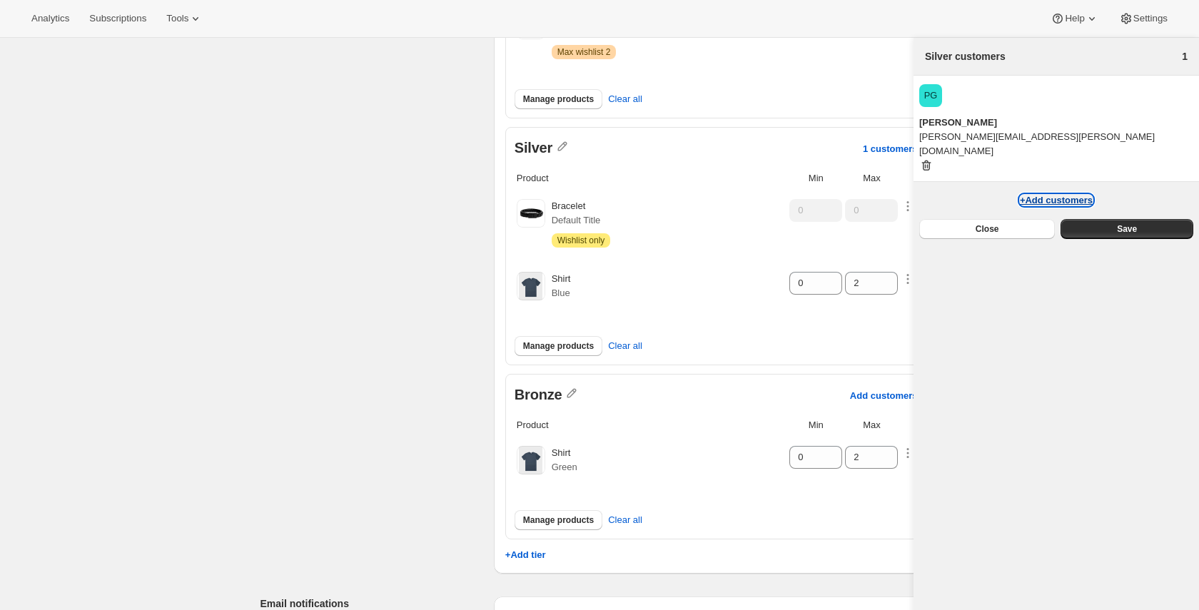
click at [1044, 195] on button "+Add customers" at bounding box center [1056, 200] width 73 height 11
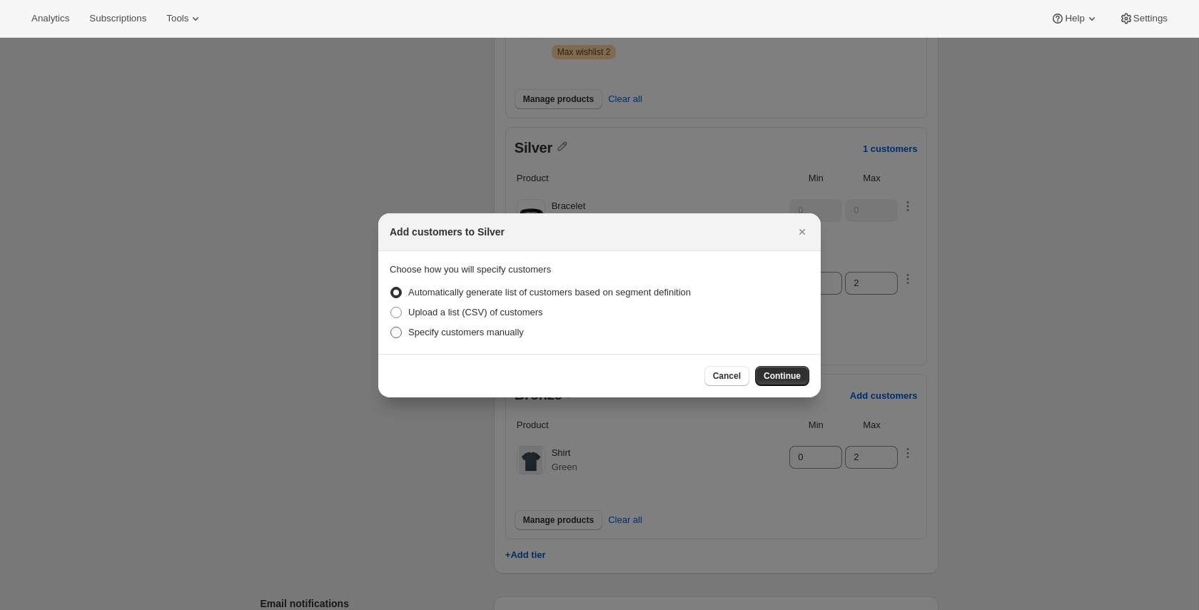
click at [500, 333] on span "Specify customers manually" at bounding box center [466, 332] width 116 height 11
click at [391, 328] on input "Specify customers manually" at bounding box center [390, 327] width 1 height 1
click at [787, 377] on span "Continue" at bounding box center [782, 375] width 37 height 11
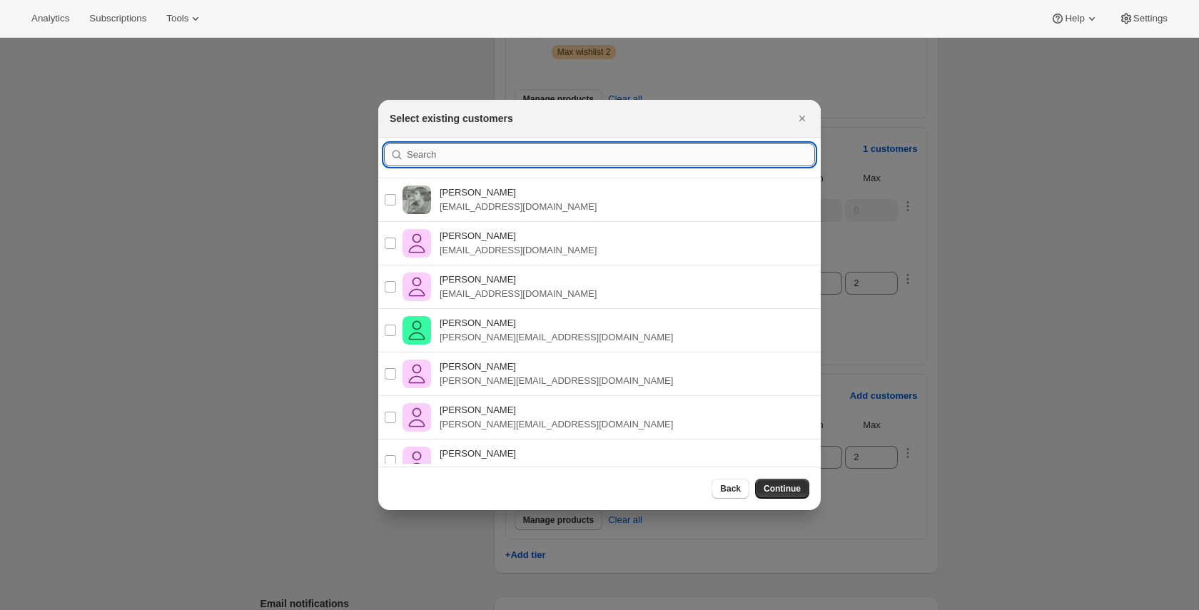
click at [515, 154] on input ":r83:" at bounding box center [611, 154] width 408 height 23
paste input "pablo.gumilla+shoes@gmail.com"
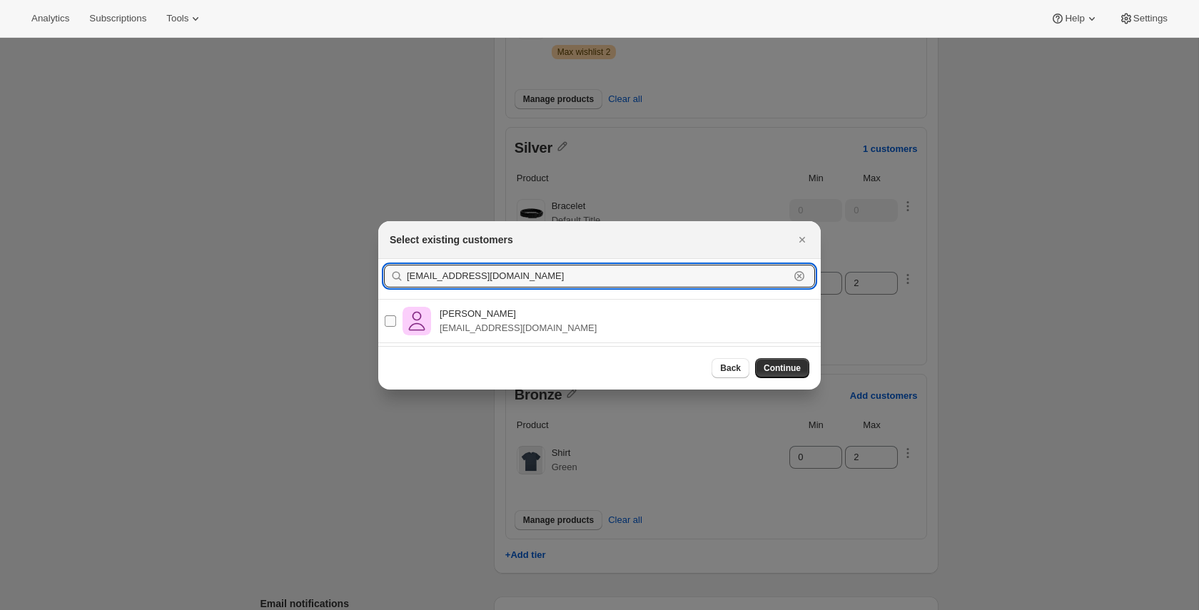
type input "pablo.gumilla+shoes@gmail.com"
click at [397, 324] on label "Pablo Gumilla pablo.gumilla+shoes@gmail.com" at bounding box center [490, 321] width 213 height 34
click at [396, 324] on input "Pablo Gumilla pablo.gumilla+shoes@gmail.com" at bounding box center [390, 320] width 11 height 11
checkbox input "true"
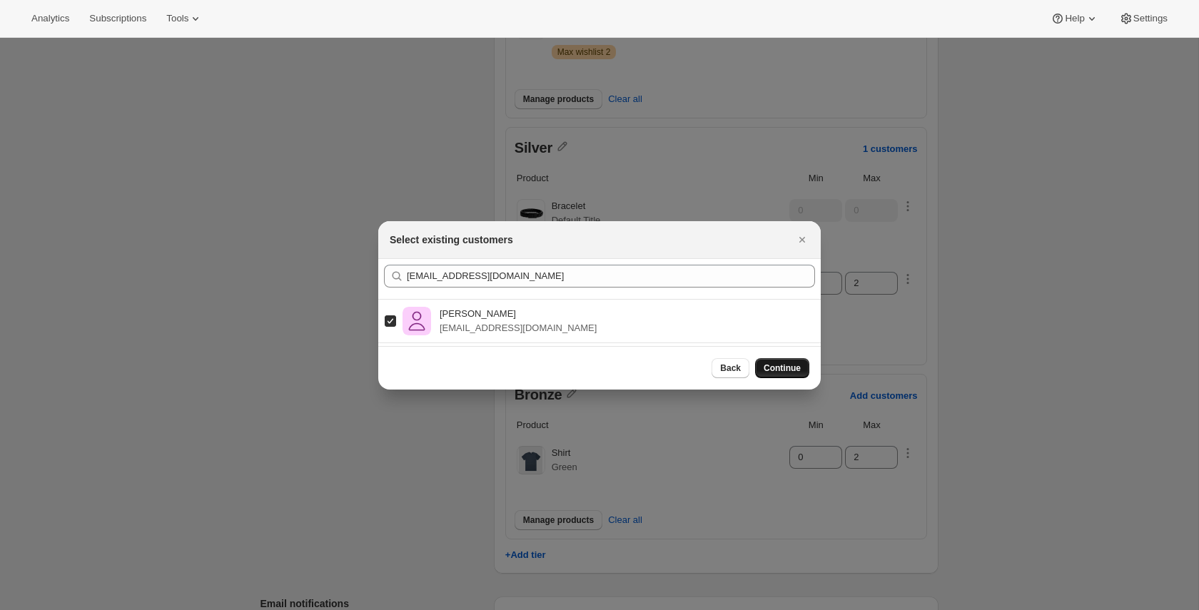
click at [774, 365] on span "Continue" at bounding box center [782, 368] width 37 height 11
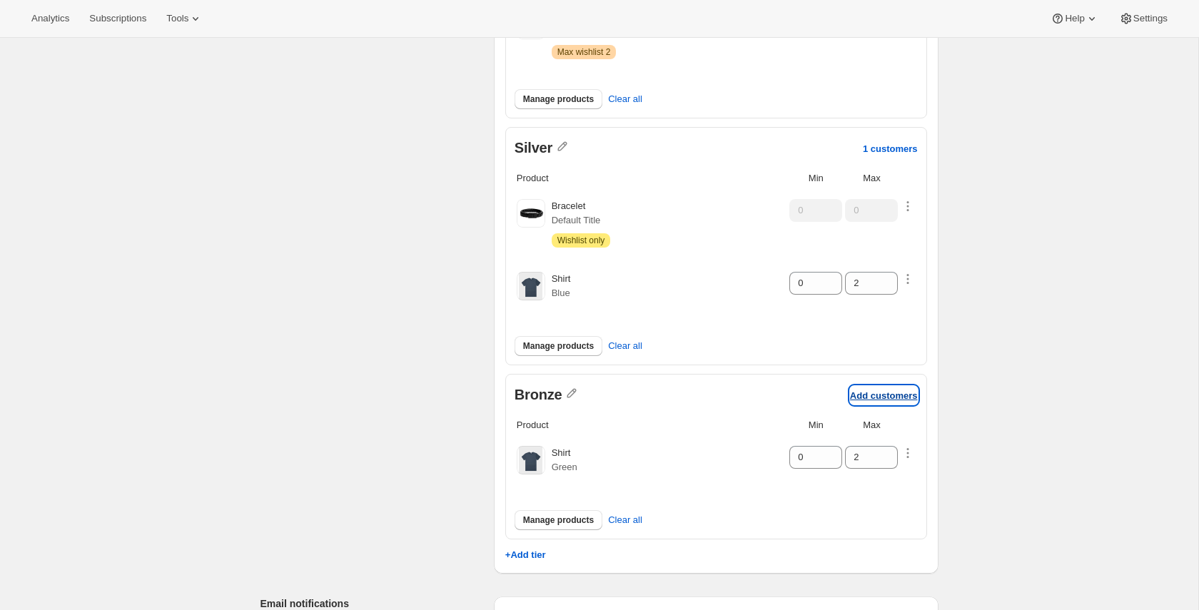
click at [874, 390] on p "Add customers" at bounding box center [884, 395] width 68 height 11
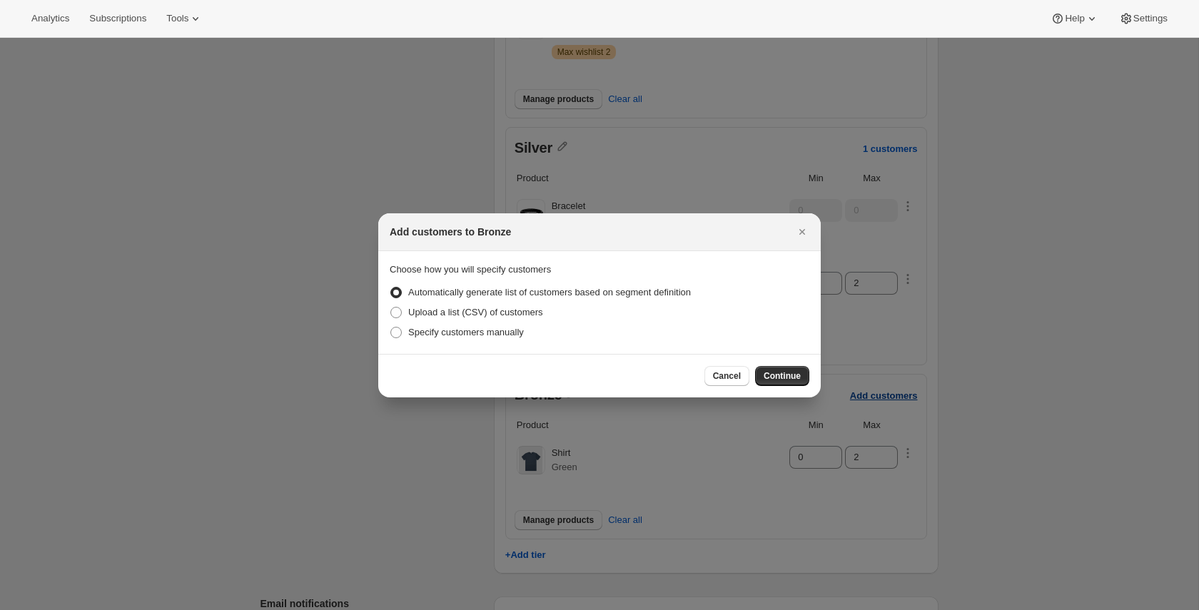
scroll to position [0, 0]
click at [495, 334] on span "Specify customers manually" at bounding box center [466, 332] width 116 height 11
click at [391, 328] on input "Specify customers manually" at bounding box center [390, 327] width 1 height 1
click at [788, 371] on span "Continue" at bounding box center [782, 375] width 37 height 11
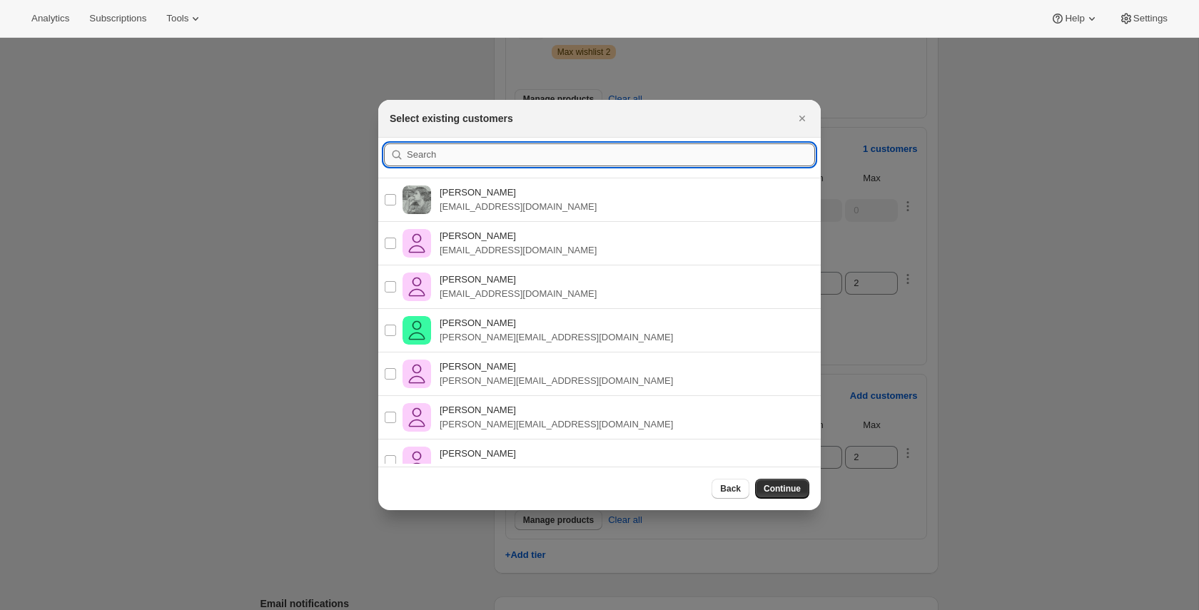
click at [446, 158] on input ":r8p:" at bounding box center [611, 154] width 408 height 23
paste input "pablo+ppv3.4@awtomic.com"
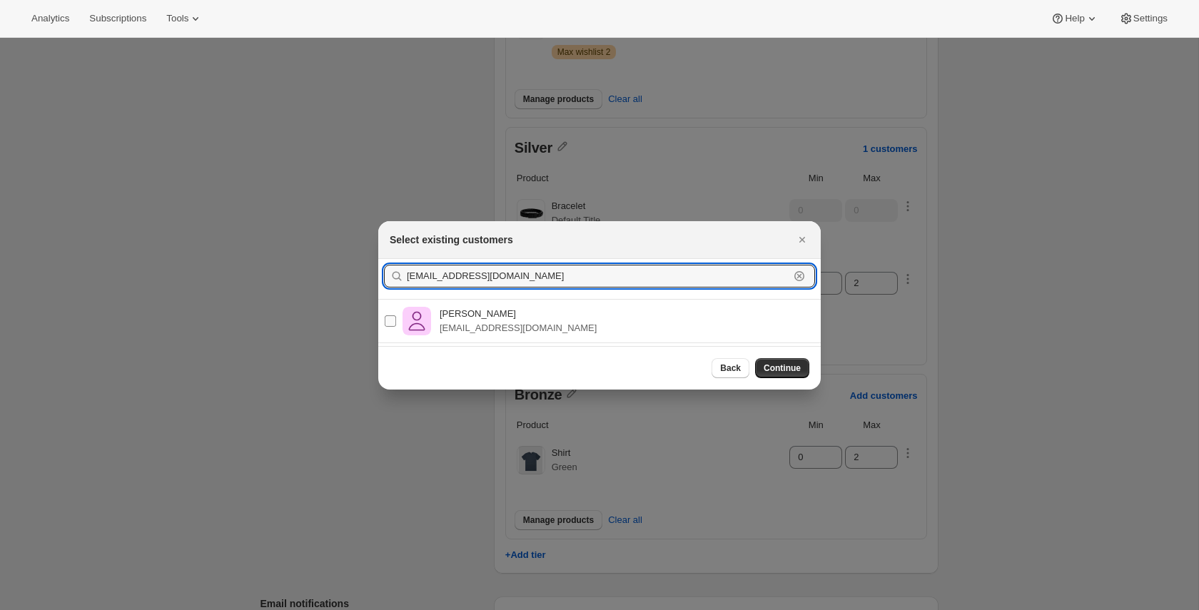
type input "pablo+ppv3.4@awtomic.com"
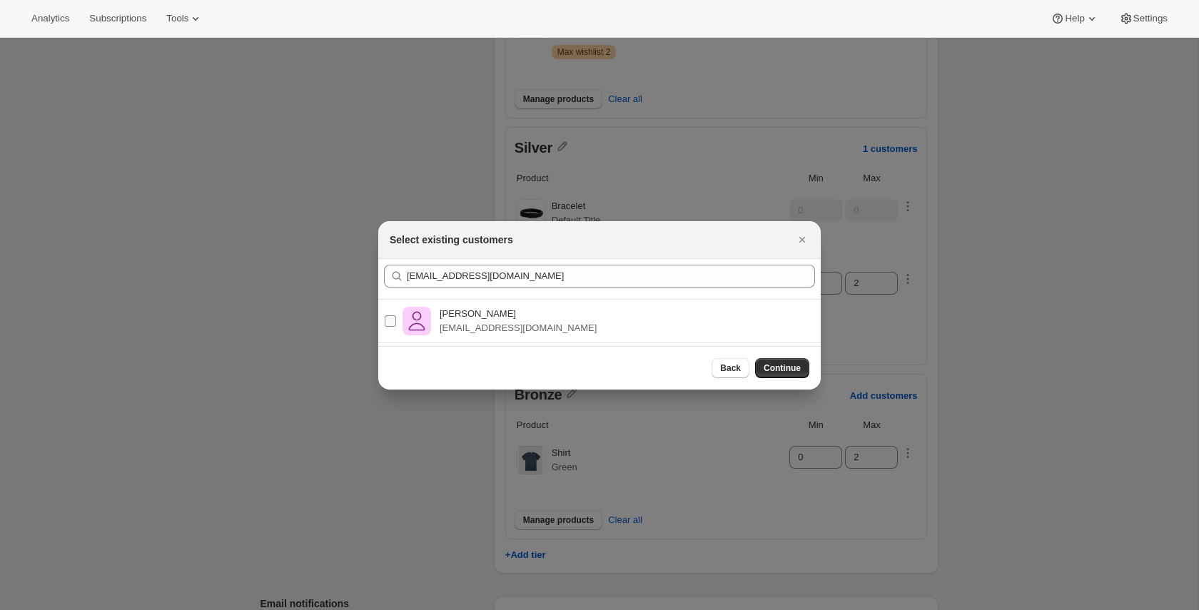
click at [533, 308] on p "Pablo Gumi" at bounding box center [518, 314] width 157 height 14
click at [396, 315] on input "Pablo Gumi pablo+ppv3.4@awtomic.com" at bounding box center [390, 320] width 11 height 11
checkbox input "true"
click at [775, 375] on button "Continue" at bounding box center [782, 368] width 54 height 20
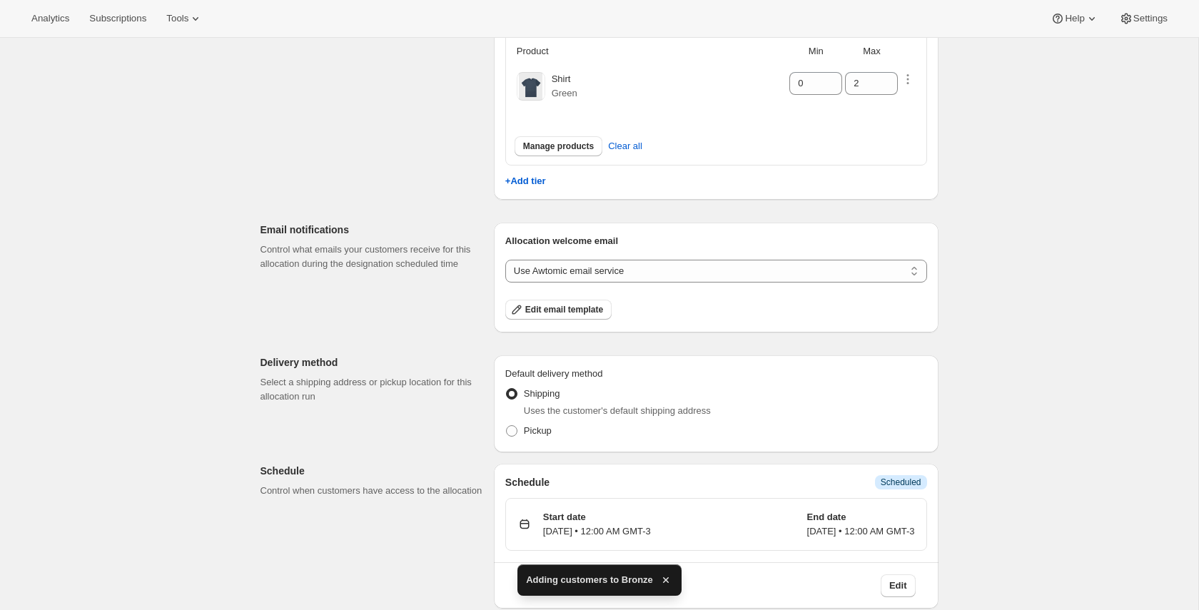
scroll to position [657, 0]
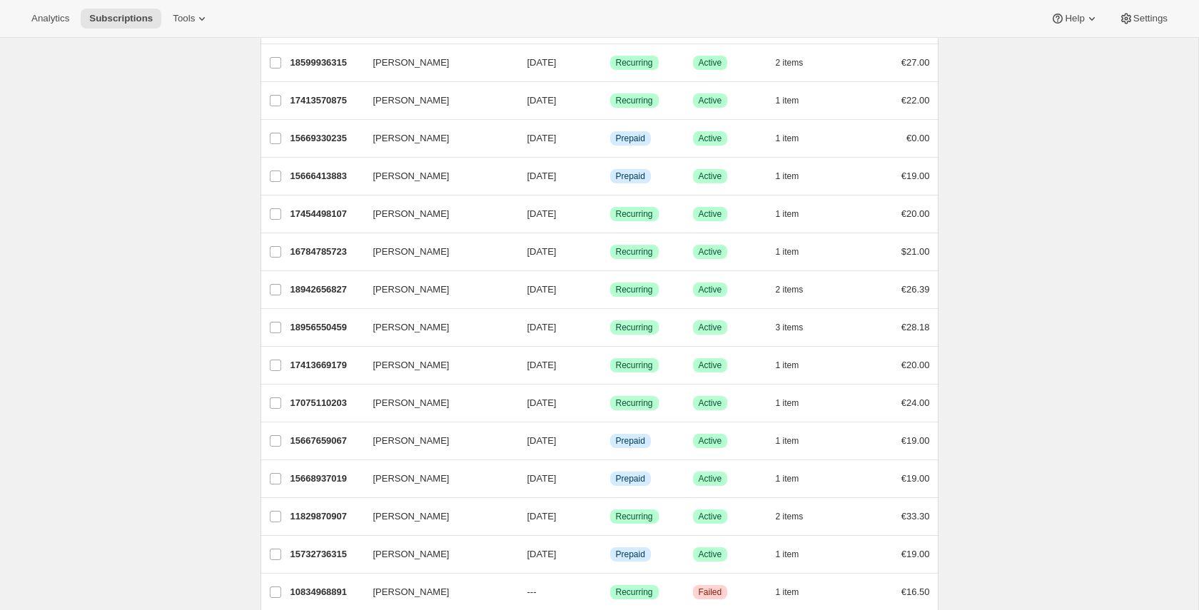
scroll to position [635, 0]
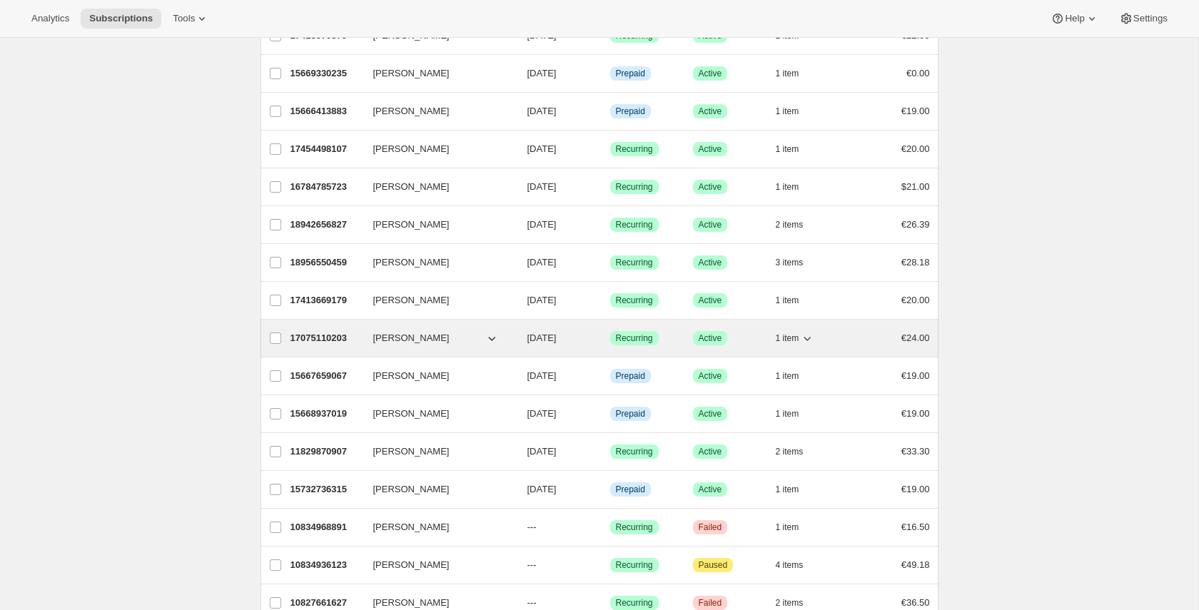
click at [494, 343] on icon "button" at bounding box center [492, 338] width 14 height 14
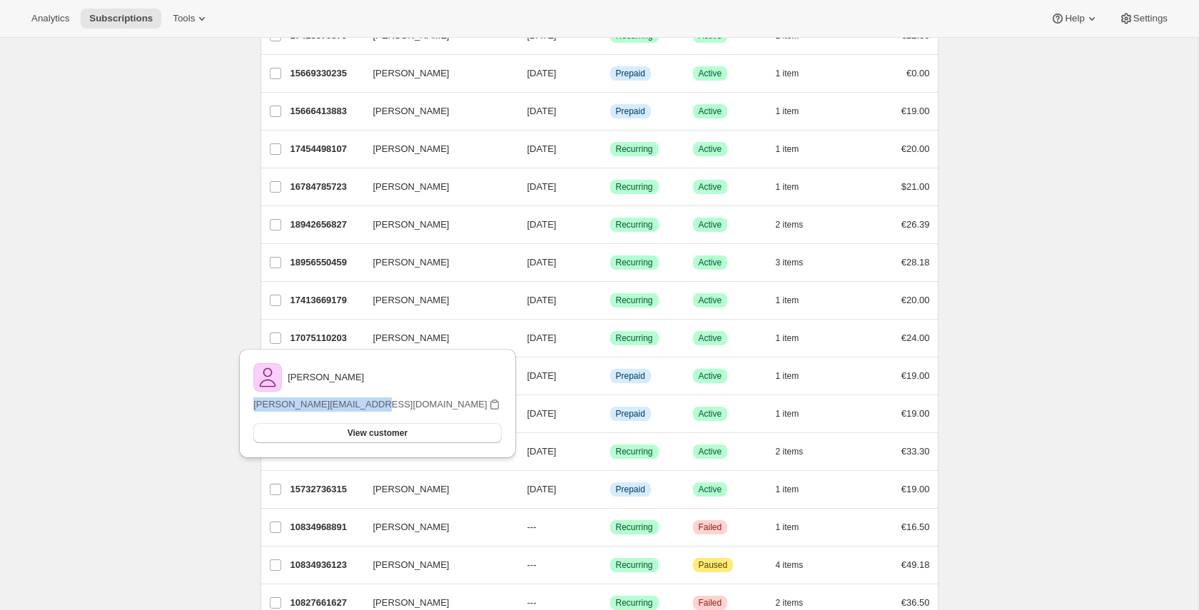
drag, startPoint x: 335, startPoint y: 407, endPoint x: 463, endPoint y: 403, distance: 127.1
click at [463, 403] on p "pablo+bugbab@awtomic.com" at bounding box center [369, 405] width 233 height 14
copy p "pablo+bugbab@awtomic.com"
click at [103, 272] on div "Subscriptions. This page is ready Subscriptions Create subscription Bulk update…" at bounding box center [599, 392] width 1198 height 1979
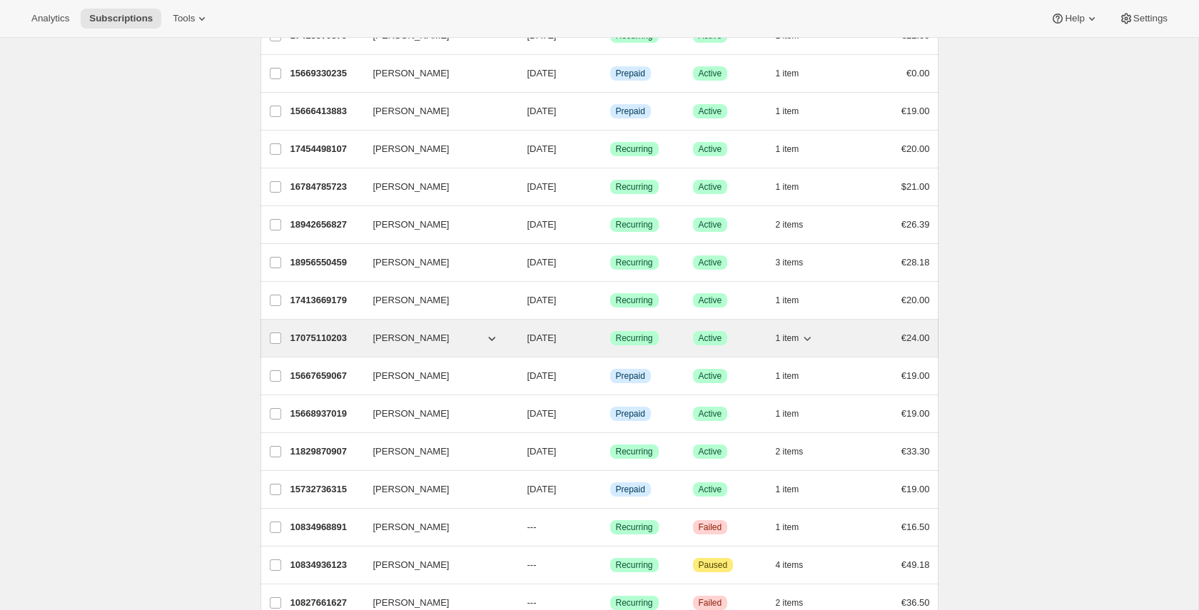
click at [487, 338] on icon "button" at bounding box center [492, 338] width 14 height 14
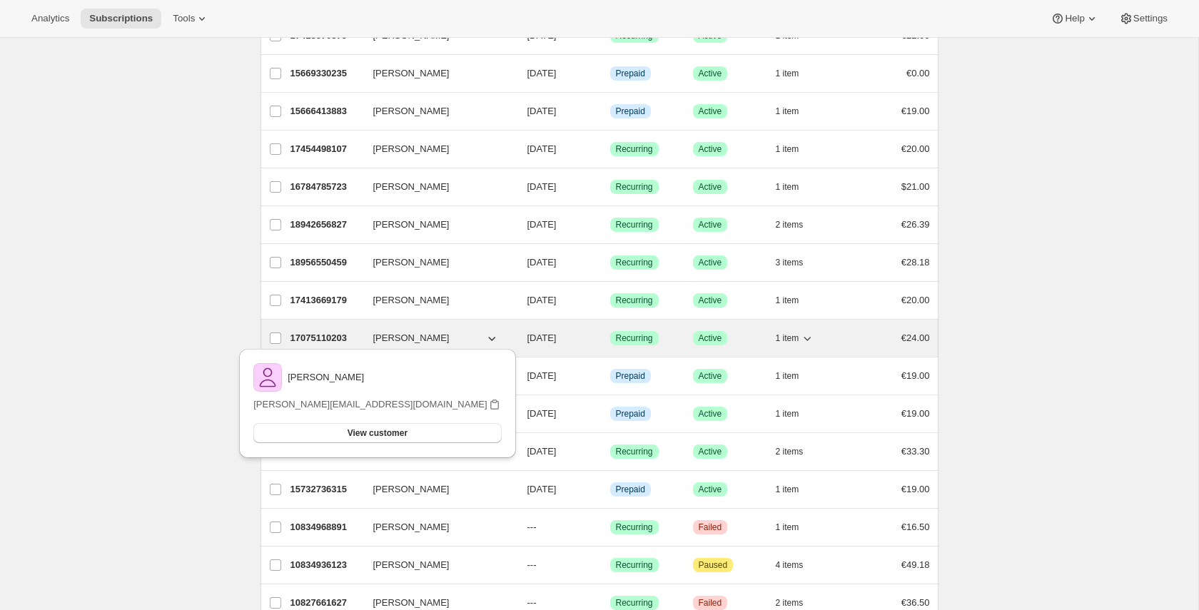
click at [487, 338] on icon "button" at bounding box center [492, 338] width 14 height 14
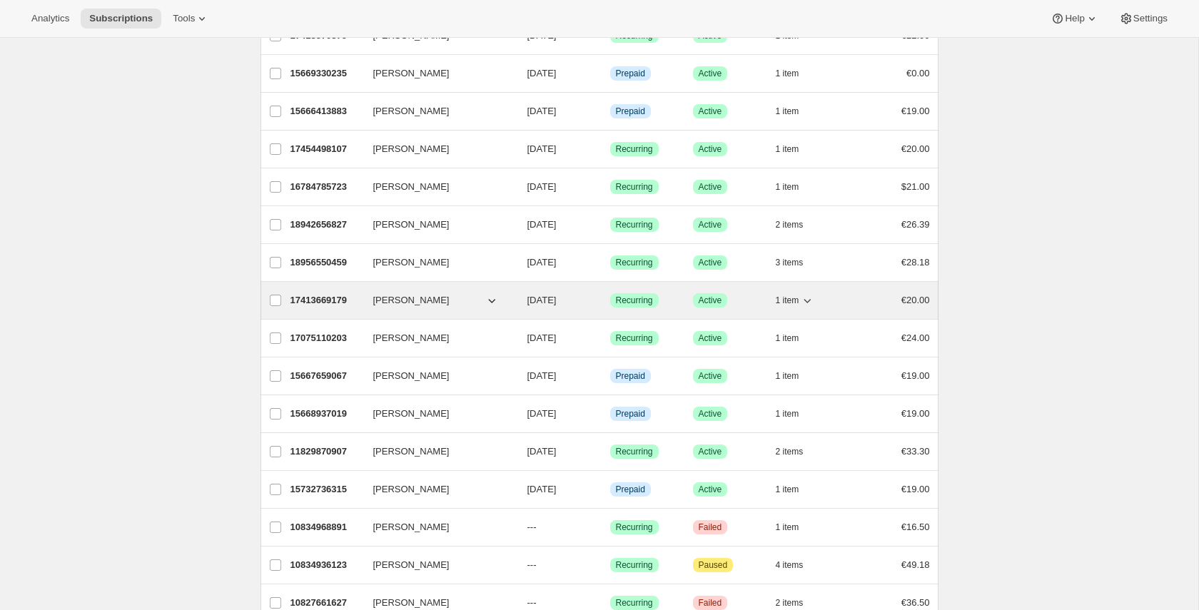
click at [487, 298] on icon "button" at bounding box center [492, 300] width 14 height 14
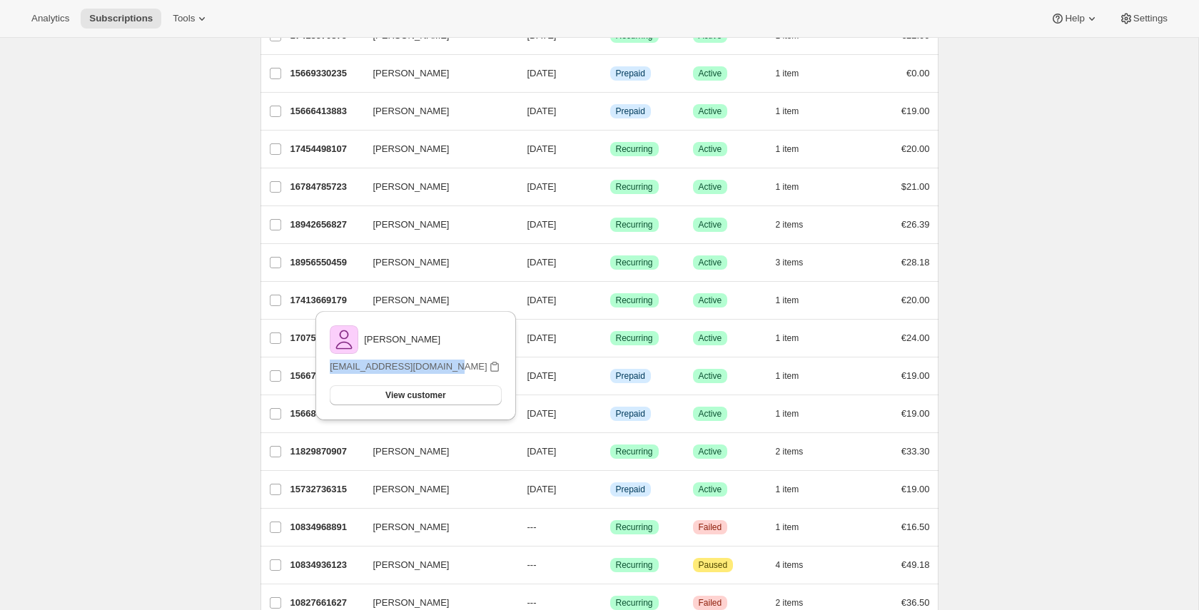
drag, startPoint x: 337, startPoint y: 370, endPoint x: 458, endPoint y: 364, distance: 121.5
click at [458, 364] on p "pablo+pos1.3@awtomic.com" at bounding box center [408, 367] width 157 height 14
copy p "pablo+pos1.3@awtomic.com"
click at [221, 273] on div "Subscriptions. This page is ready Subscriptions Create subscription Bulk update…" at bounding box center [599, 392] width 1198 height 1979
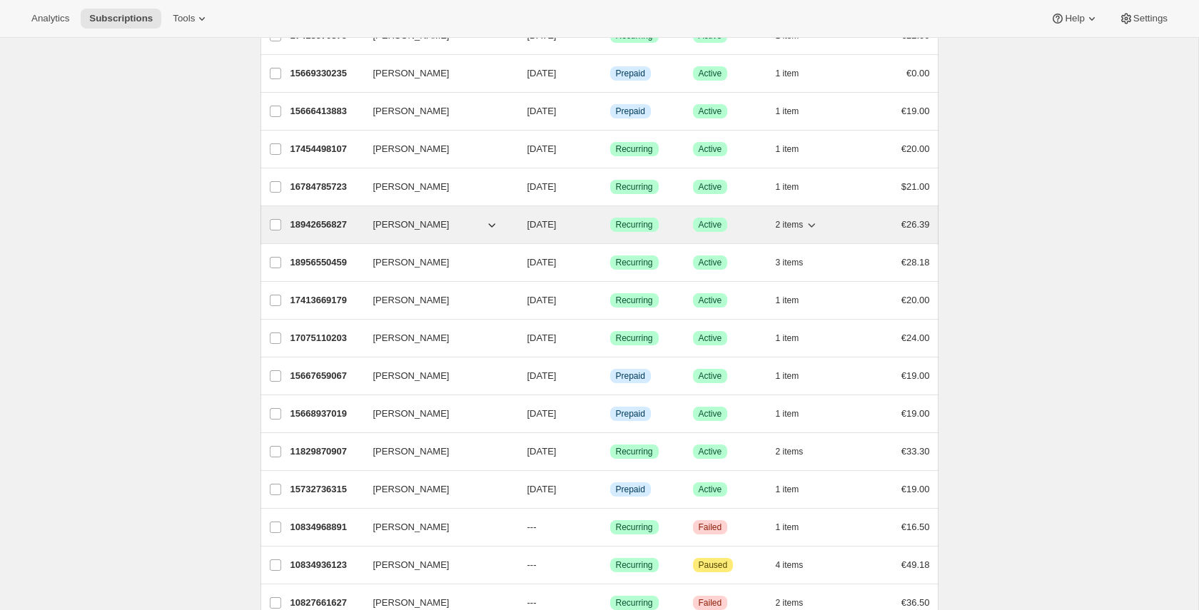
click at [494, 222] on icon "button" at bounding box center [492, 225] width 14 height 14
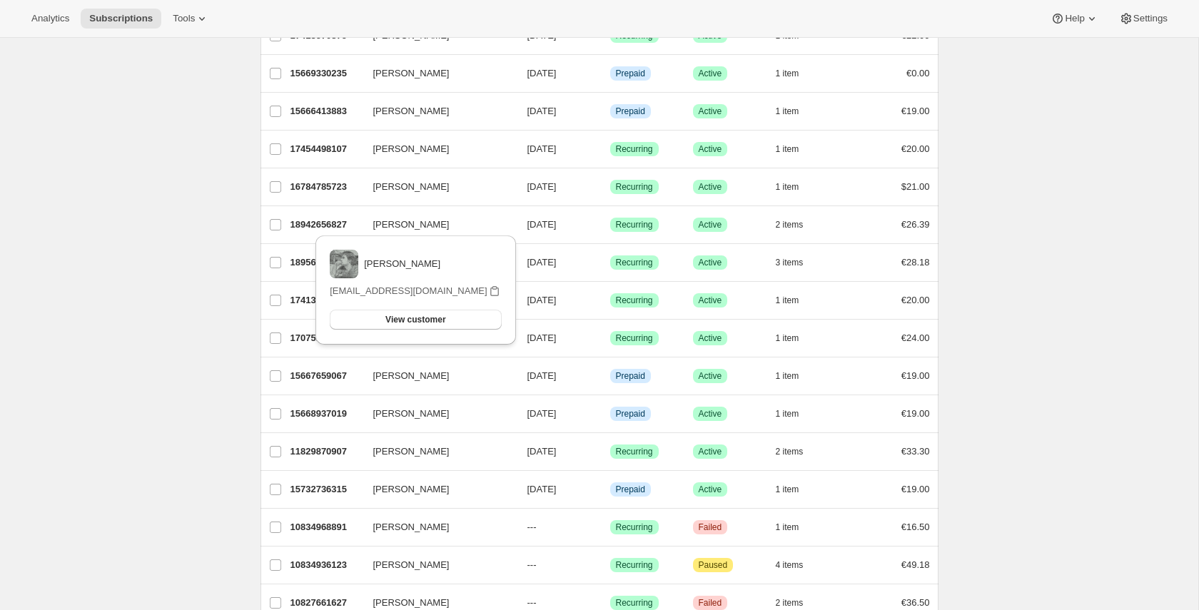
click at [1052, 114] on div "Subscriptions. This page is ready Subscriptions Create subscription Bulk update…" at bounding box center [599, 392] width 1198 height 1979
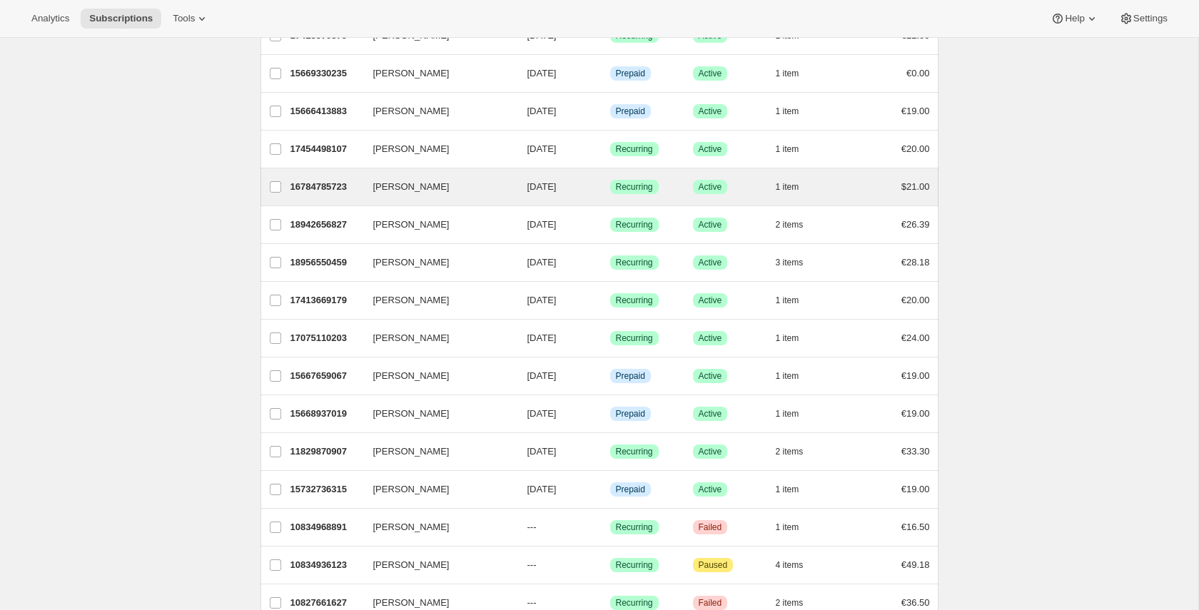
scroll to position [510, 0]
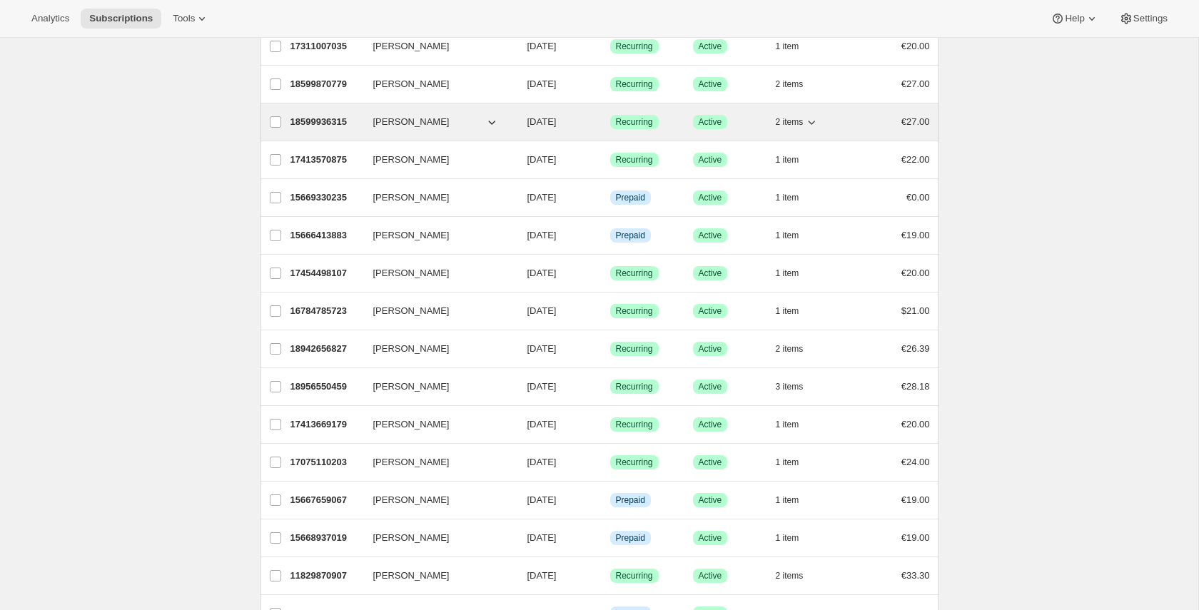
click at [494, 122] on icon "button" at bounding box center [492, 122] width 14 height 14
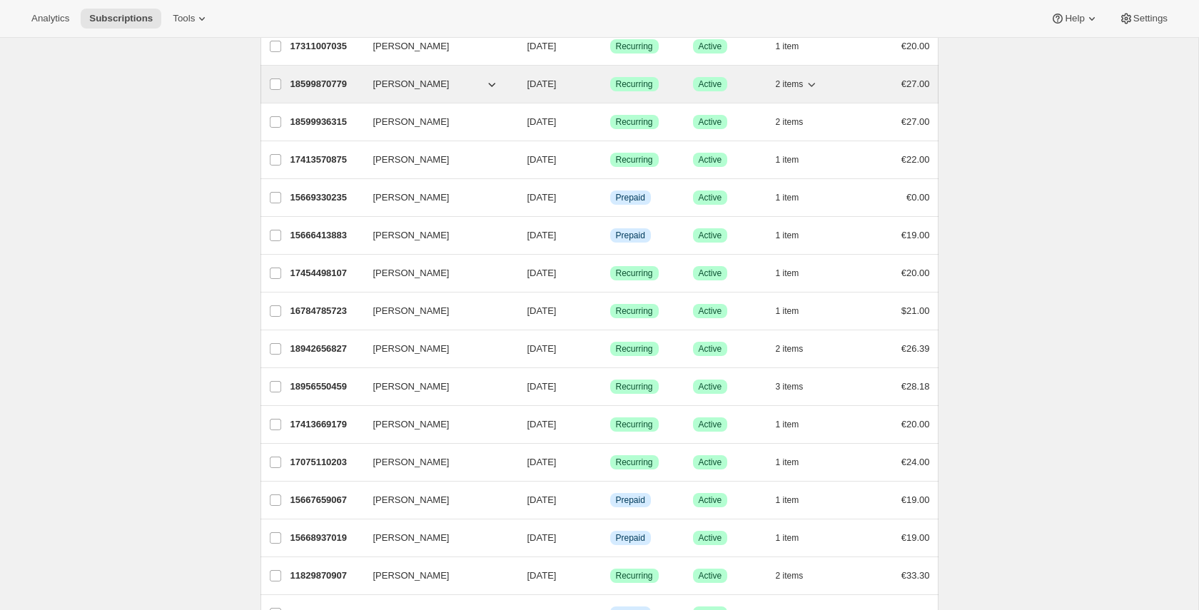
click at [488, 82] on icon "button" at bounding box center [492, 84] width 14 height 14
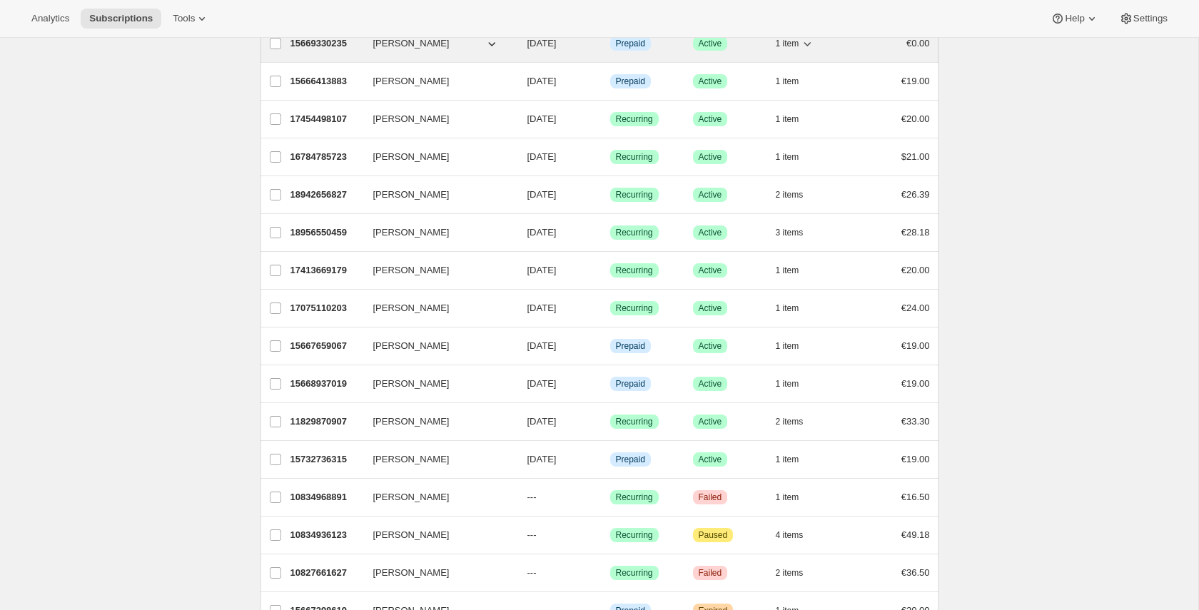
scroll to position [687, 0]
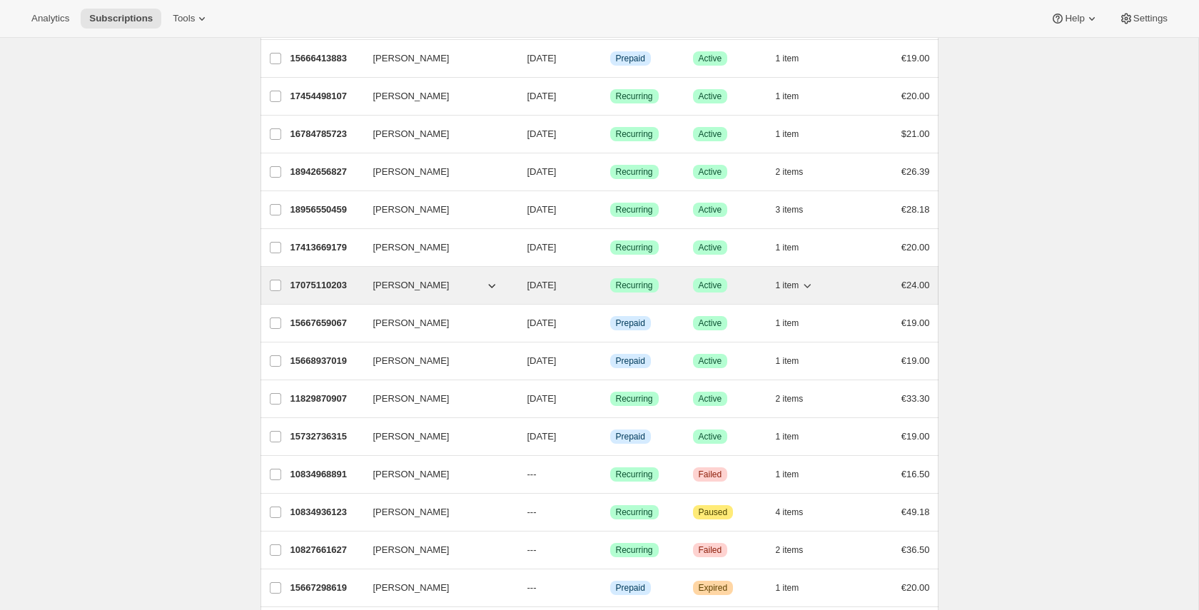
click at [470, 283] on button "Pablo Gumilla" at bounding box center [436, 285] width 143 height 23
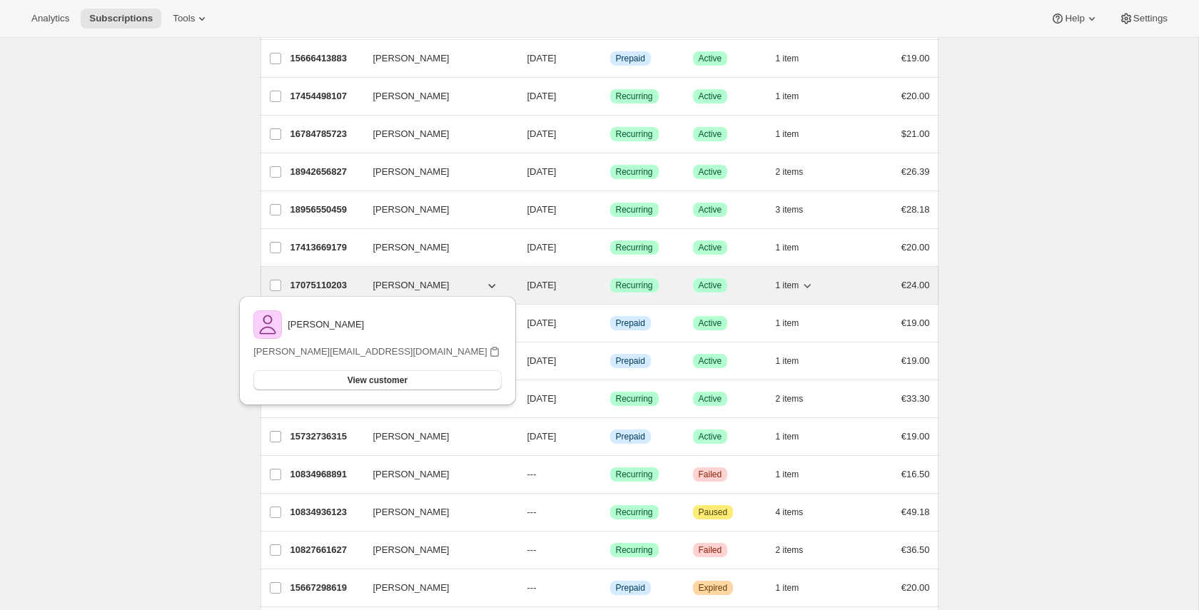
click at [470, 283] on button "Pablo Gumilla" at bounding box center [436, 285] width 143 height 23
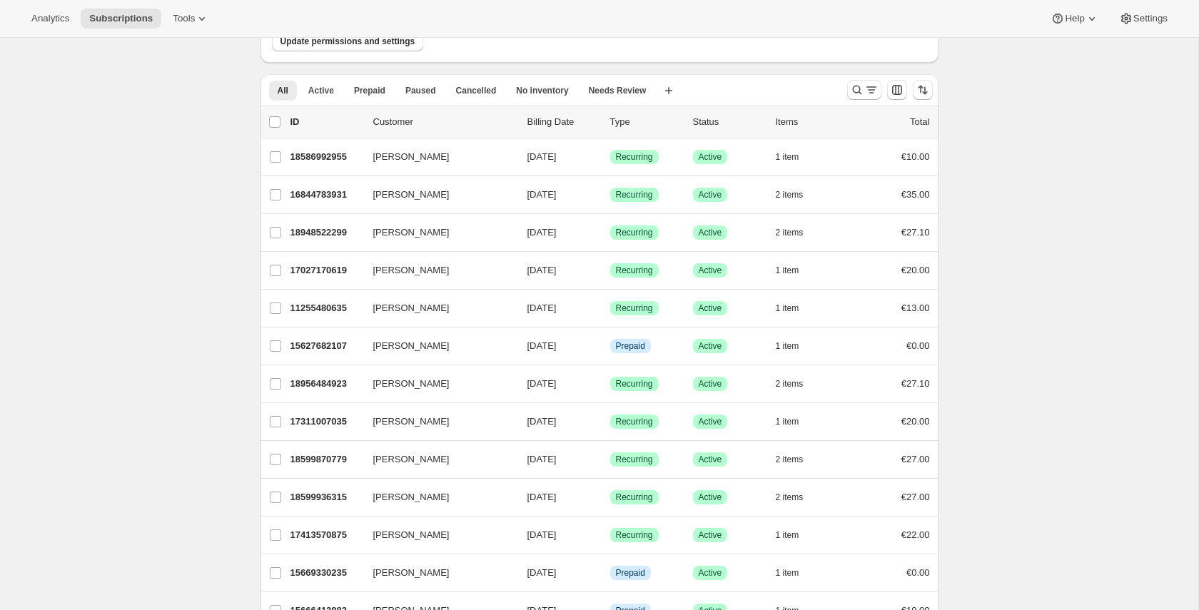
scroll to position [34, 0]
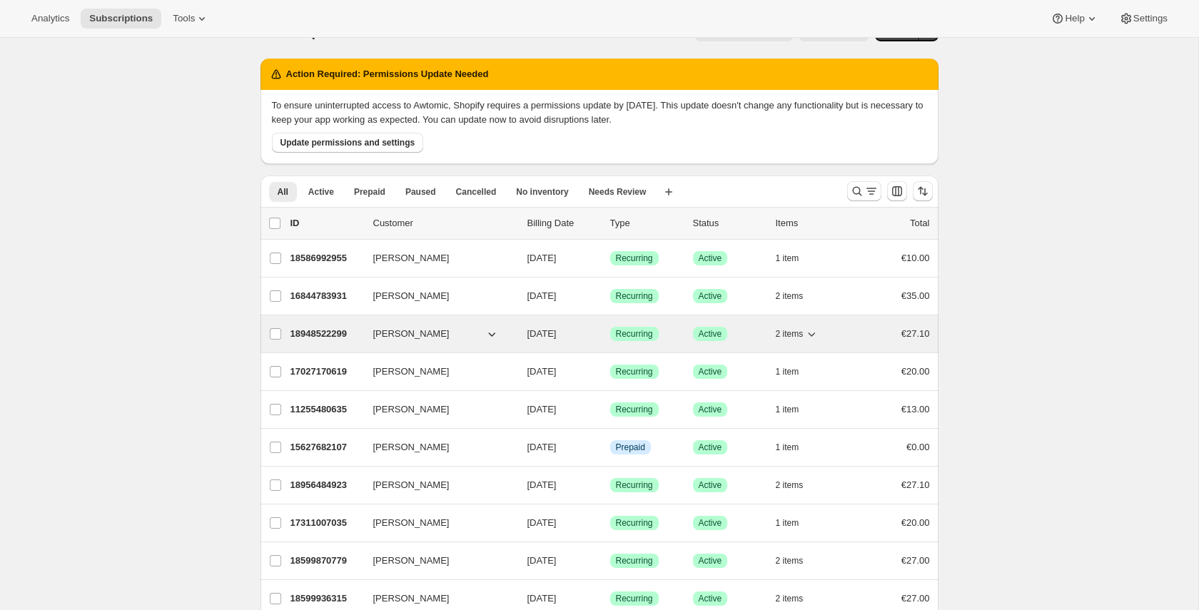
click at [490, 336] on icon "button" at bounding box center [492, 334] width 14 height 14
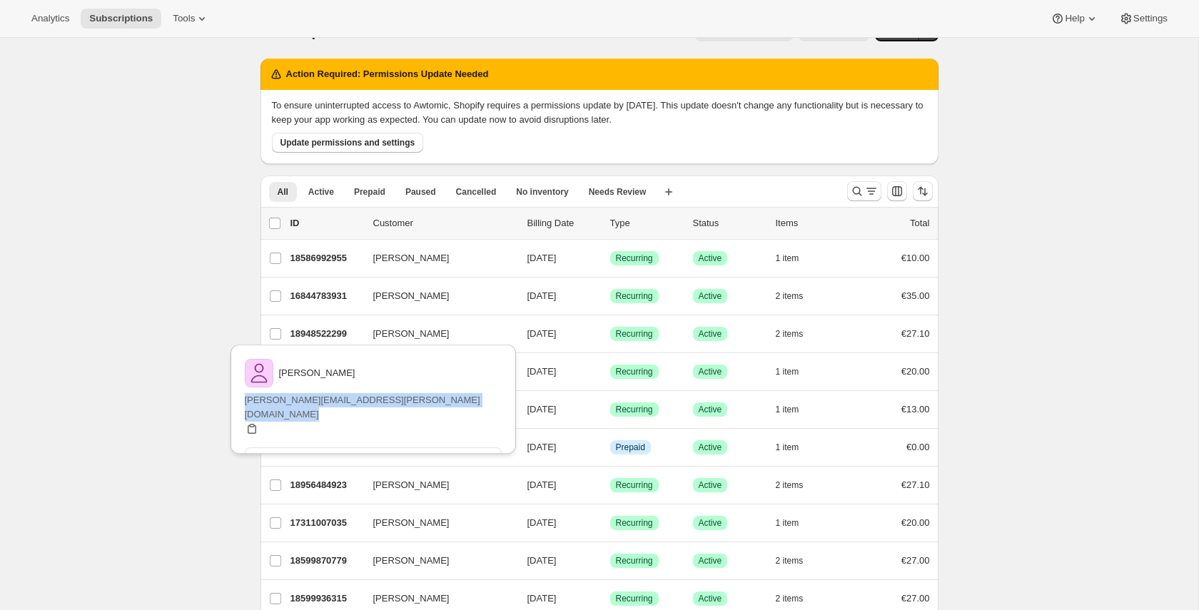
drag, startPoint x: 306, startPoint y: 403, endPoint x: 487, endPoint y: 398, distance: 181.3
click at [487, 398] on div "pablo.gumilla+babdiscounted@gmail.com" at bounding box center [373, 414] width 257 height 43
copy div "pablo.gumilla+babdiscounted@gmail.com"
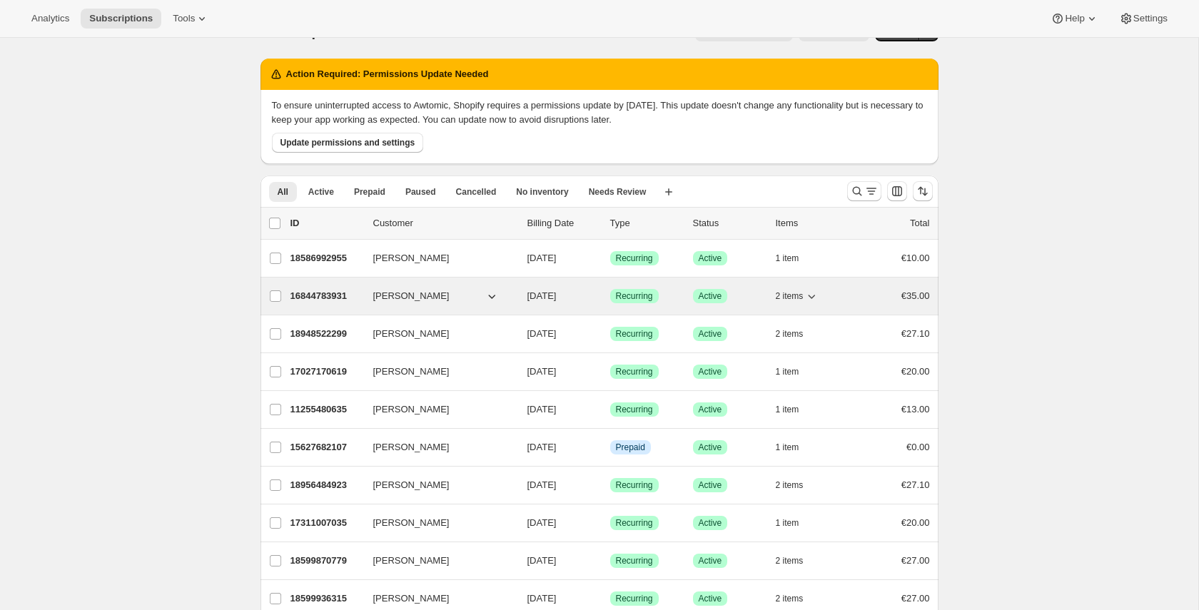
click at [497, 296] on icon "button" at bounding box center [492, 296] width 14 height 14
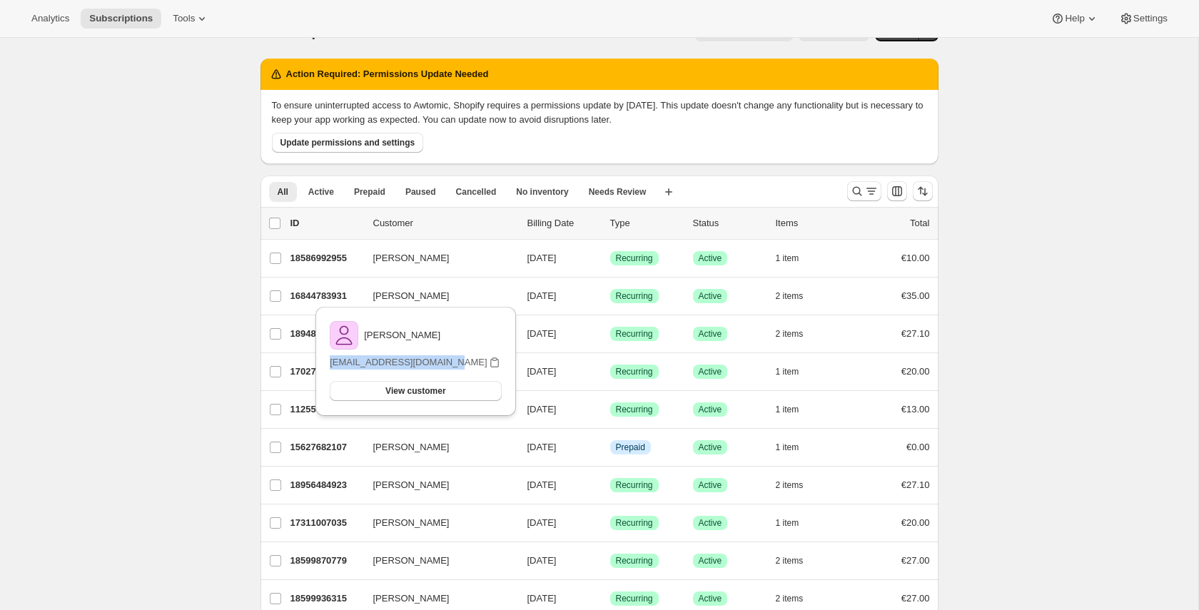
drag, startPoint x: 334, startPoint y: 365, endPoint x: 460, endPoint y: 363, distance: 126.3
click at [460, 363] on div "Pablo Gumi pablo+ppv3.4@awtomic.com View customer Email pablo+ppv3.4@awtomic.com" at bounding box center [415, 361] width 177 height 86
copy p "pablo+ppv3.4@awtomic.com"
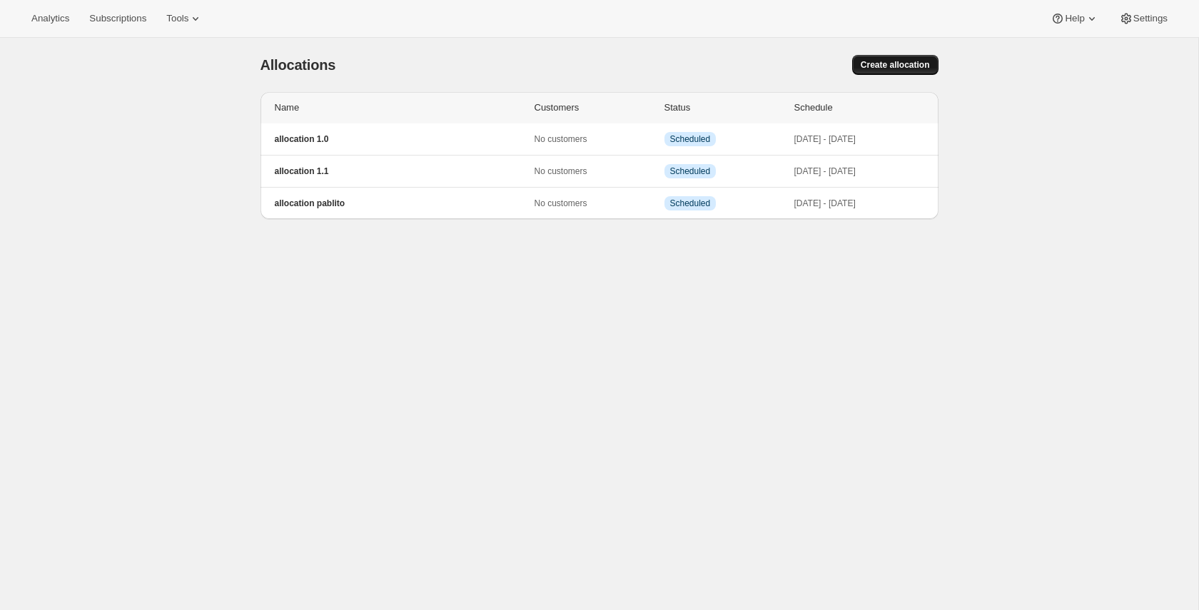
click at [901, 65] on span "Create allocation" at bounding box center [895, 64] width 69 height 11
select select "12:00"
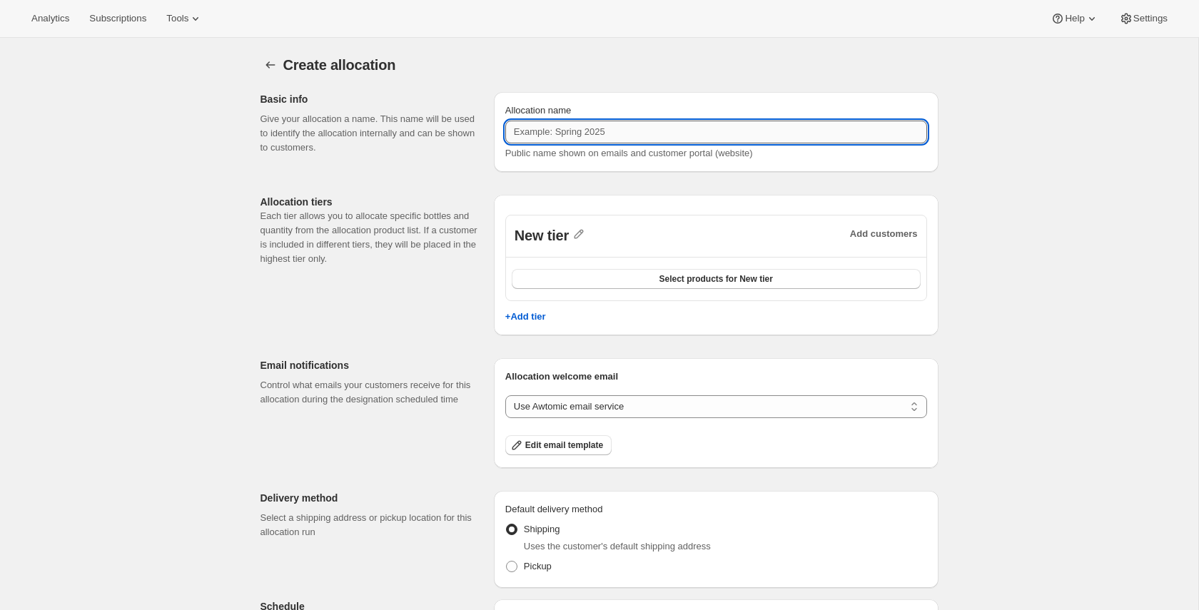
click at [531, 137] on input "Allocation name" at bounding box center [716, 132] width 422 height 23
type input "allocation pablitox"
click at [577, 238] on icon "button" at bounding box center [579, 234] width 9 height 9
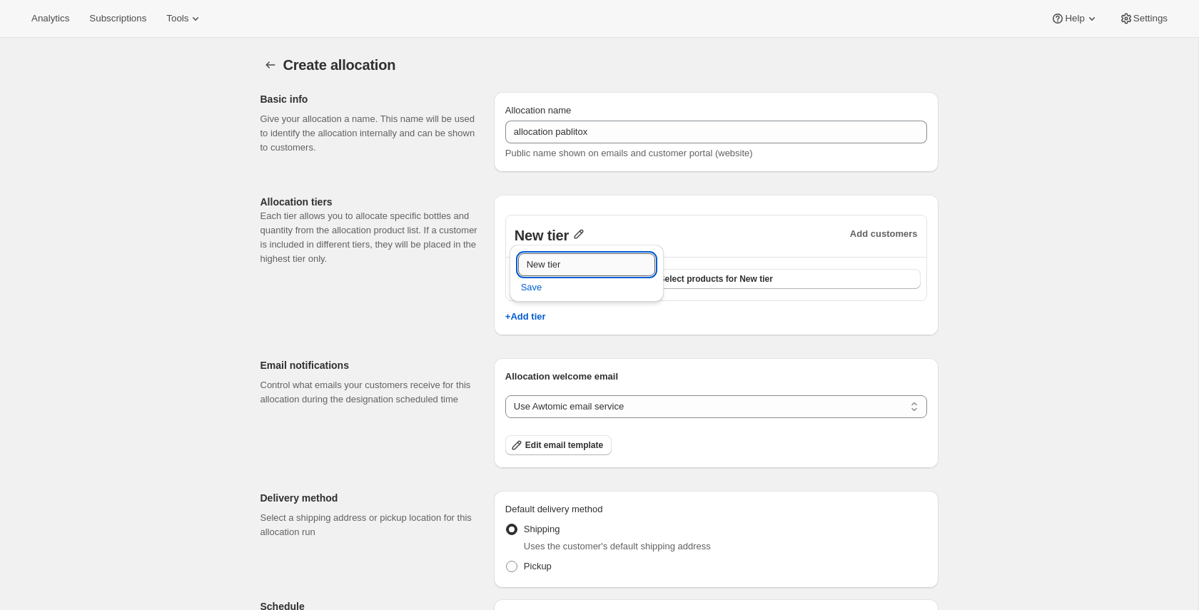
click at [611, 266] on input "New tier" at bounding box center [586, 264] width 137 height 23
type input "Gold"
click at [525, 288] on span "Save" at bounding box center [531, 288] width 21 height 14
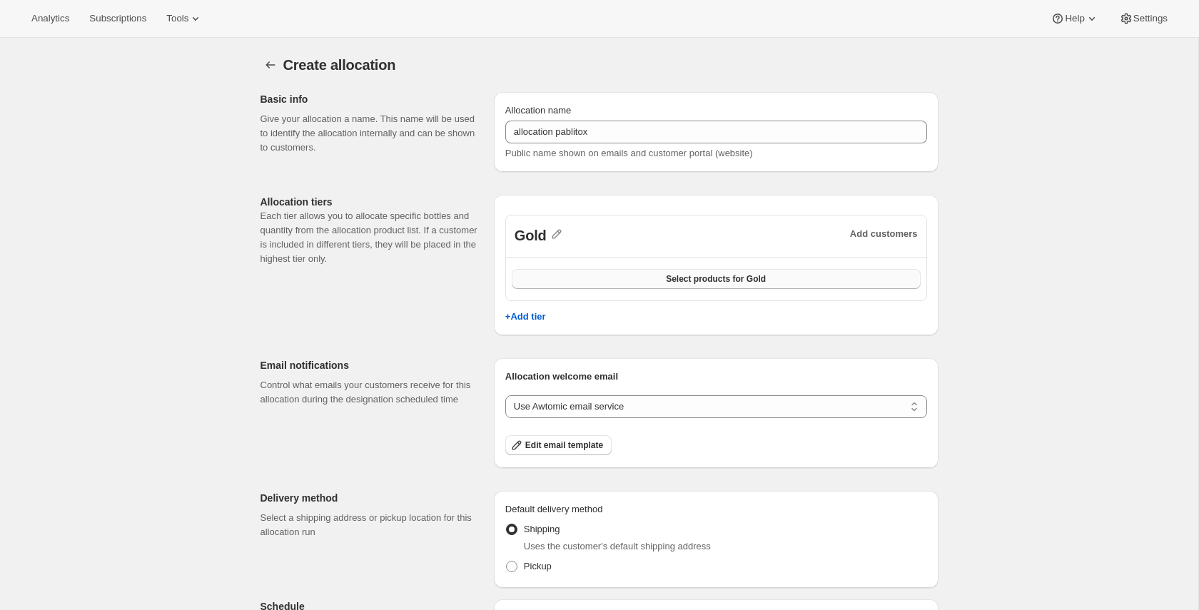
click at [651, 279] on button "Select products for Gold" at bounding box center [716, 279] width 409 height 20
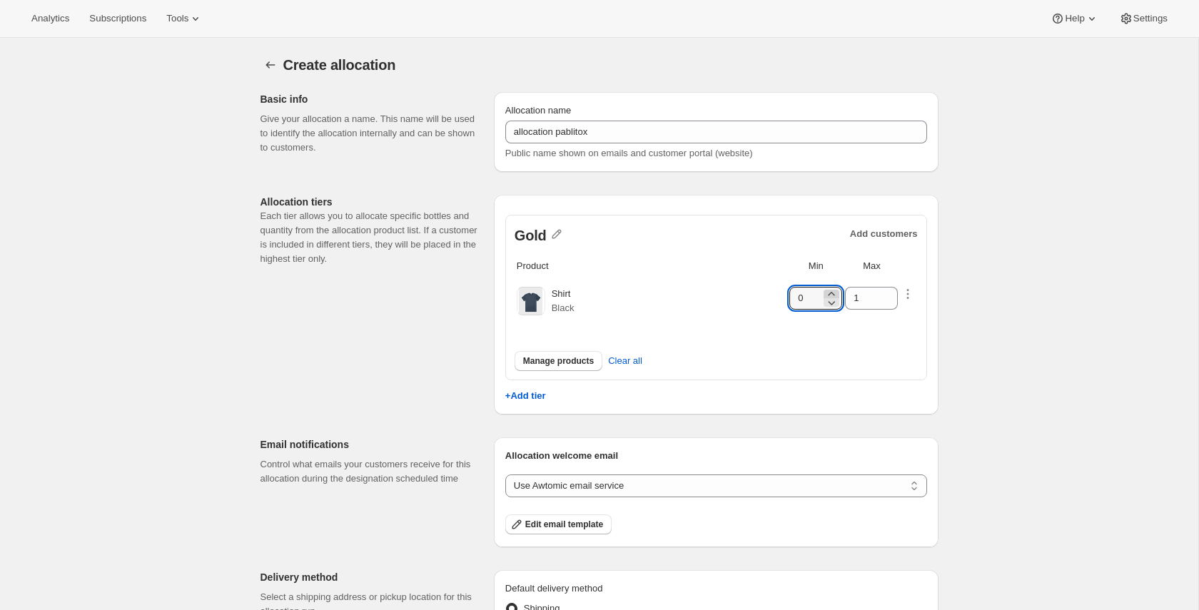
click at [833, 292] on icon at bounding box center [832, 294] width 6 height 4
type input "2"
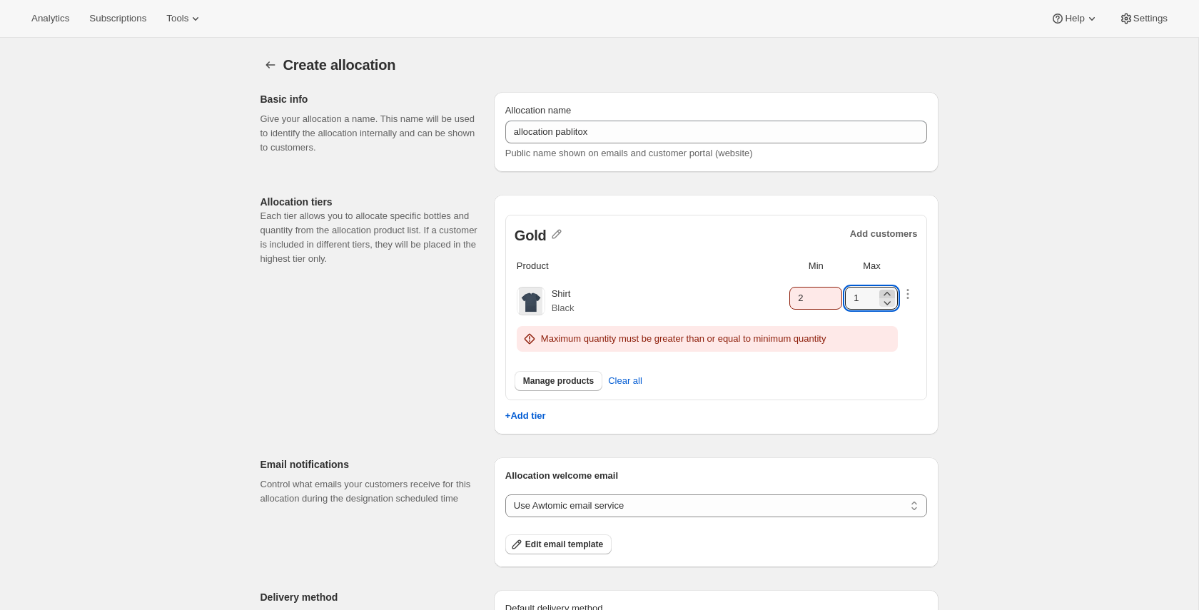
click at [889, 289] on icon at bounding box center [887, 294] width 14 height 14
type input "3"
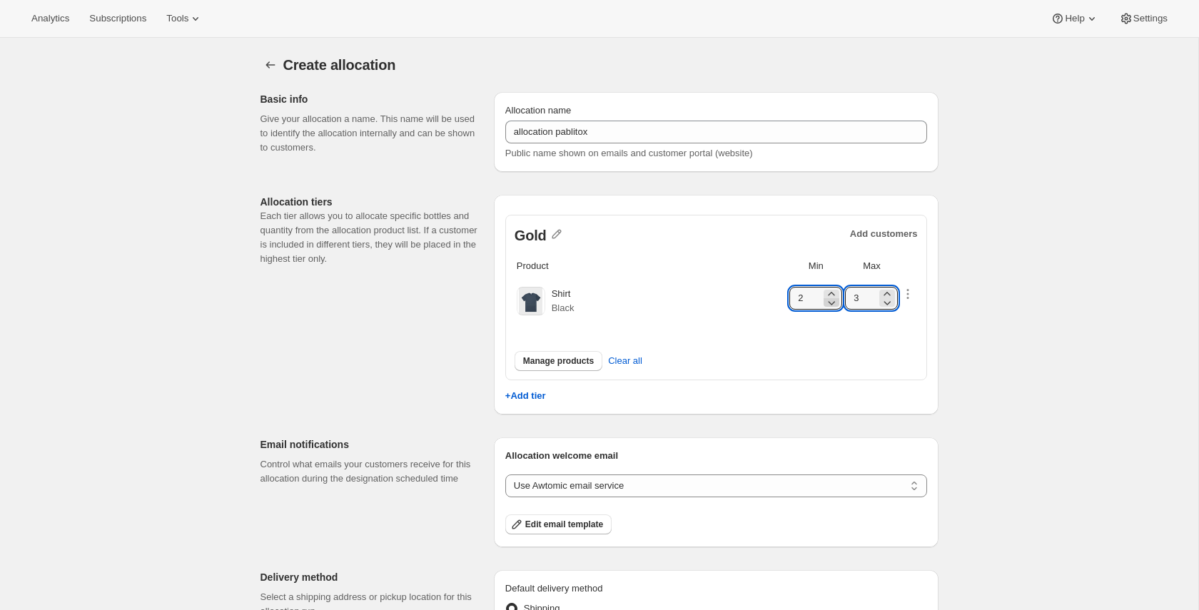
click at [832, 301] on icon at bounding box center [831, 302] width 14 height 14
type input "1"
click at [908, 294] on icon "button" at bounding box center [908, 294] width 2 height 2
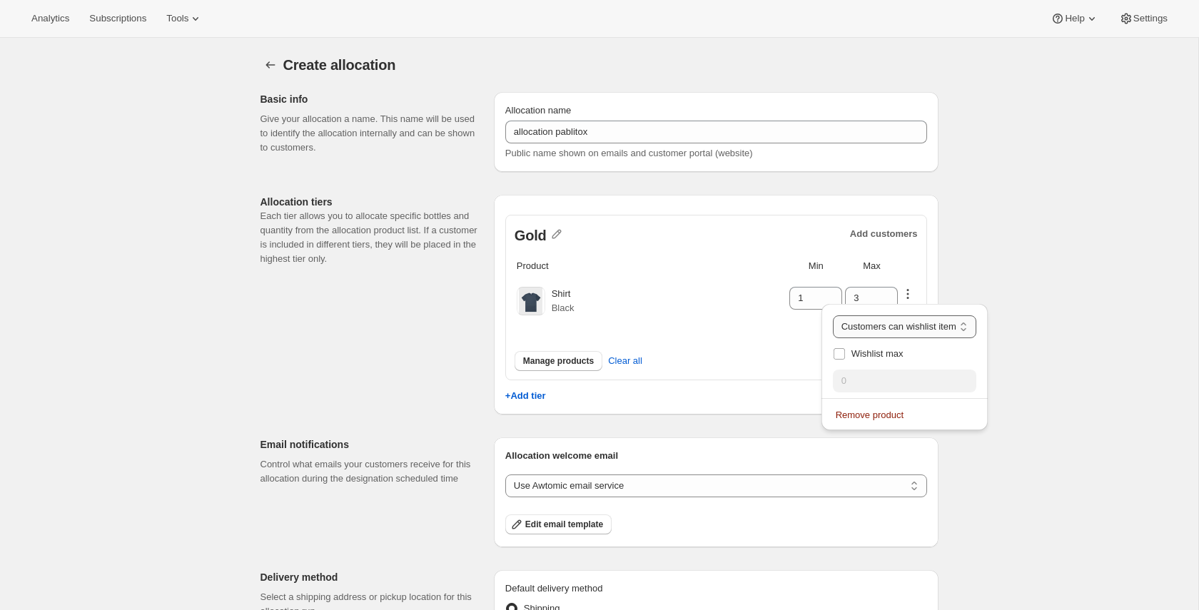
click at [889, 329] on select "Customers can wishlist item Wishlist only product Block item from wishlist" at bounding box center [904, 326] width 143 height 23
select select "blocked"
click at [842, 315] on select "Customers can wishlist item Wishlist only product Block item from wishlist" at bounding box center [904, 326] width 143 height 23
click at [1092, 374] on div "Create allocation. This page is ready Create allocation Basic info Give your al…" at bounding box center [599, 466] width 1198 height 856
click at [799, 353] on div "Manage products Clear all" at bounding box center [716, 361] width 403 height 20
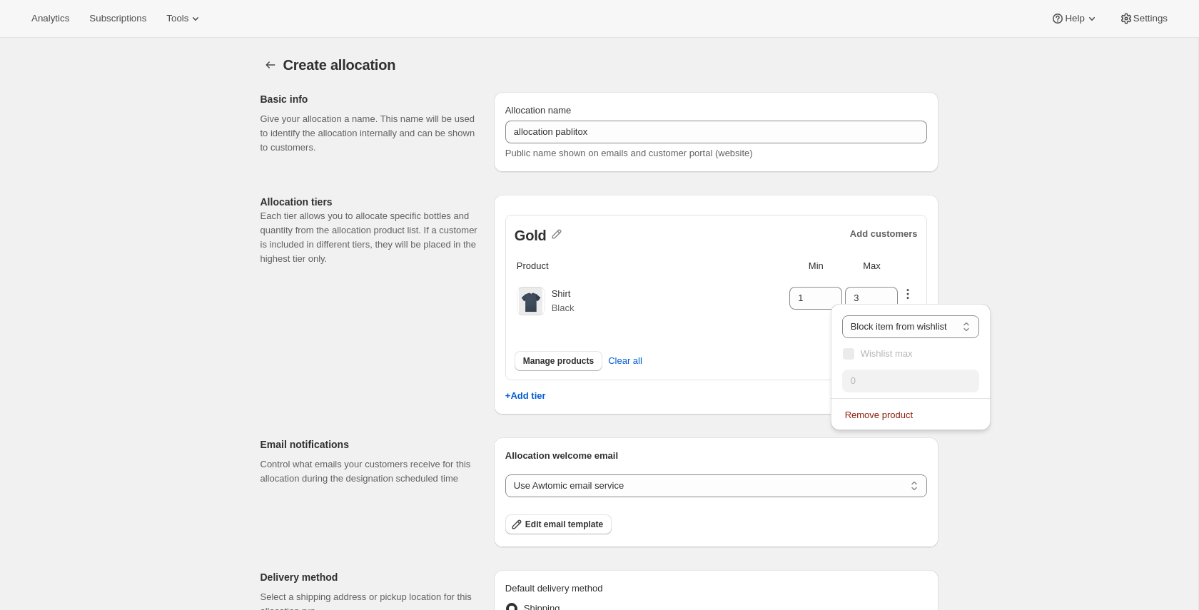
click at [809, 360] on div "Manage products Clear all" at bounding box center [716, 361] width 403 height 20
click at [890, 298] on icon at bounding box center [887, 302] width 14 height 14
type input "1"
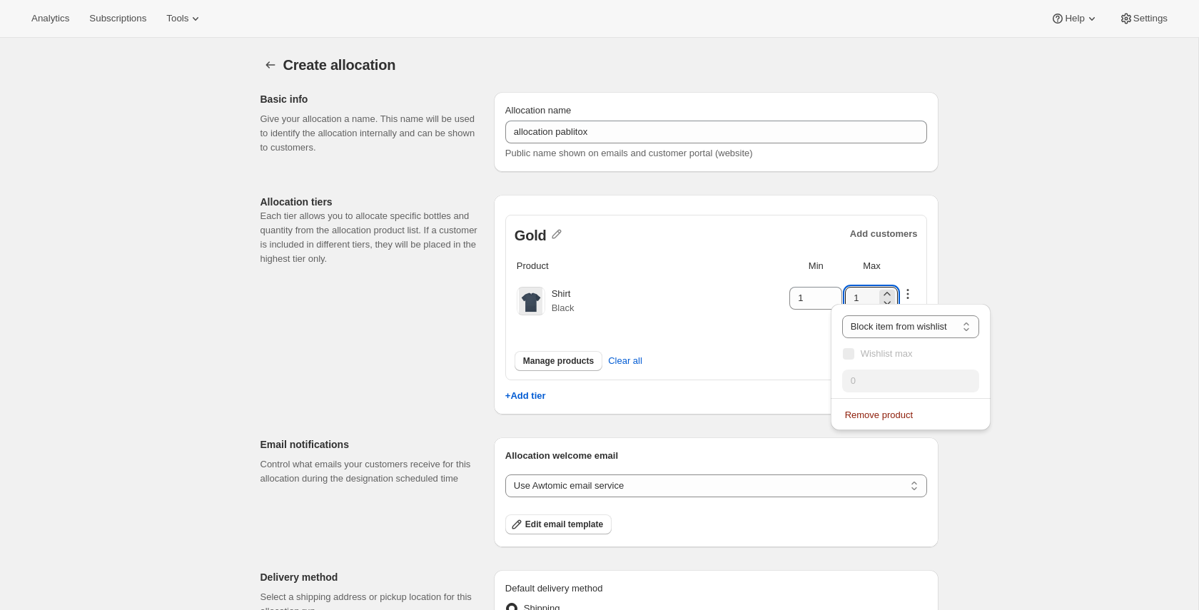
click at [1025, 292] on div "Create allocation. This page is ready Create allocation Basic info Give your al…" at bounding box center [599, 466] width 1198 height 856
click at [1005, 283] on div "Create allocation. This page is ready Create allocation Basic info Give your al…" at bounding box center [599, 466] width 1198 height 856
click at [956, 329] on select "Customers can wishlist item Wishlist only product Block item from wishlist" at bounding box center [910, 326] width 137 height 23
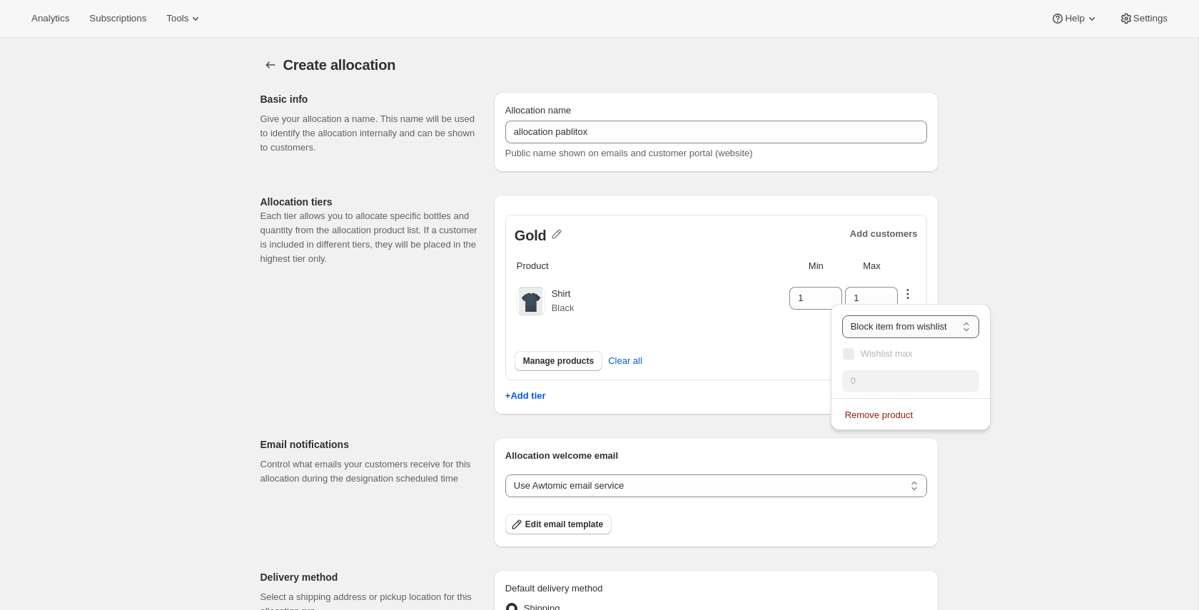
click at [842, 315] on select "Customers can wishlist item Wishlist only product Block item from wishlist" at bounding box center [910, 326] width 137 height 23
click at [1016, 325] on div "Create allocation. This page is ready Create allocation Basic info Give your al…" at bounding box center [599, 466] width 1198 height 856
click at [986, 300] on div "Customers can wishlist item Wishlist only product Block item from wishlist Bloc…" at bounding box center [910, 370] width 171 height 141
click at [914, 323] on select "Customers can wishlist item Wishlist only product Block item from wishlist" at bounding box center [910, 326] width 137 height 23
select select "allowed"
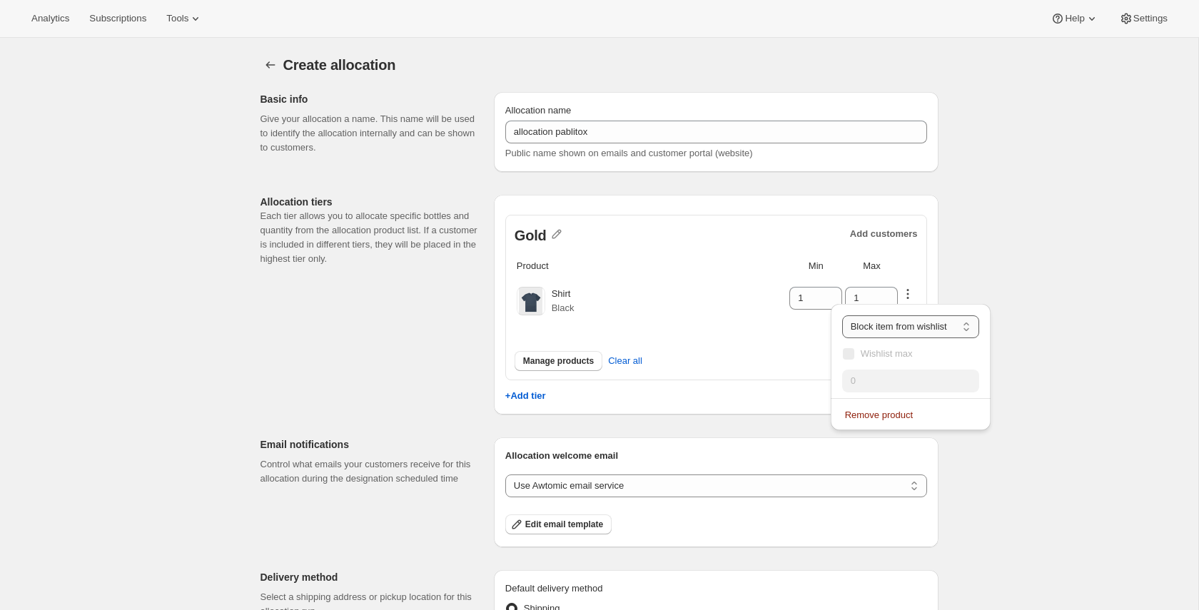
click at [842, 315] on select "Customers can wishlist item Wishlist only product Block item from wishlist" at bounding box center [910, 326] width 137 height 23
click at [876, 351] on span "Wishlist max" at bounding box center [878, 353] width 52 height 11
click at [845, 351] on input "Wishlist max" at bounding box center [839, 353] width 11 height 11
checkbox input "true"
click at [977, 375] on icon at bounding box center [980, 377] width 6 height 4
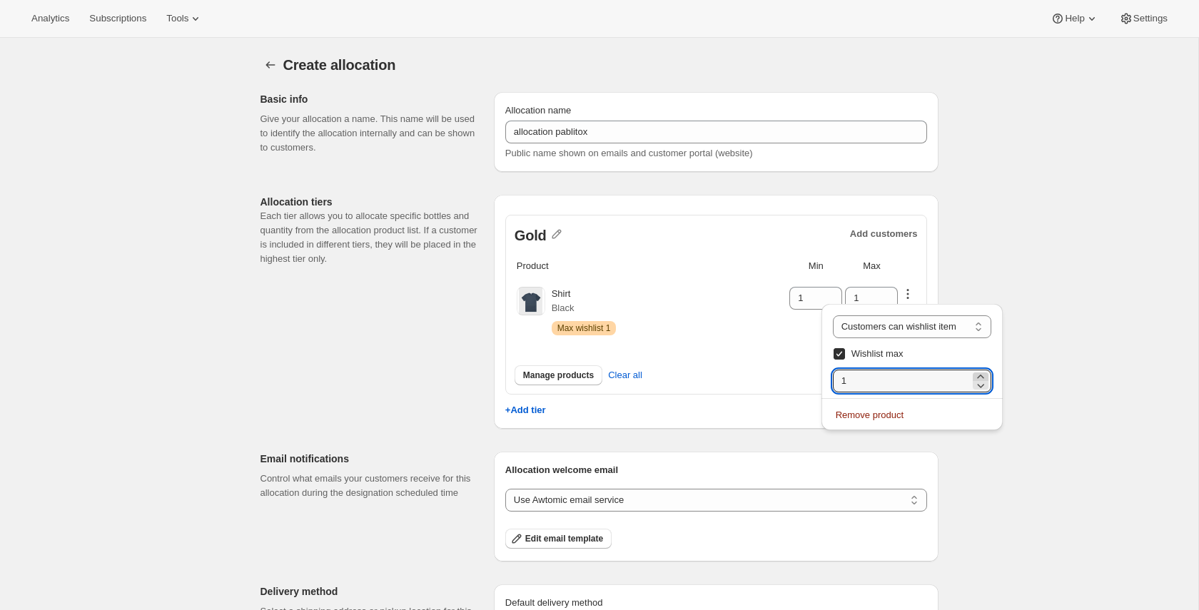
click at [977, 375] on icon at bounding box center [980, 377] width 6 height 4
type input "2"
click at [1019, 330] on div "Create allocation. This page is ready Create allocation Basic info Give your al…" at bounding box center [599, 473] width 1198 height 870
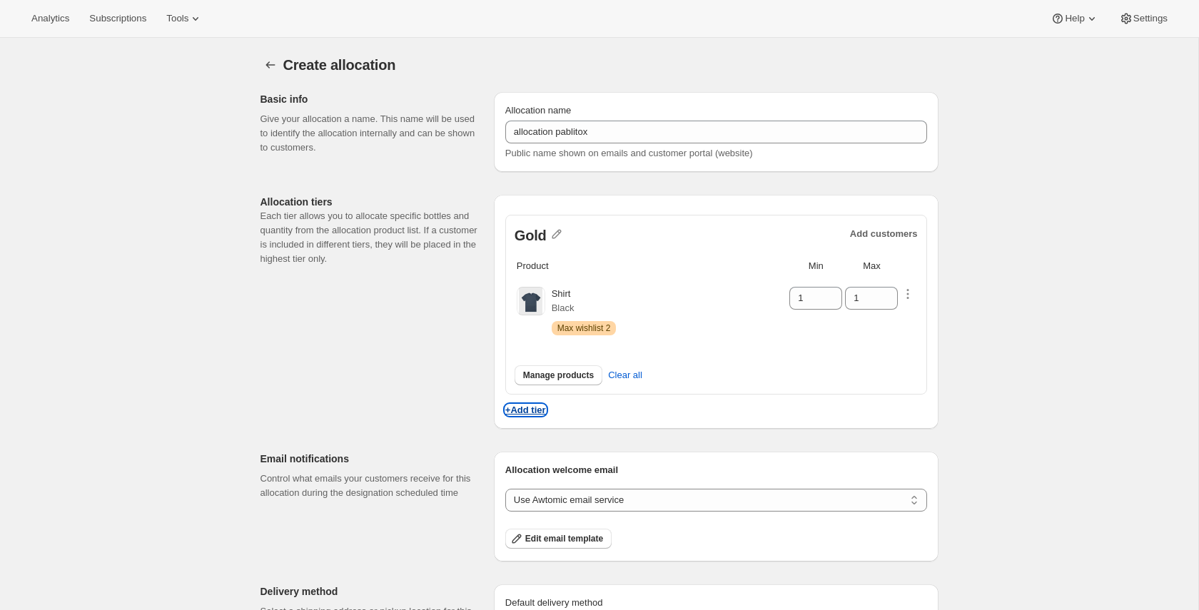
click at [542, 410] on p "+Add tier" at bounding box center [525, 410] width 41 height 11
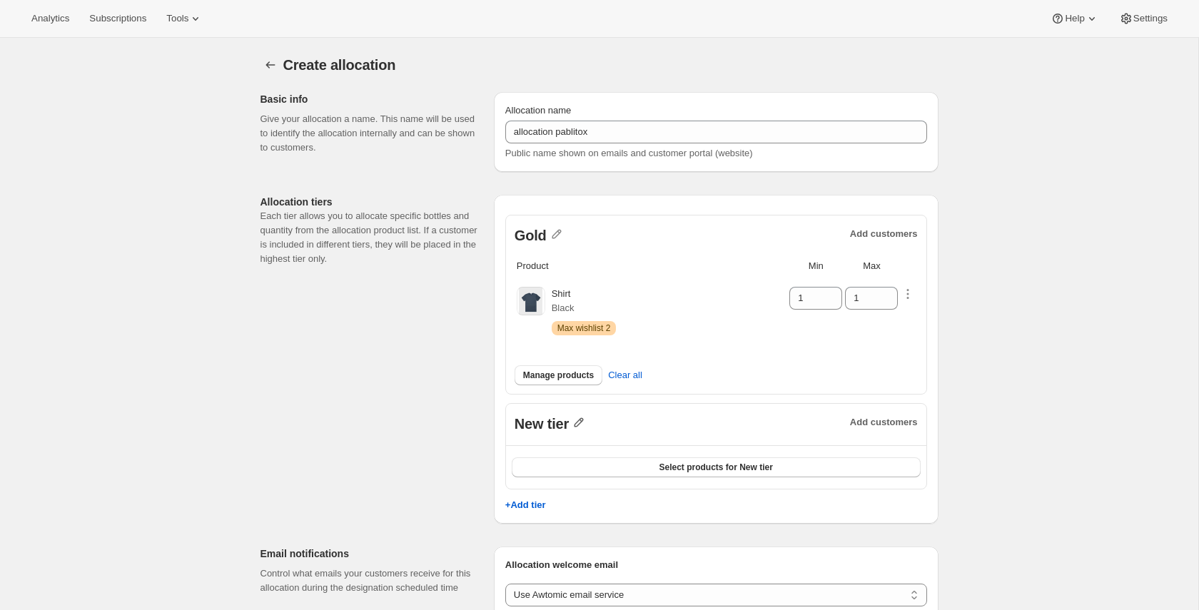
click at [580, 425] on icon "button" at bounding box center [579, 422] width 14 height 14
click at [611, 442] on input "New tier" at bounding box center [586, 452] width 137 height 23
type input "Silver"
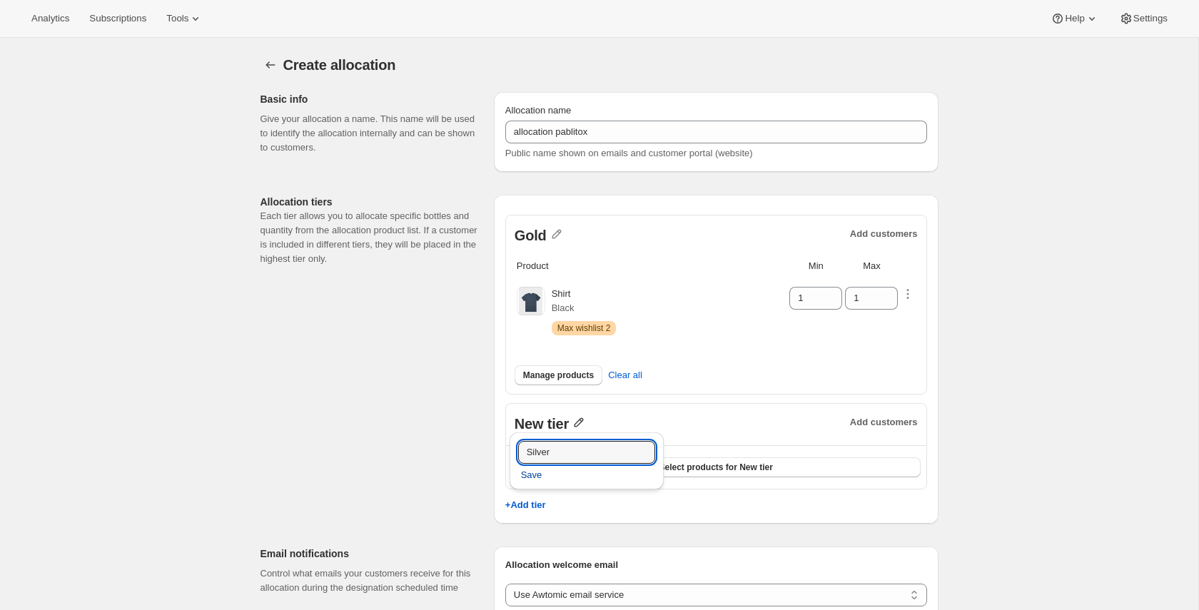
click at [541, 479] on span "Save" at bounding box center [531, 475] width 21 height 14
click at [682, 472] on span "Select products for Silver" at bounding box center [715, 467] width 103 height 11
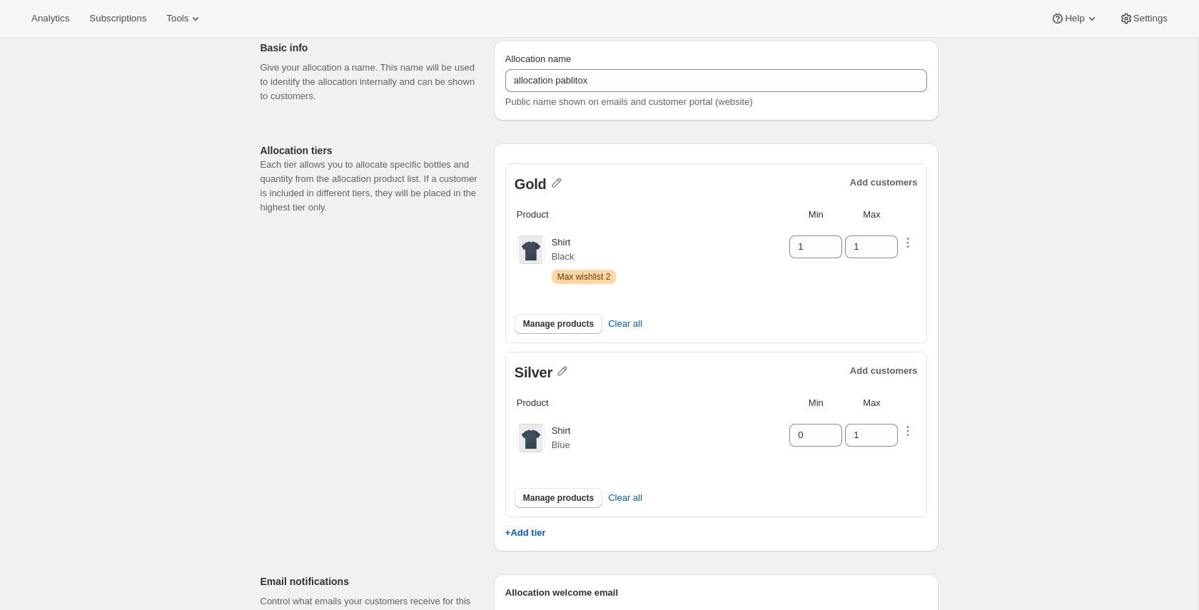
scroll to position [86, 0]
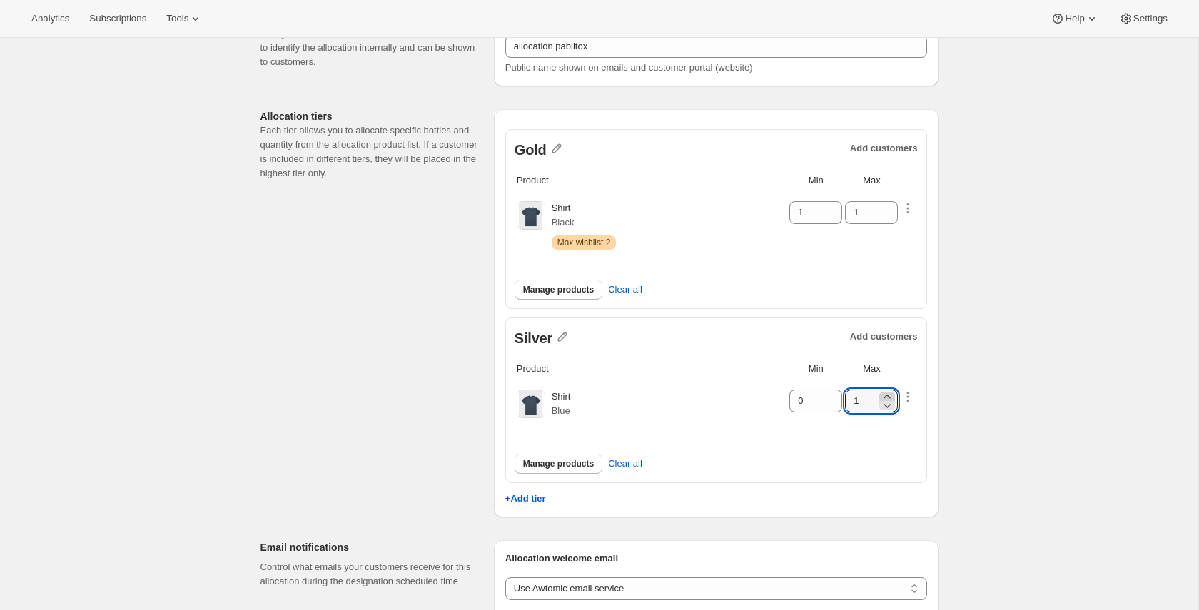
click at [891, 392] on icon at bounding box center [887, 397] width 14 height 14
type input "2"
click at [892, 203] on icon at bounding box center [887, 208] width 14 height 14
type input "3"
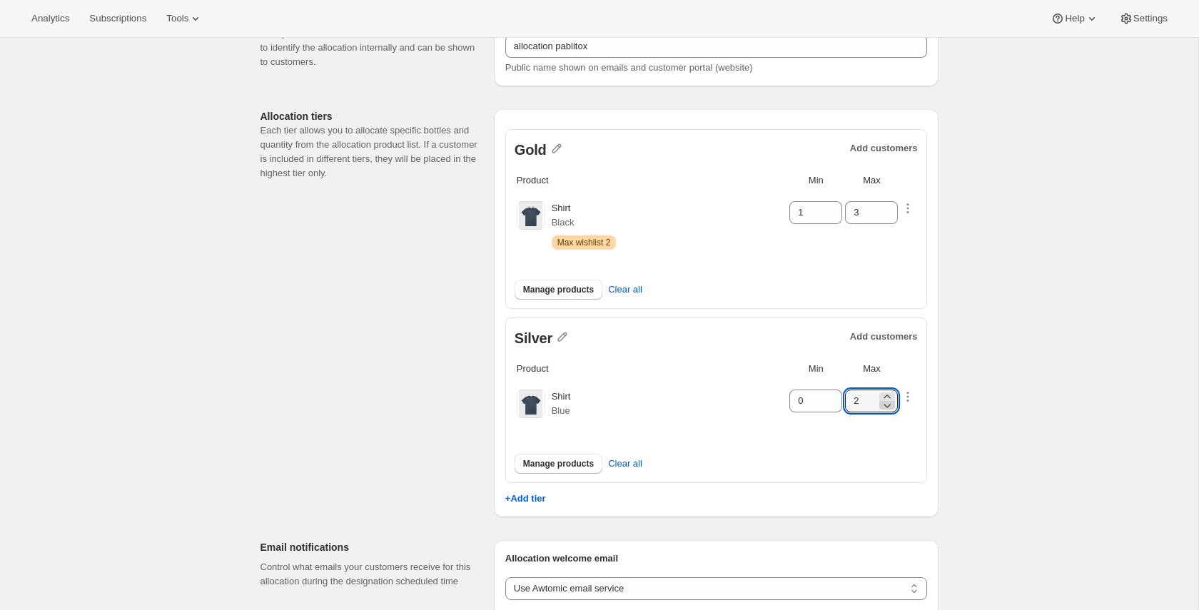
click at [884, 405] on icon at bounding box center [887, 405] width 14 height 14
click at [889, 390] on icon at bounding box center [887, 397] width 14 height 14
click at [589, 458] on span "Manage products" at bounding box center [558, 463] width 71 height 11
type input "1"
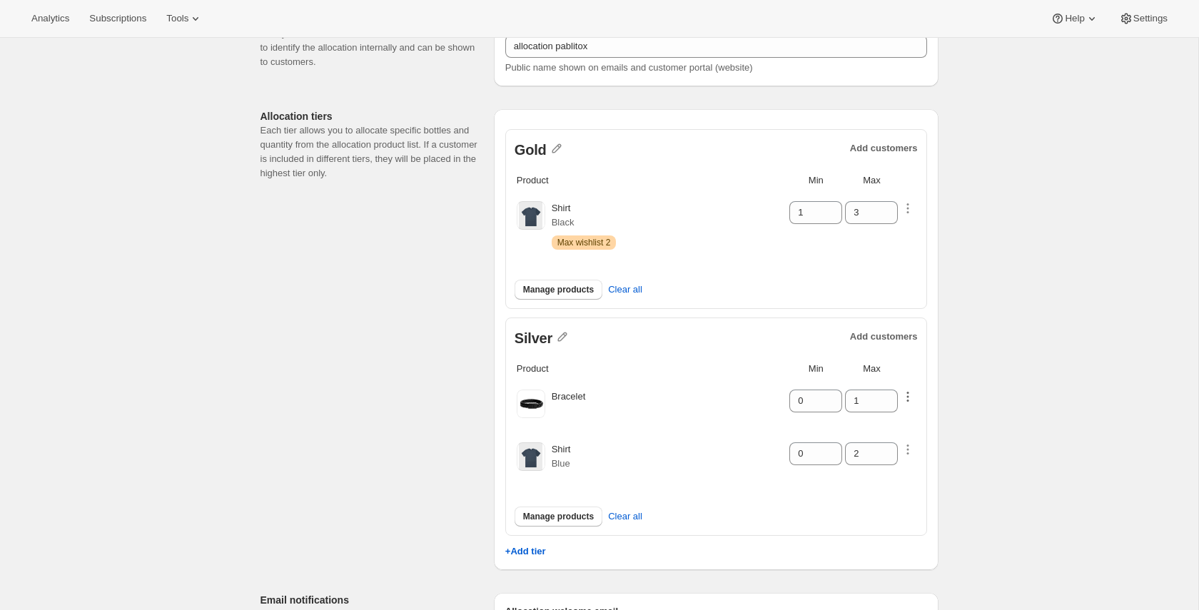
click at [908, 402] on icon "button" at bounding box center [908, 397] width 14 height 14
click at [905, 421] on select "Customers can wishlist item Wishlist only product Block item from wishlist" at bounding box center [904, 429] width 143 height 23
select select "only"
click at [847, 418] on select "Customers can wishlist item Wishlist only product Block item from wishlist" at bounding box center [904, 429] width 143 height 23
type input "0"
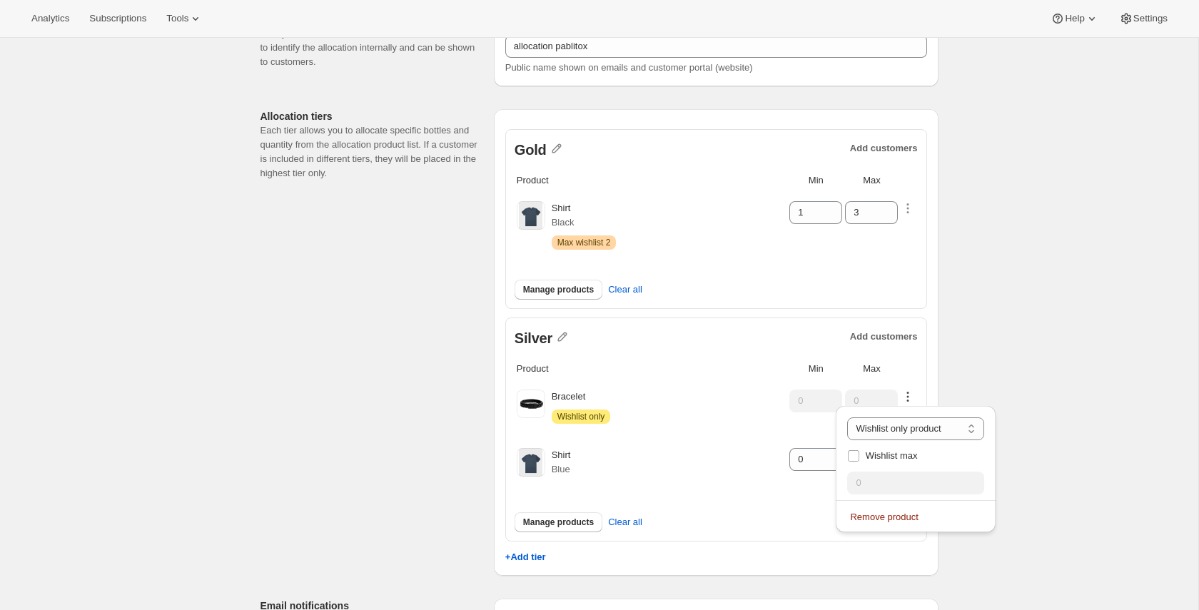
click at [1023, 413] on div "Create allocation. This page is ready Create allocation Basic info Give your al…" at bounding box center [599, 503] width 1198 height 1103
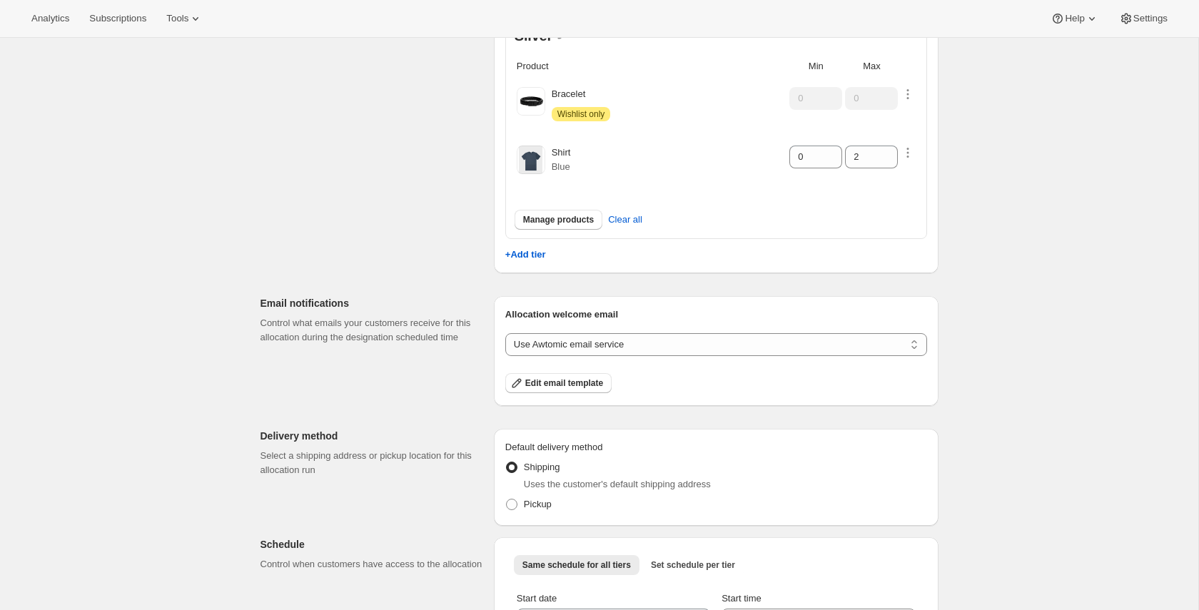
scroll to position [528, 0]
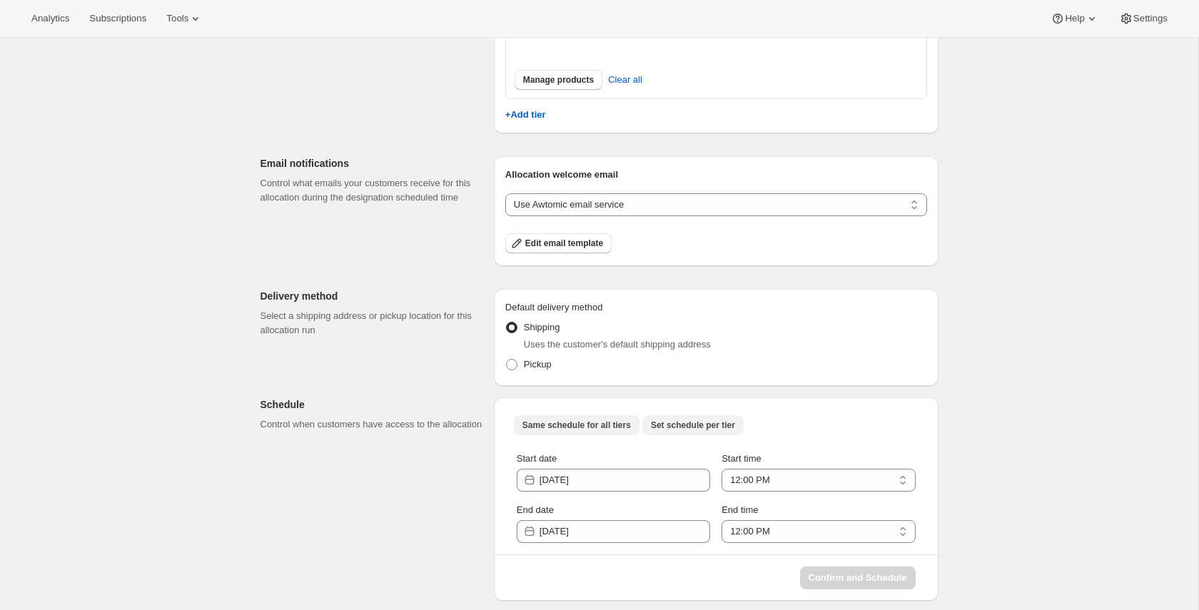
click at [725, 424] on span "Set schedule per tier" at bounding box center [693, 425] width 84 height 11
select select "12:00"
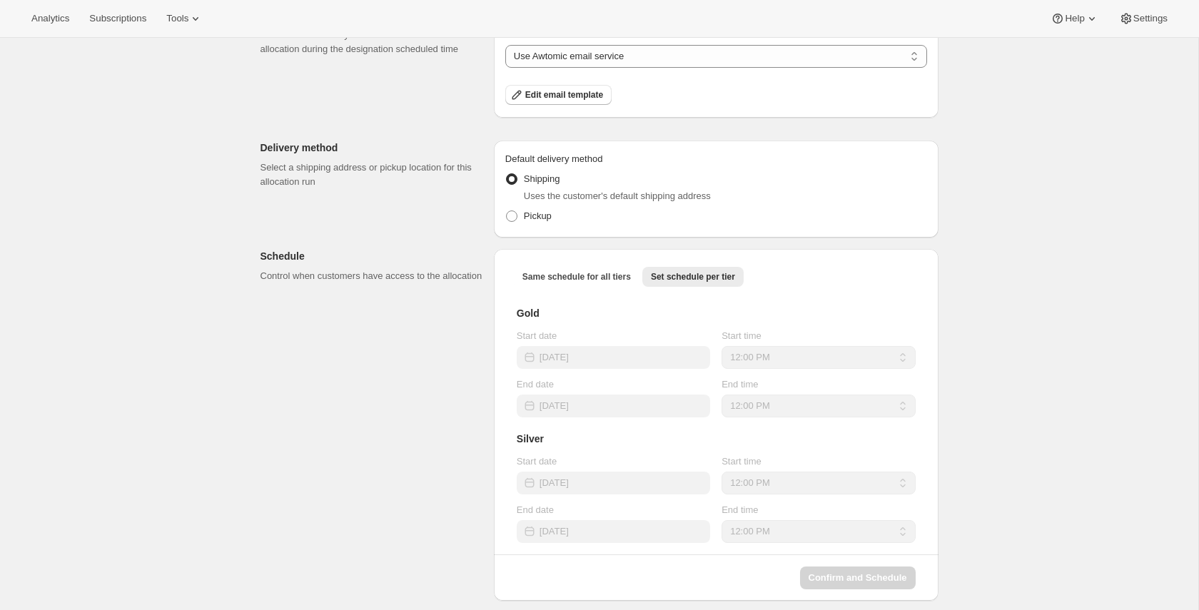
scroll to position [450, 0]
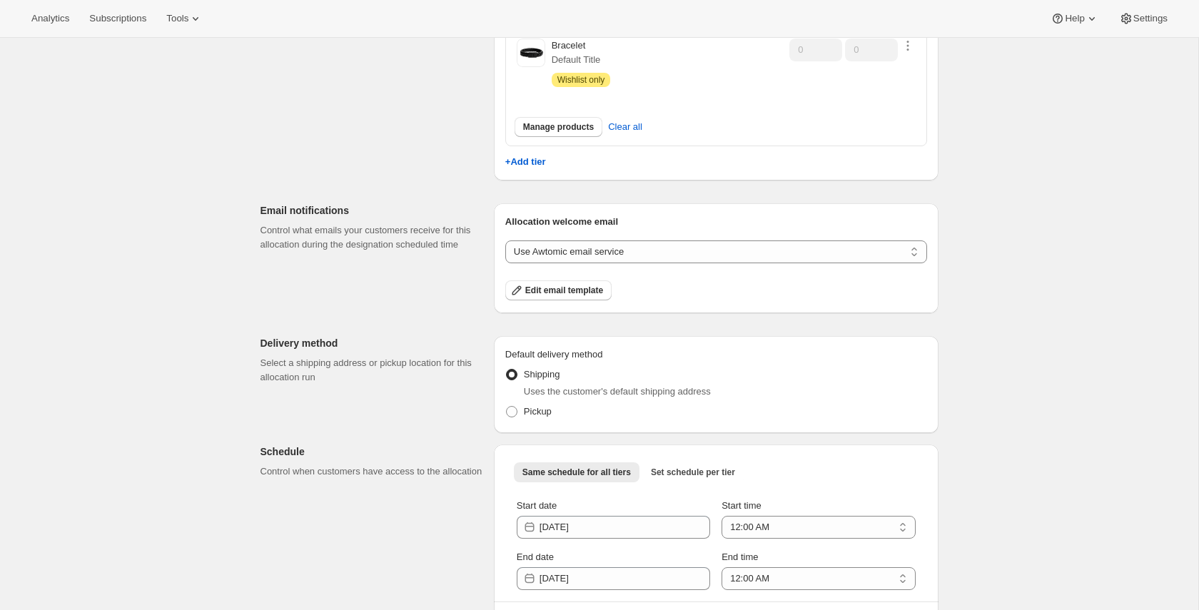
scroll to position [542, 0]
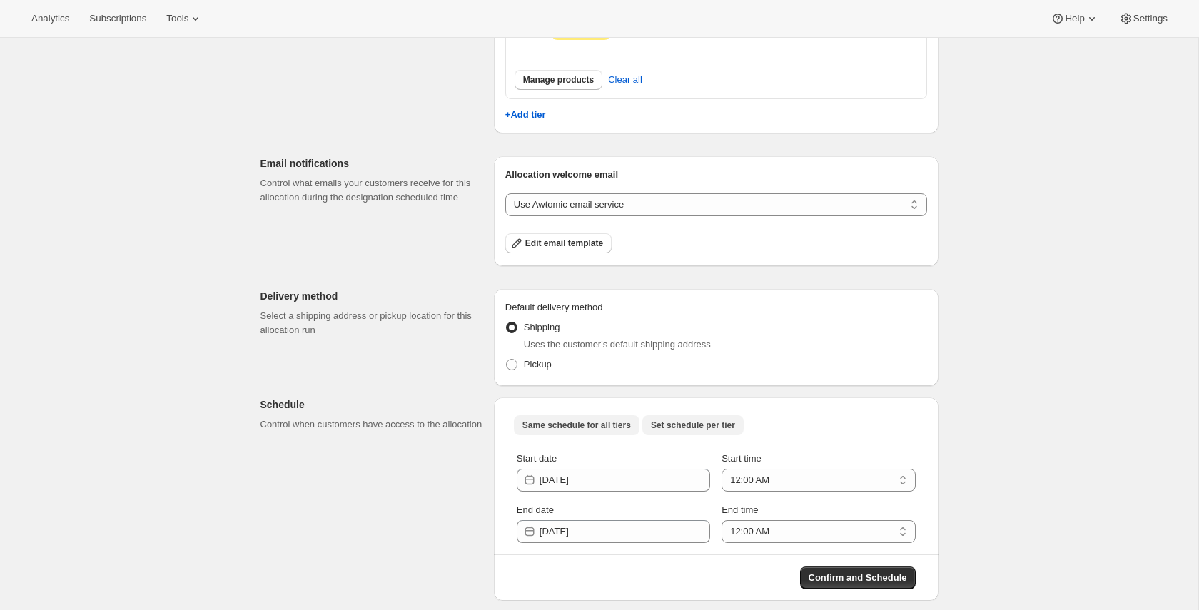
click at [707, 420] on span "Set schedule per tier" at bounding box center [693, 425] width 84 height 11
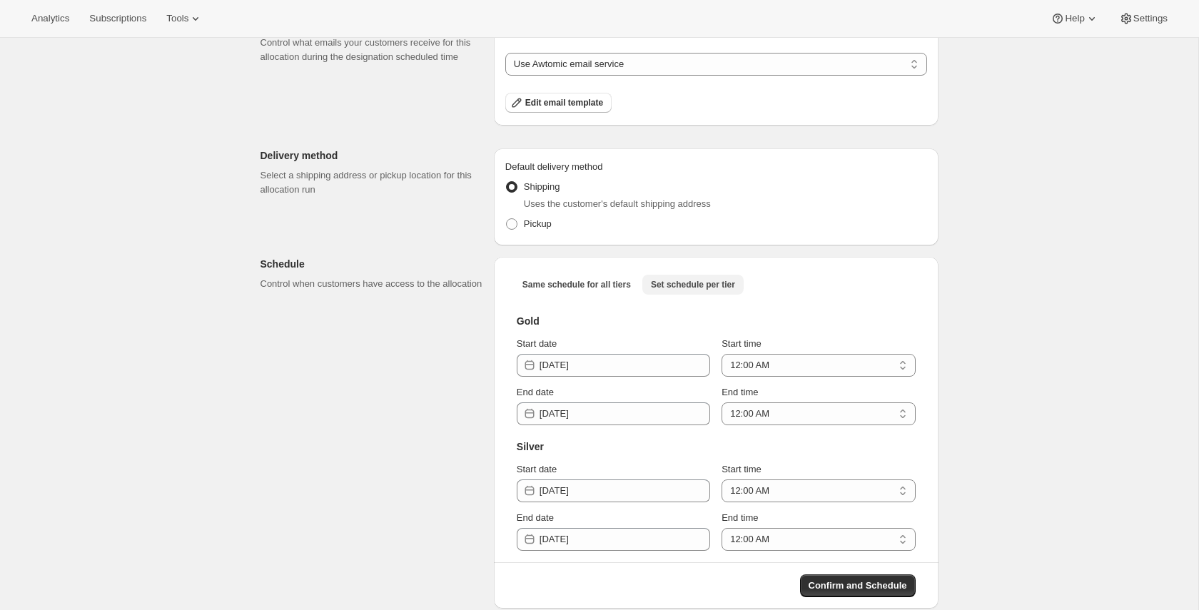
scroll to position [691, 0]
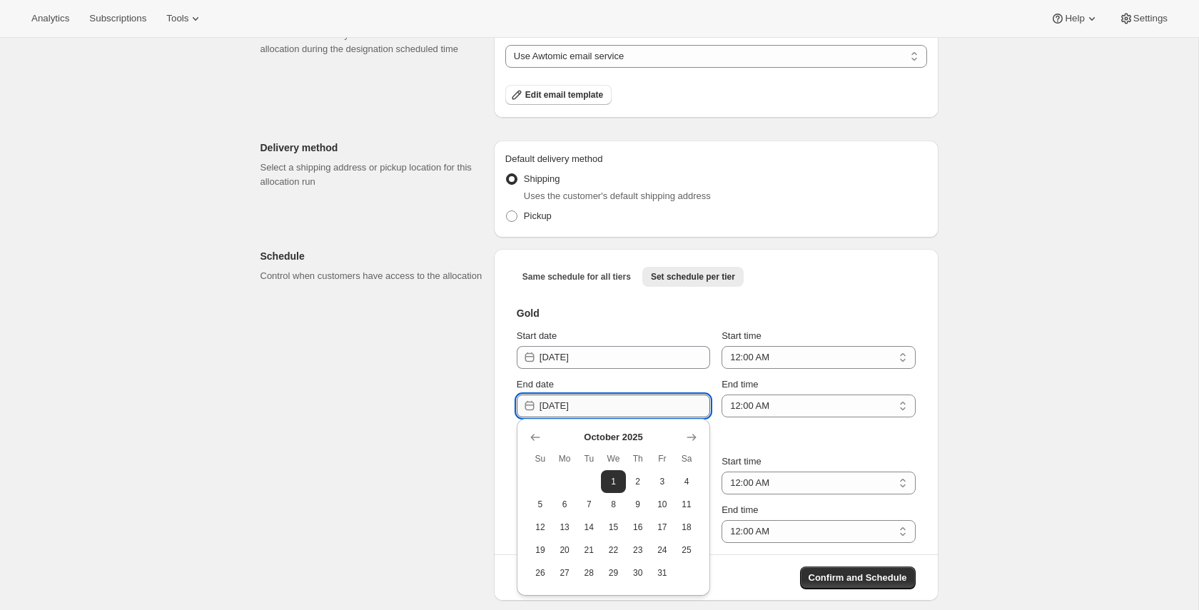
click at [624, 398] on input "2025-10-02" at bounding box center [625, 406] width 171 height 23
click at [633, 569] on span "30" at bounding box center [638, 572] width 13 height 11
type input "2025-10-30"
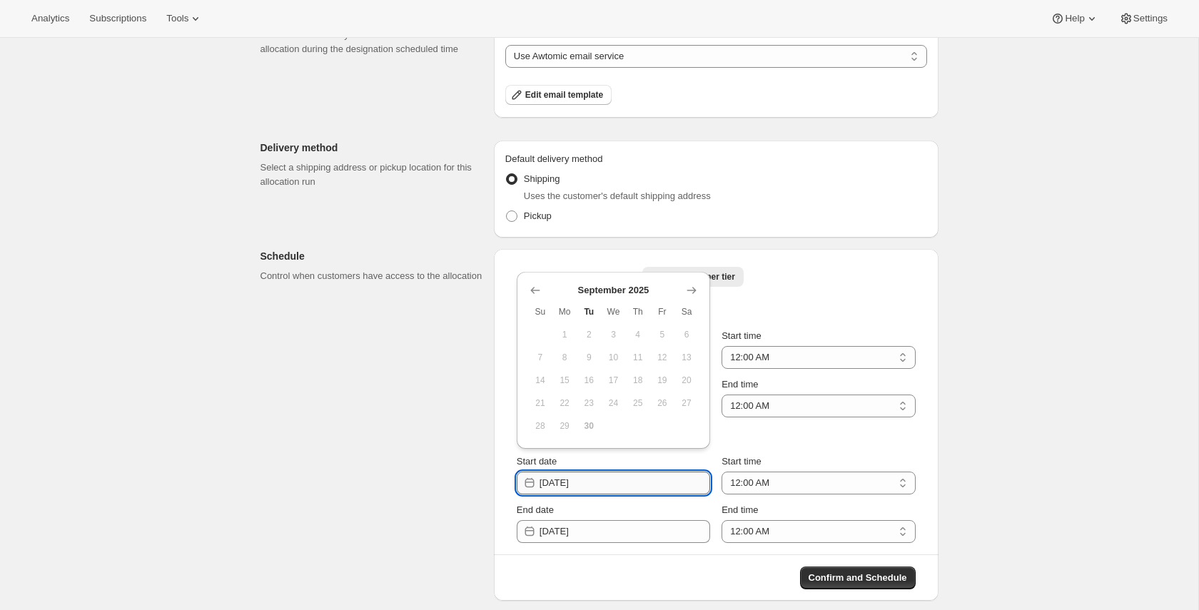
click at [607, 480] on input "2025-10-01" at bounding box center [625, 483] width 171 height 23
click at [696, 291] on icon "Show next month, October 2025" at bounding box center [691, 290] width 14 height 14
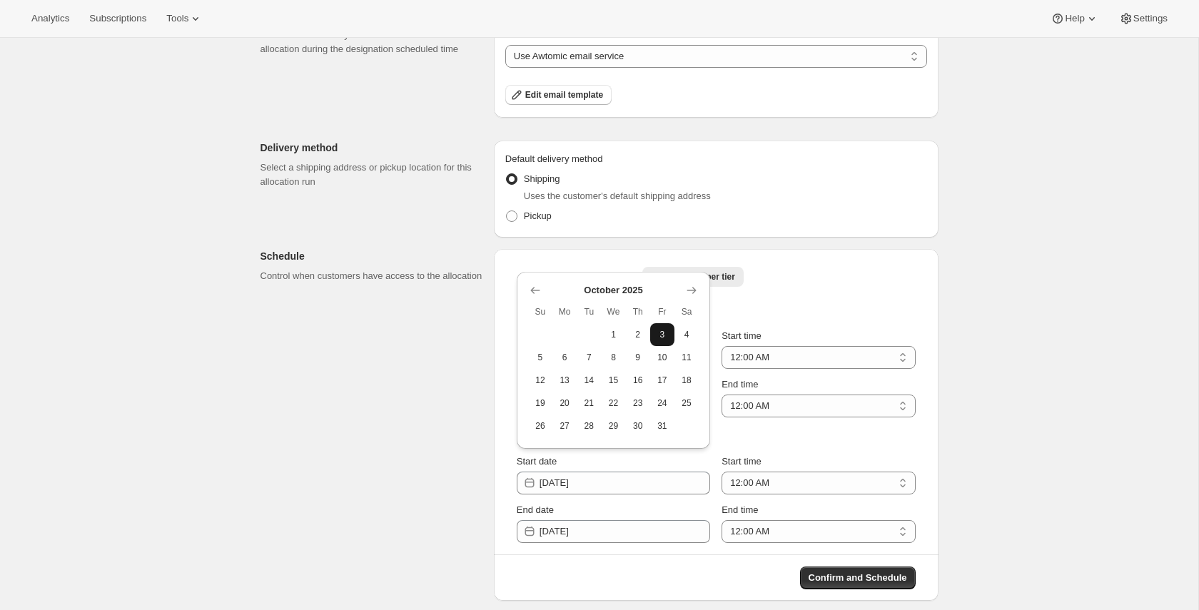
click at [660, 327] on button "3" at bounding box center [662, 334] width 24 height 23
type input "2025-10-03"
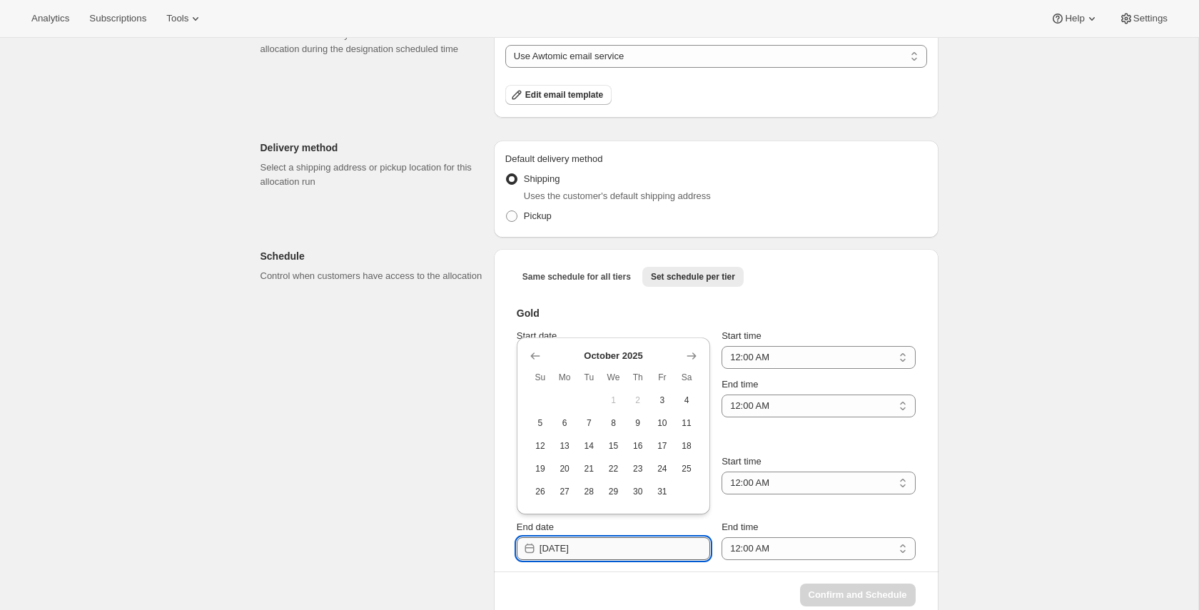
click at [641, 549] on input "2025-10-02" at bounding box center [625, 548] width 171 height 23
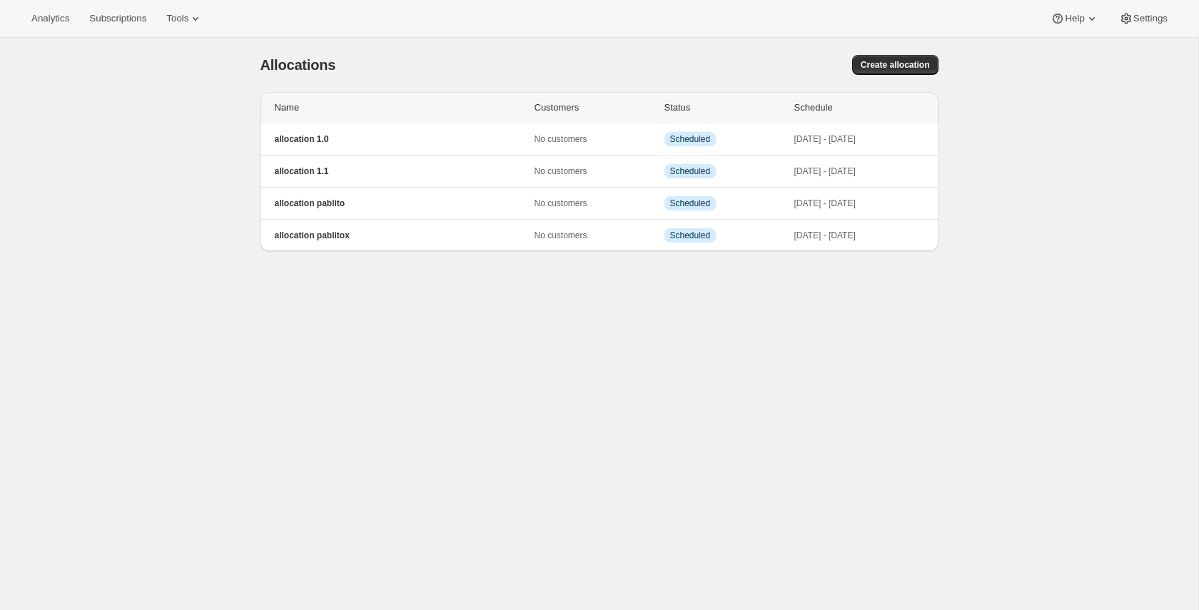
click at [1070, 178] on div "[object Object]. This page is ready Allocations Create allocation Name Customer…" at bounding box center [599, 343] width 1198 height 610
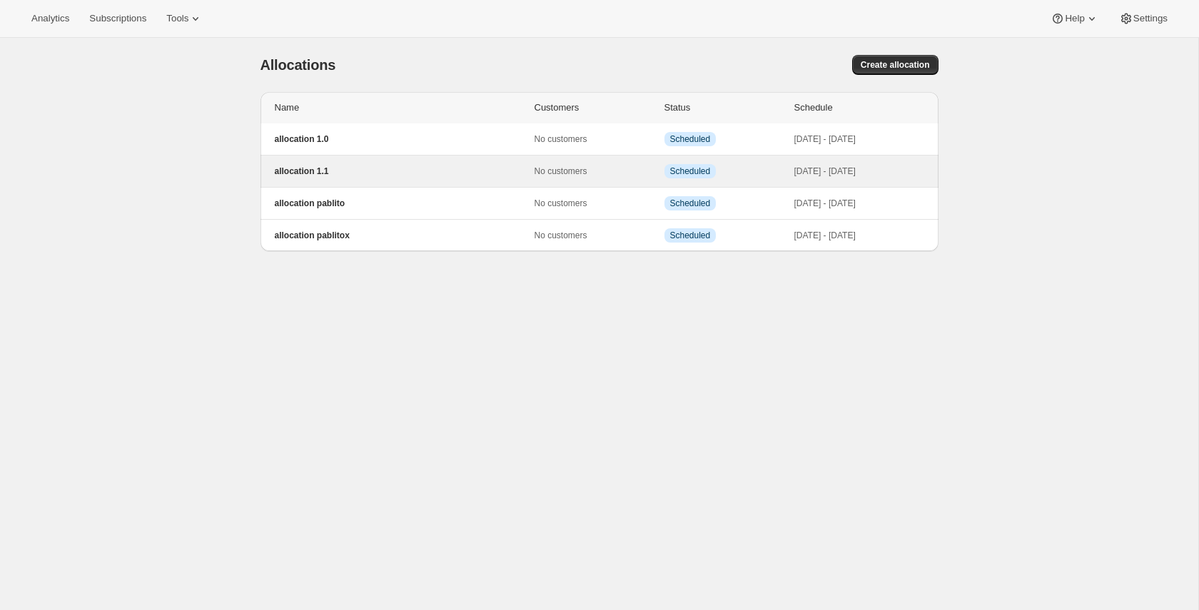
click at [779, 176] on p "Info Scheduled" at bounding box center [730, 171] width 130 height 14
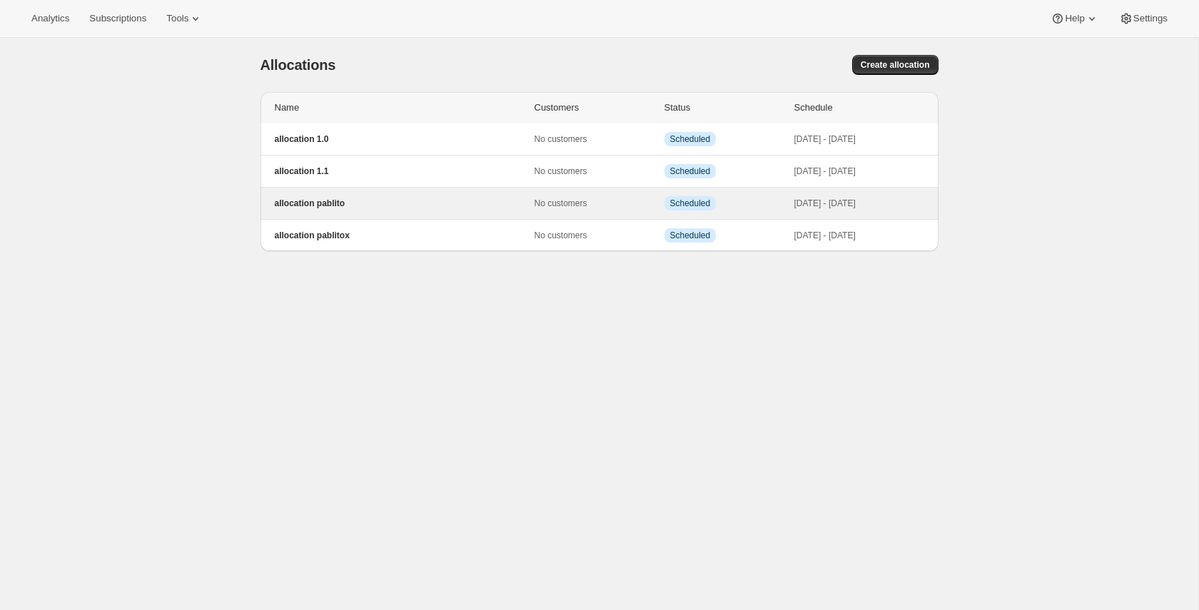
click at [393, 205] on p "allocation pablito" at bounding box center [405, 203] width 260 height 11
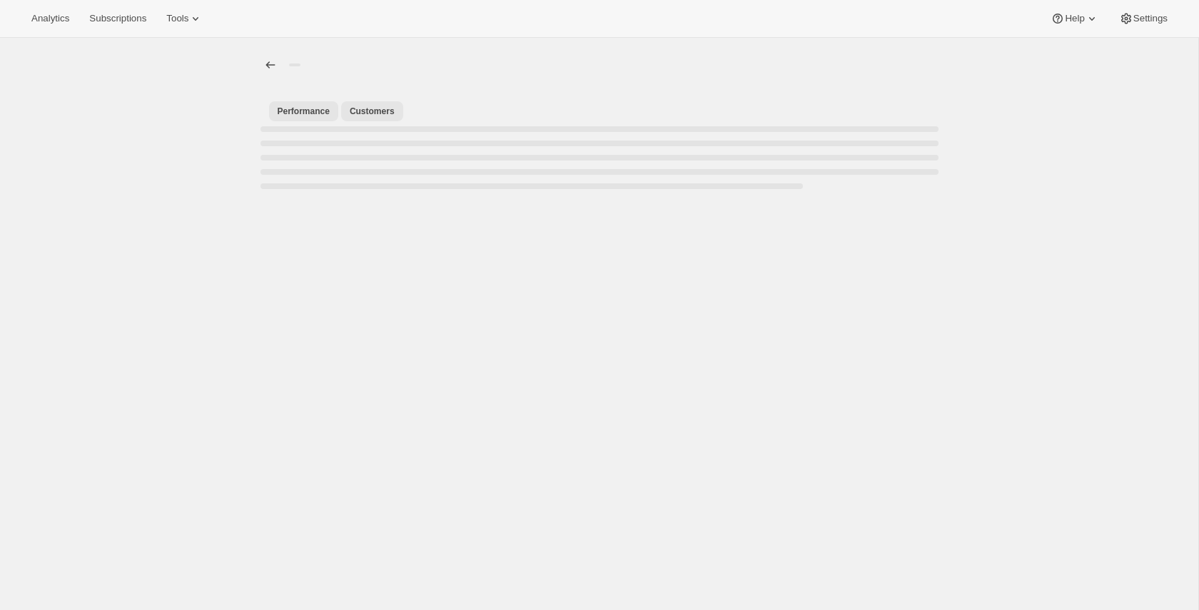
click at [373, 113] on span "Customers" at bounding box center [372, 111] width 45 height 11
click at [376, 111] on span "Customers" at bounding box center [372, 111] width 45 height 11
click at [333, 108] on button "Performance" at bounding box center [303, 111] width 69 height 20
